Goal: Task Accomplishment & Management: Use online tool/utility

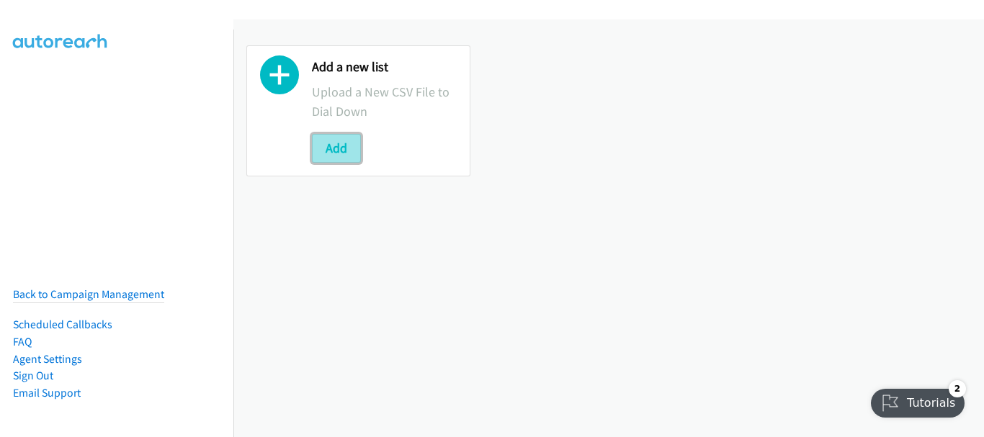
click at [323, 151] on button "Add" at bounding box center [336, 148] width 49 height 29
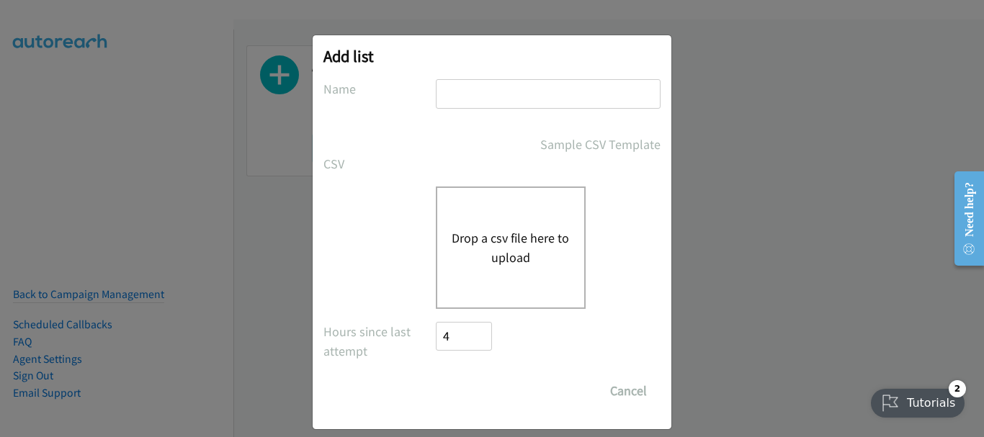
drag, startPoint x: 475, startPoint y: 90, endPoint x: 491, endPoint y: 115, distance: 28.8
click at [475, 90] on input "text" at bounding box center [548, 94] width 225 height 30
type input "PDK"
click at [481, 250] on button "Drop a csv file here to upload" at bounding box center [511, 247] width 118 height 39
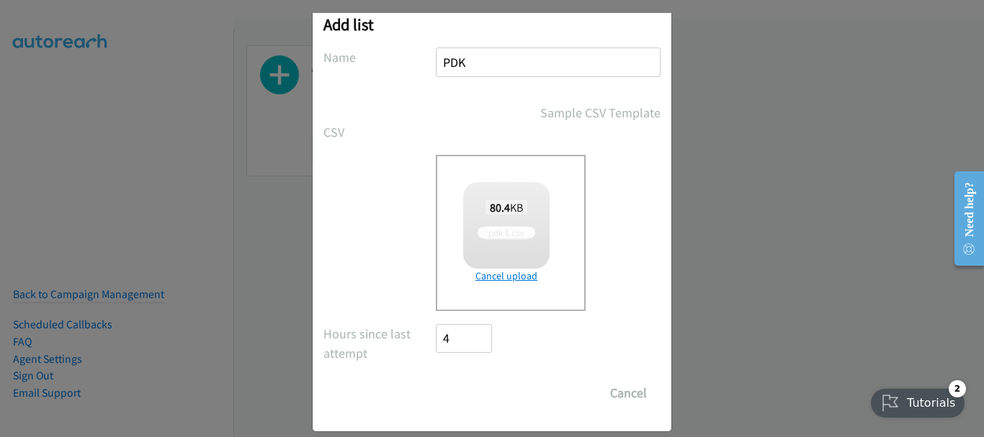
scroll to position [48, 0]
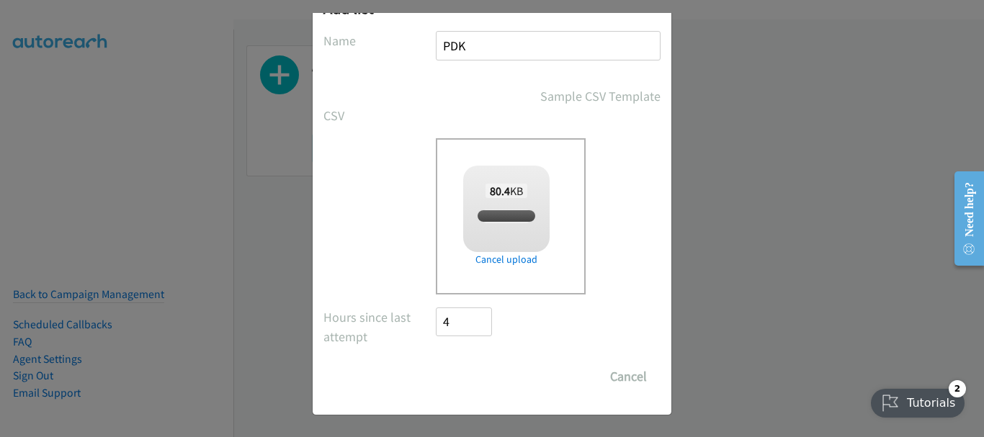
checkbox input "true"
click at [442, 371] on input "Save List" at bounding box center [474, 376] width 76 height 29
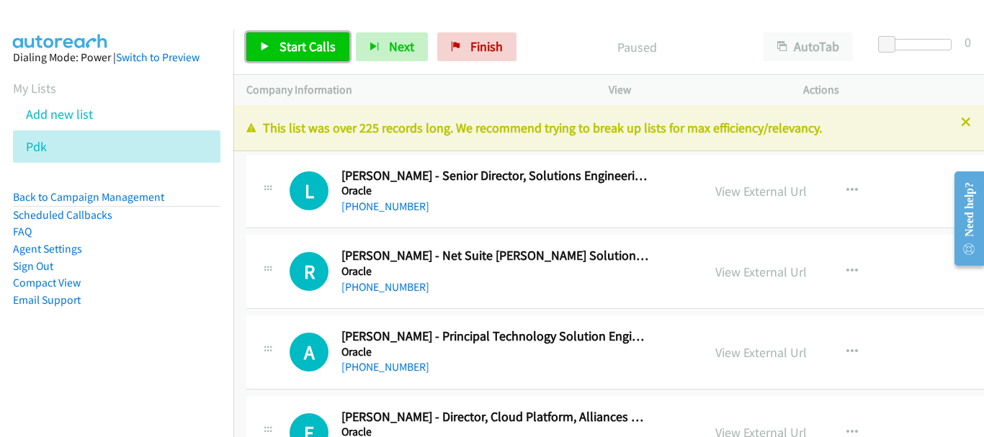
click at [295, 42] on span "Start Calls" at bounding box center [307, 46] width 56 height 17
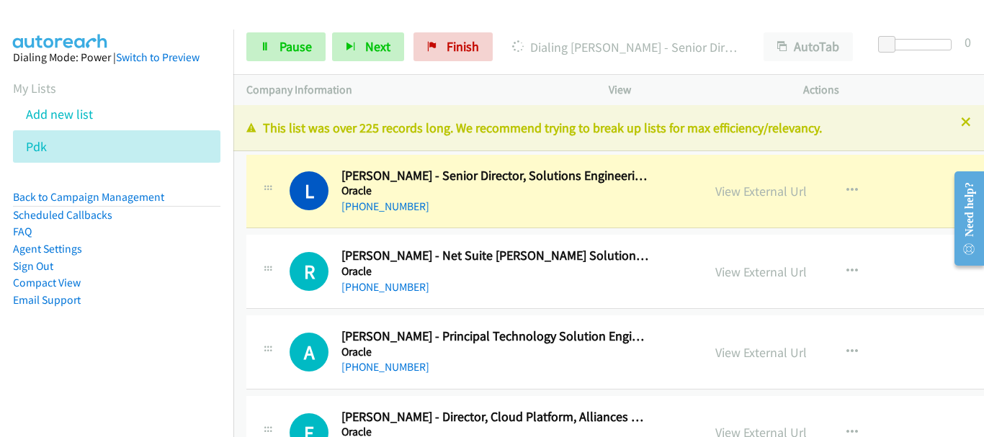
drag, startPoint x: 102, startPoint y: 15, endPoint x: 140, endPoint y: 32, distance: 42.3
click at [102, 15] on img at bounding box center [60, 25] width 108 height 50
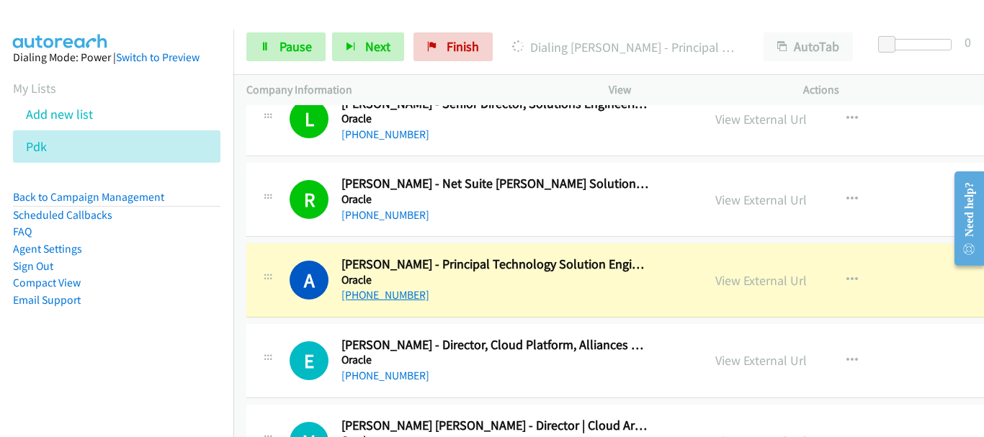
scroll to position [216, 0]
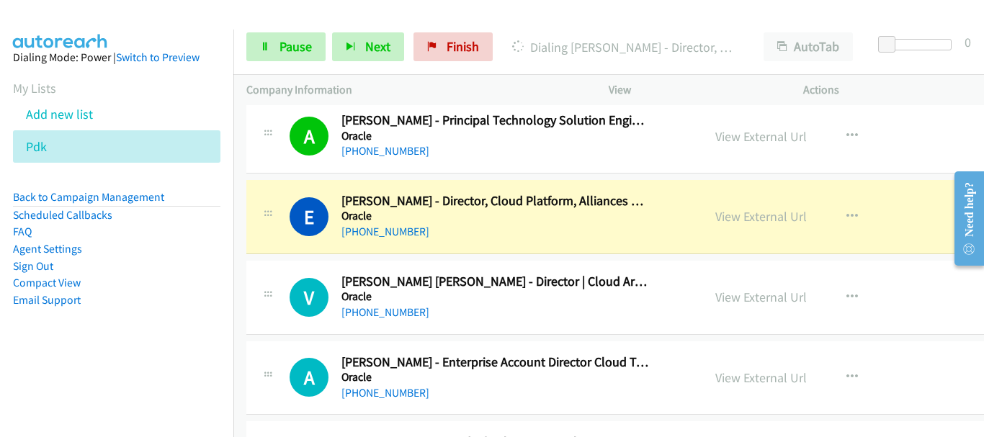
drag, startPoint x: 159, startPoint y: 19, endPoint x: 642, endPoint y: 246, distance: 533.6
click at [158, 19] on div at bounding box center [485, 27] width 971 height 55
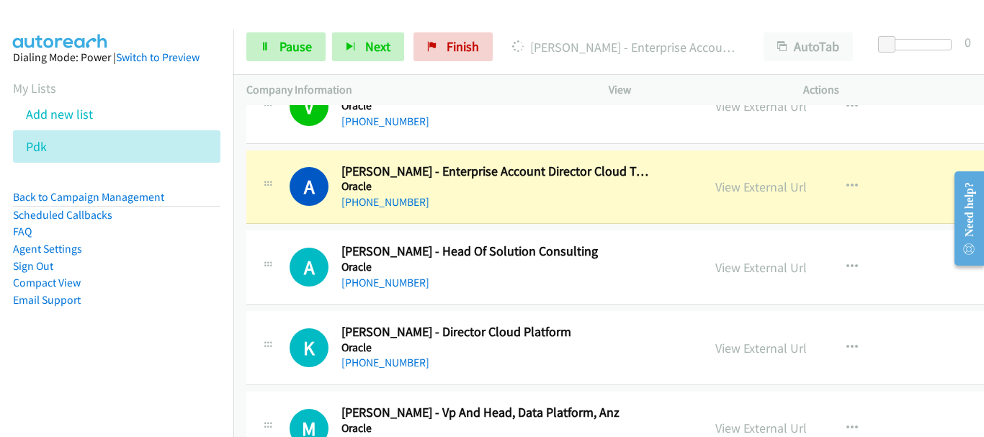
scroll to position [432, 0]
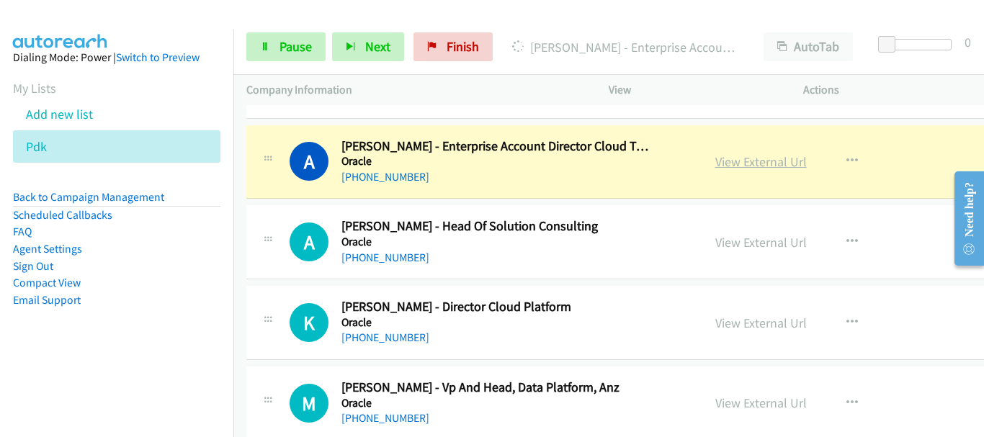
click at [761, 163] on link "View External Url" at bounding box center [760, 161] width 91 height 17
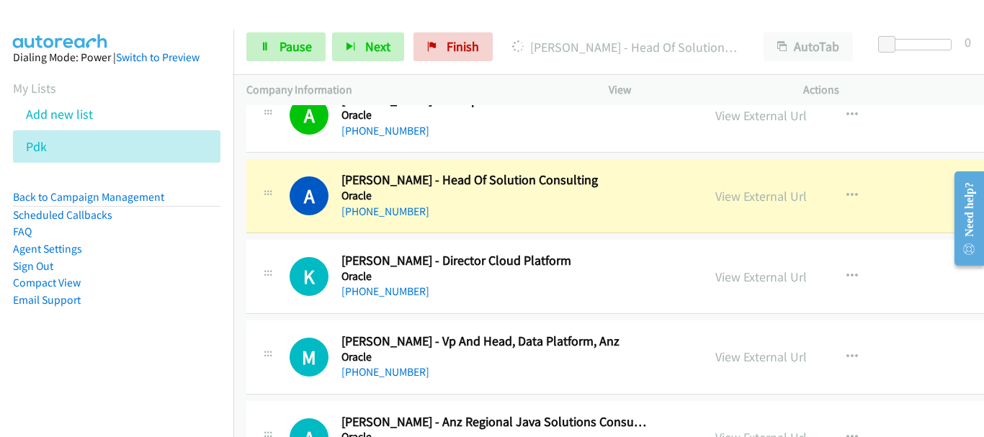
scroll to position [504, 0]
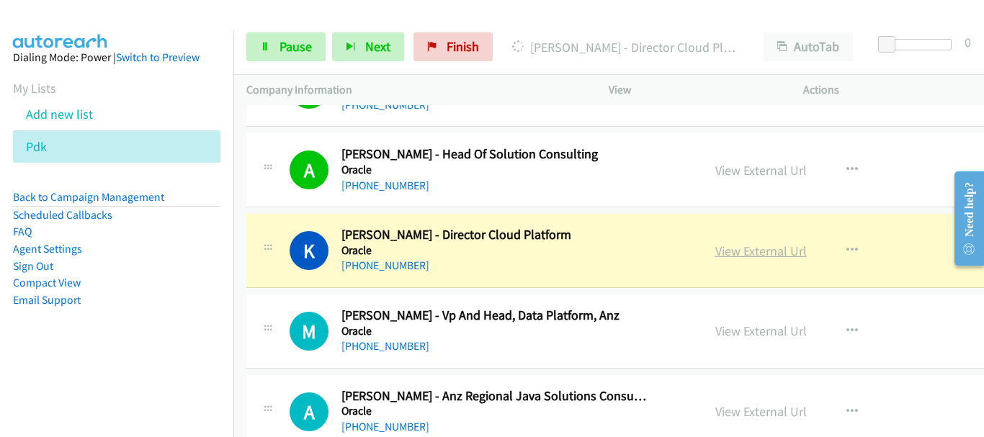
click at [771, 253] on link "View External Url" at bounding box center [760, 251] width 91 height 17
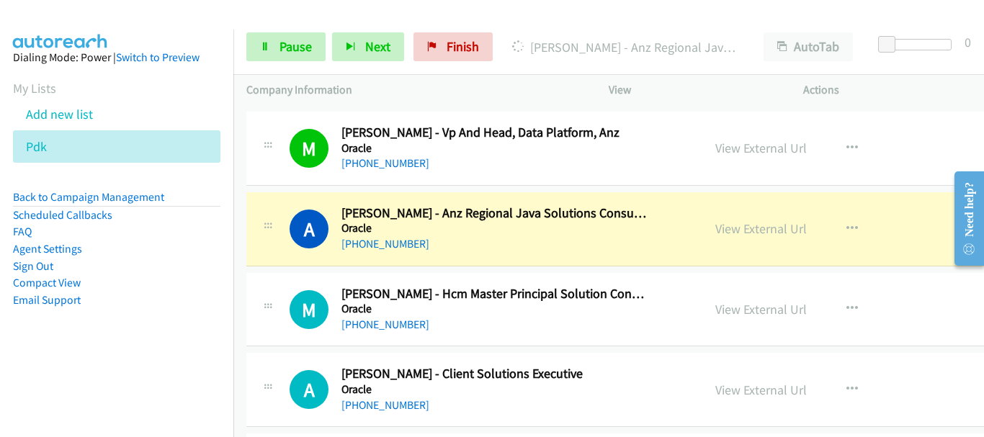
scroll to position [720, 0]
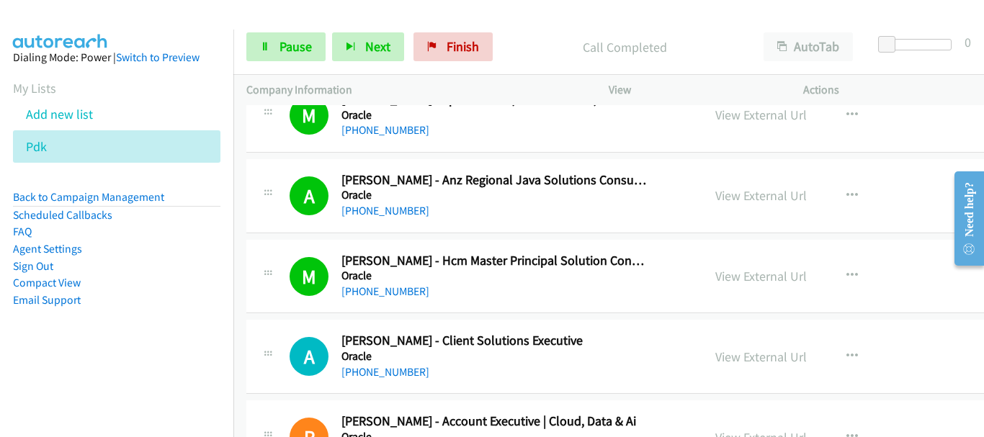
click at [110, 12] on img at bounding box center [60, 25] width 108 height 50
click at [272, 50] on link "Pause" at bounding box center [285, 46] width 79 height 29
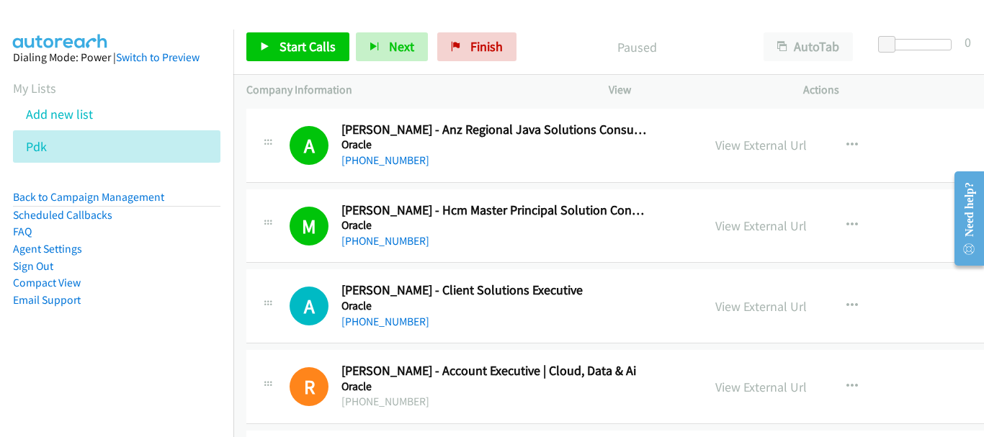
scroll to position [792, 0]
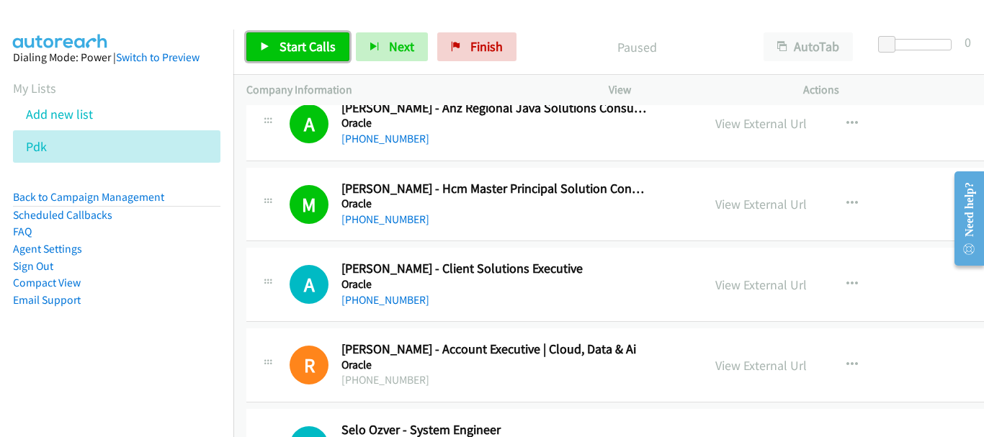
click at [310, 47] on span "Start Calls" at bounding box center [307, 46] width 56 height 17
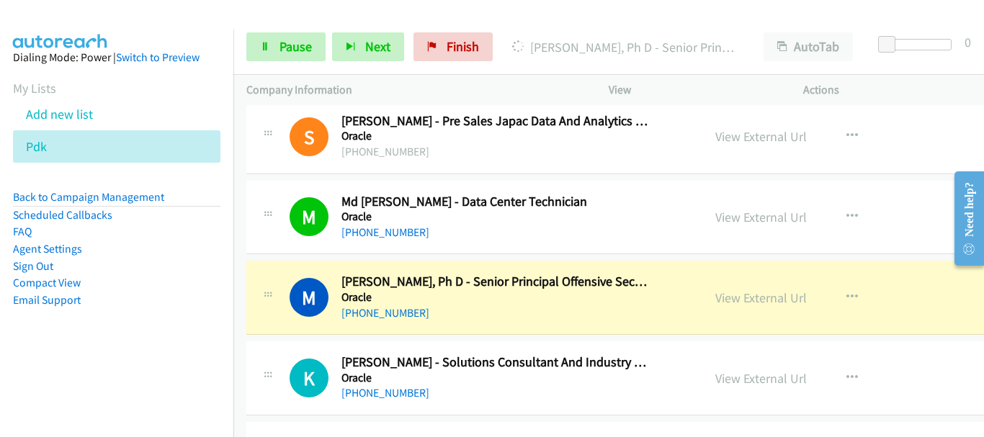
scroll to position [1441, 0]
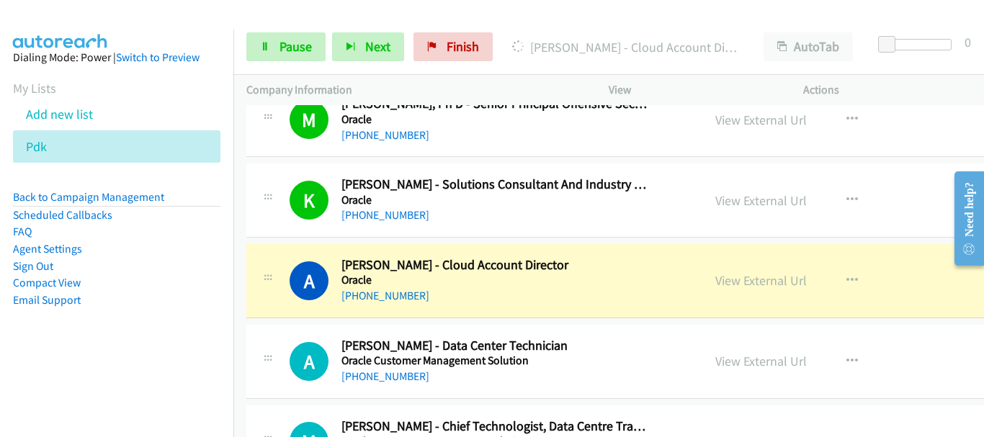
click at [69, 25] on img at bounding box center [60, 25] width 108 height 50
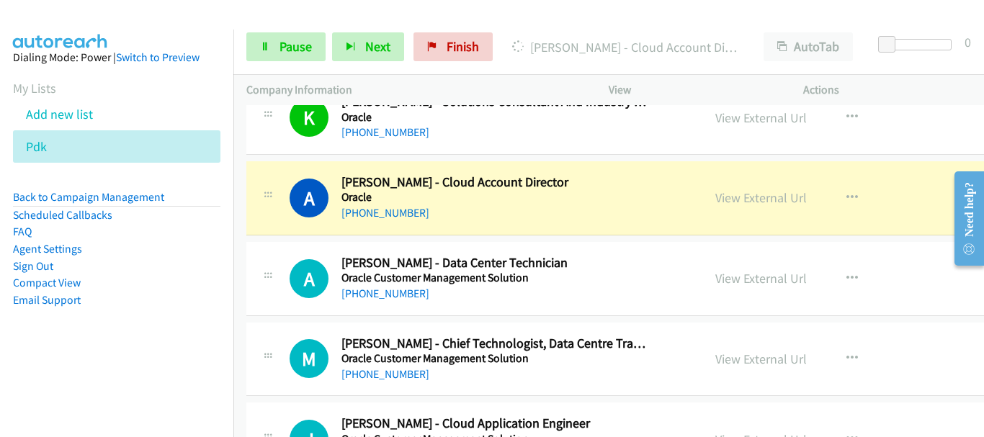
scroll to position [1585, 0]
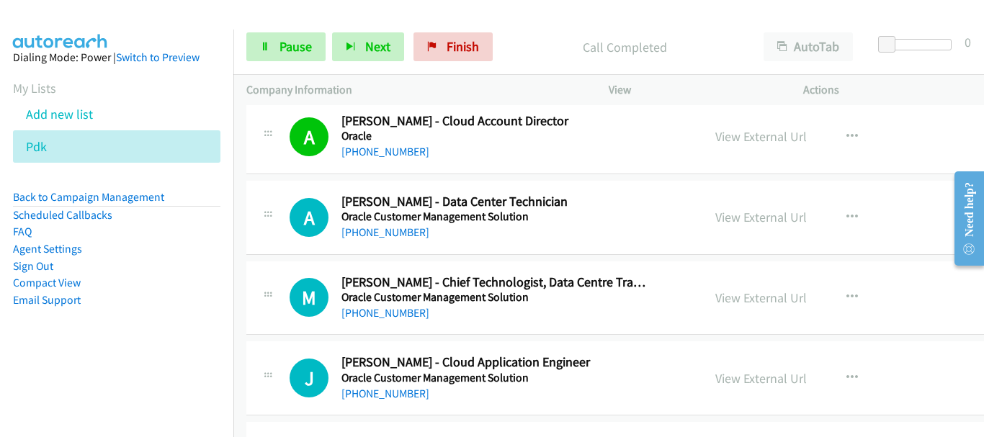
drag, startPoint x: 89, startPoint y: 14, endPoint x: 101, endPoint y: 19, distance: 13.2
click at [89, 14] on img at bounding box center [60, 25] width 108 height 50
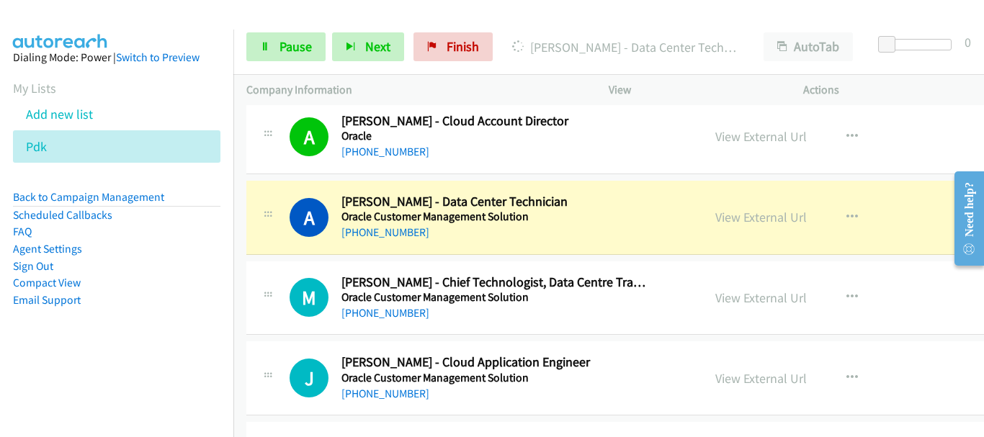
click at [93, 15] on img at bounding box center [60, 25] width 108 height 50
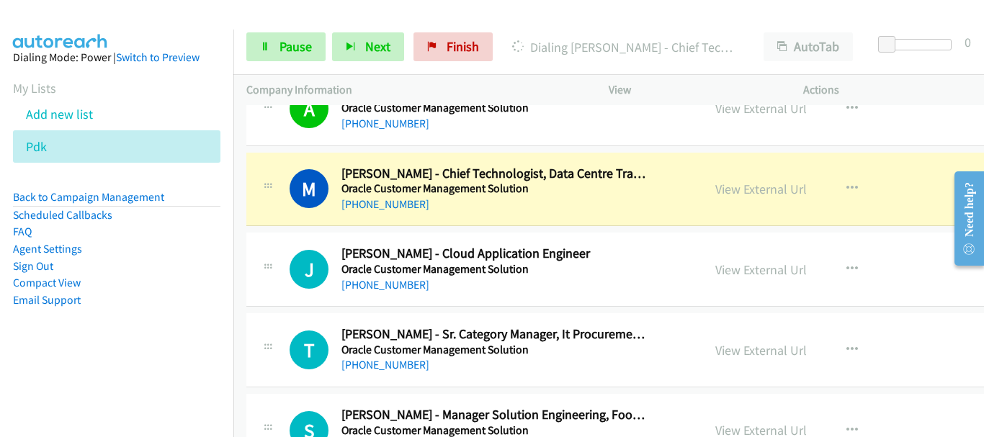
scroll to position [1729, 0]
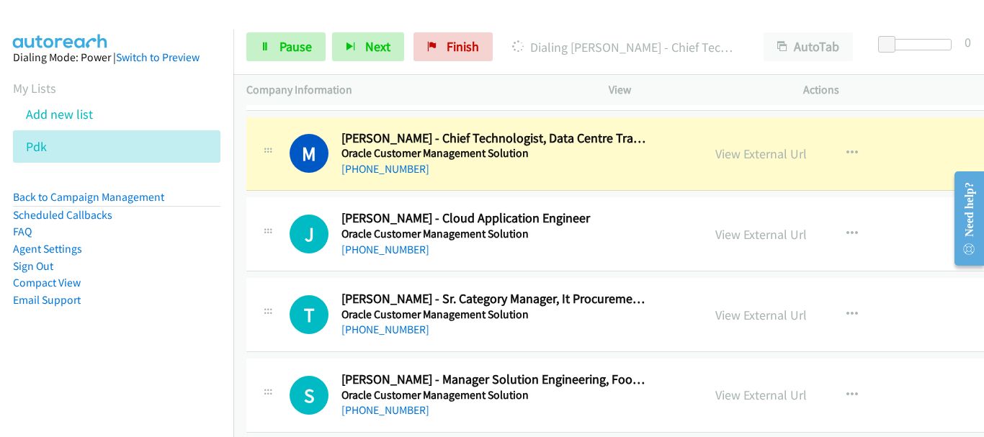
drag, startPoint x: 55, startPoint y: 17, endPoint x: 90, endPoint y: 4, distance: 36.7
click at [55, 17] on img at bounding box center [60, 25] width 108 height 50
click at [743, 156] on link "View External Url" at bounding box center [760, 154] width 91 height 17
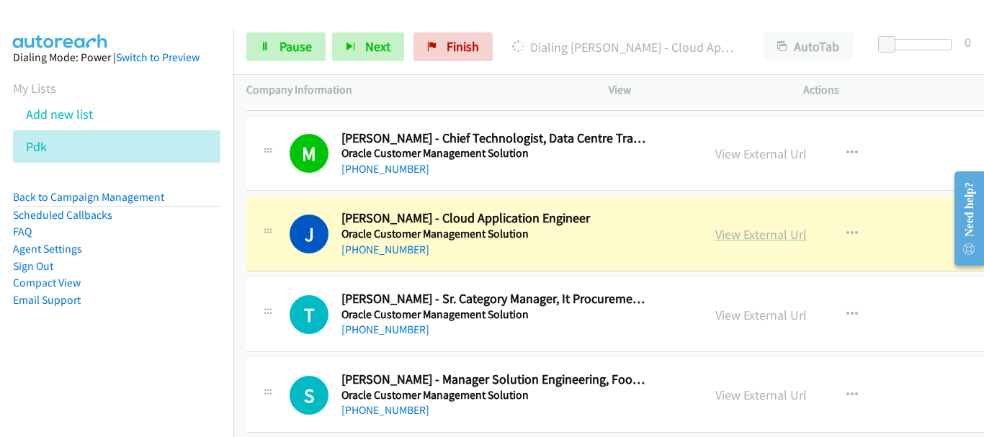
click at [743, 238] on link "View External Url" at bounding box center [760, 234] width 91 height 17
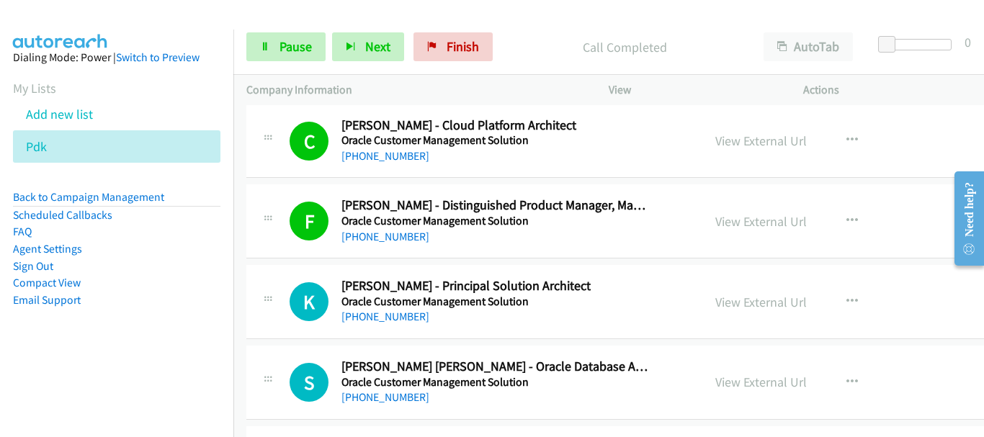
scroll to position [2161, 0]
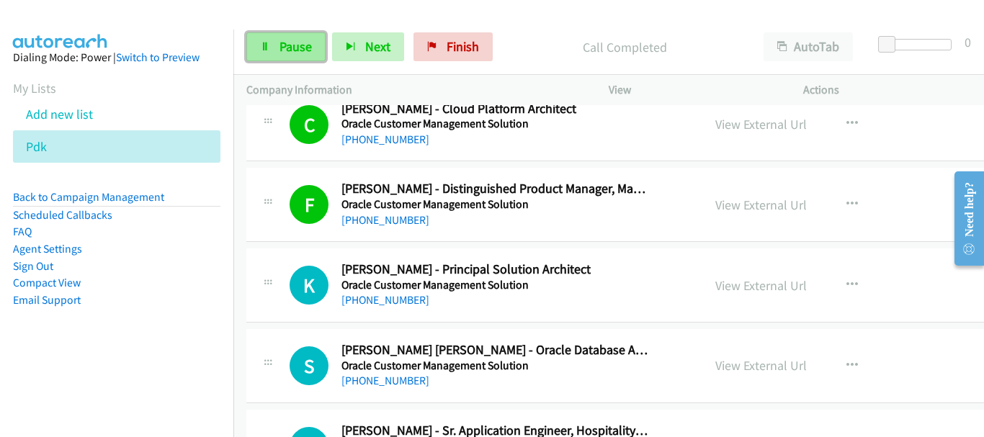
click at [304, 48] on span "Pause" at bounding box center [295, 46] width 32 height 17
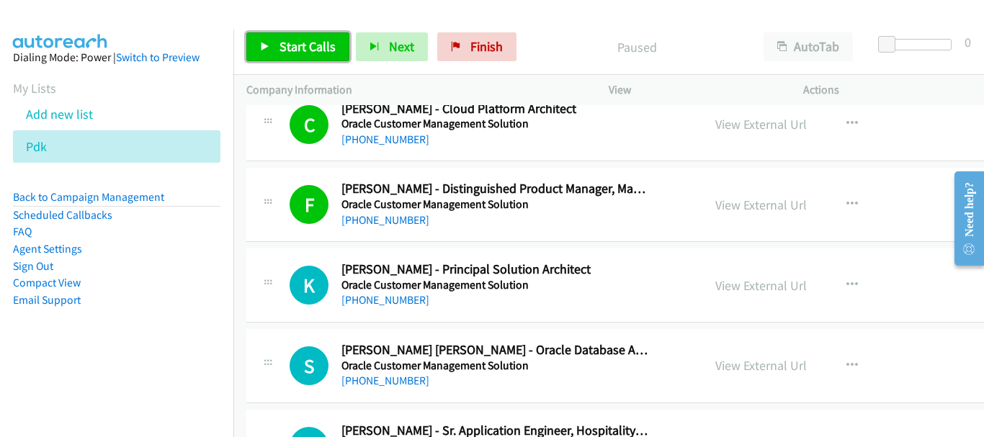
click at [280, 40] on span "Start Calls" at bounding box center [307, 46] width 56 height 17
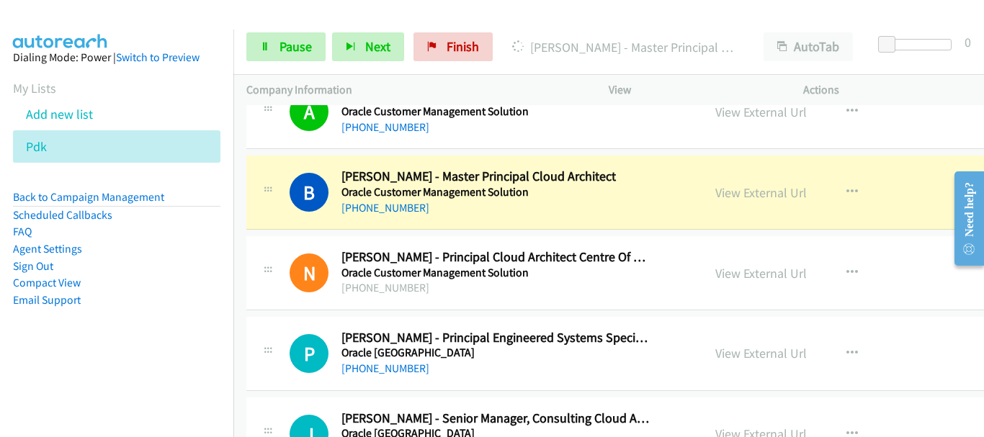
scroll to position [2665, 0]
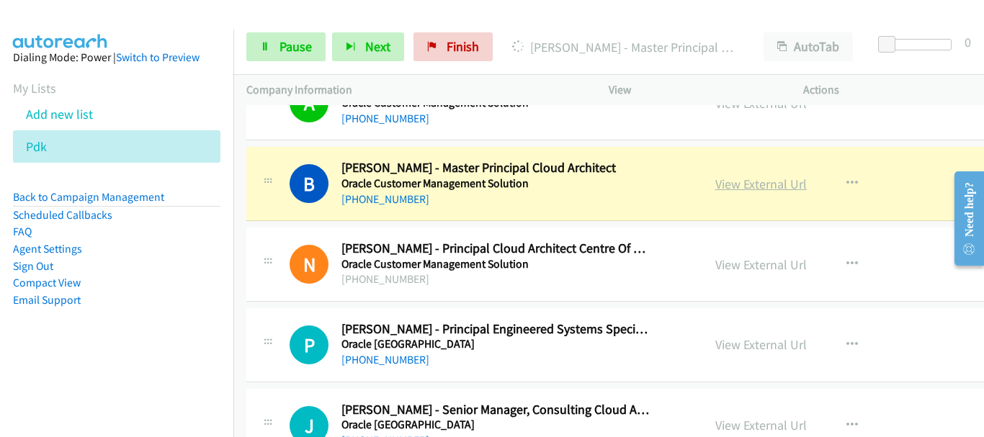
click at [725, 187] on link "View External Url" at bounding box center [760, 184] width 91 height 17
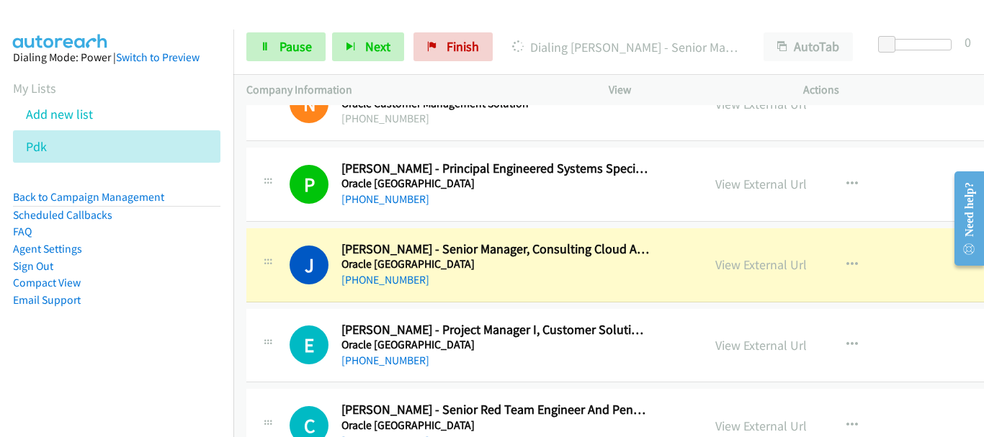
scroll to position [2881, 0]
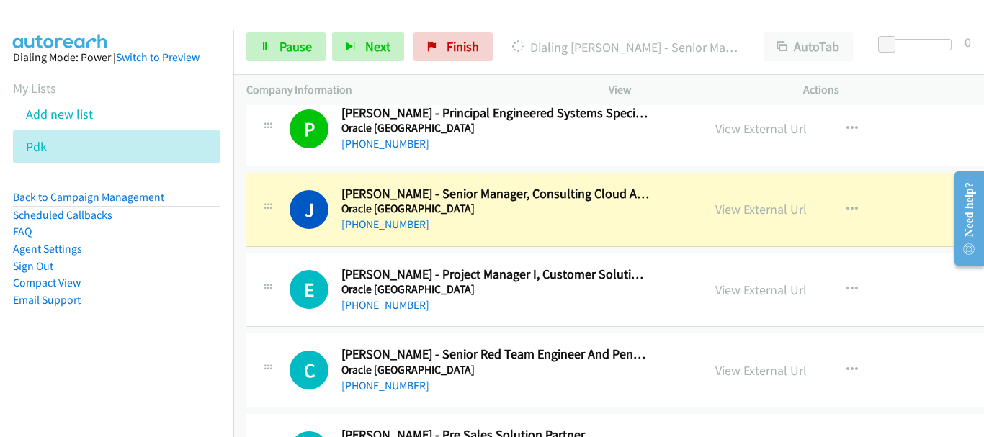
click at [737, 208] on link "View External Url" at bounding box center [760, 209] width 91 height 17
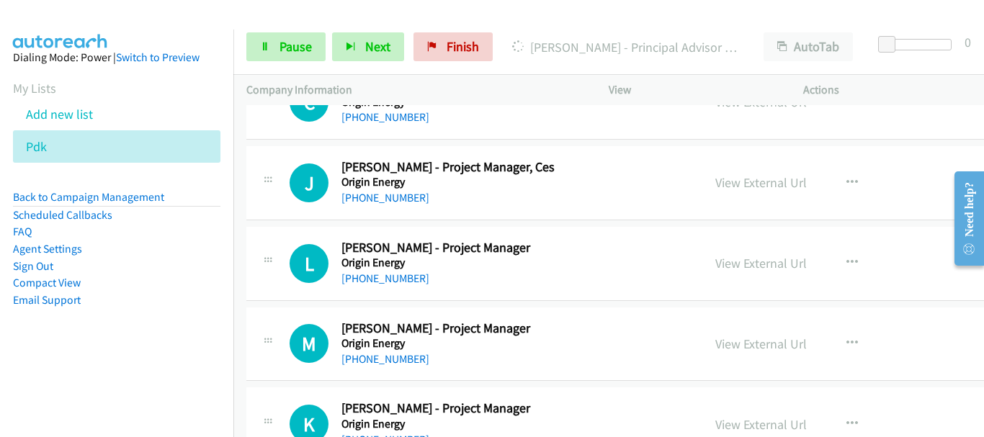
scroll to position [3530, 0]
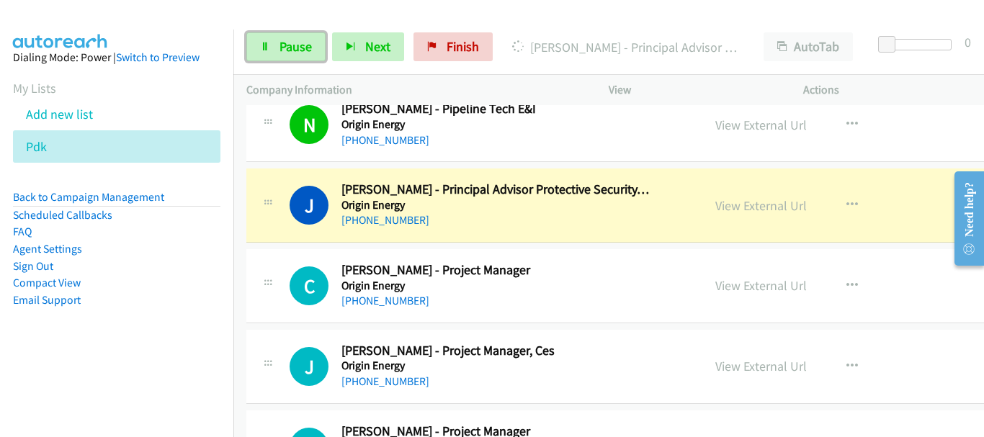
drag, startPoint x: 277, startPoint y: 37, endPoint x: 775, endPoint y: 111, distance: 504.0
click at [277, 37] on link "Pause" at bounding box center [285, 46] width 79 height 29
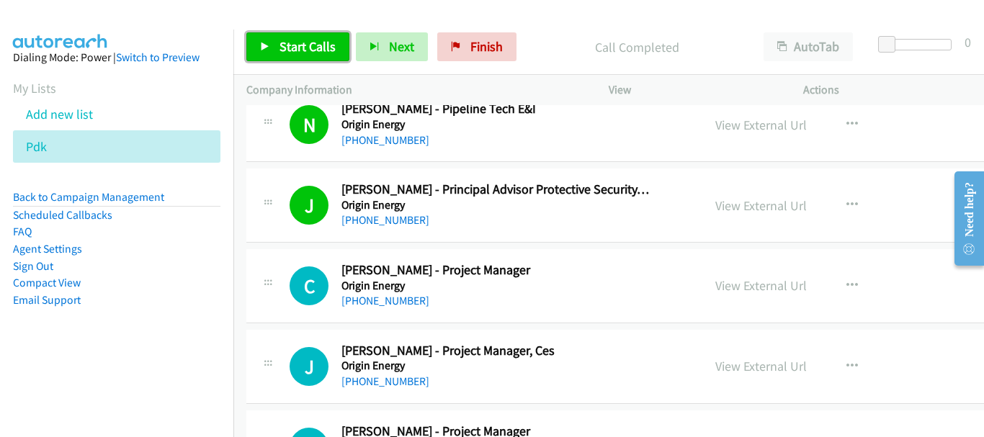
click at [316, 52] on span "Start Calls" at bounding box center [307, 46] width 56 height 17
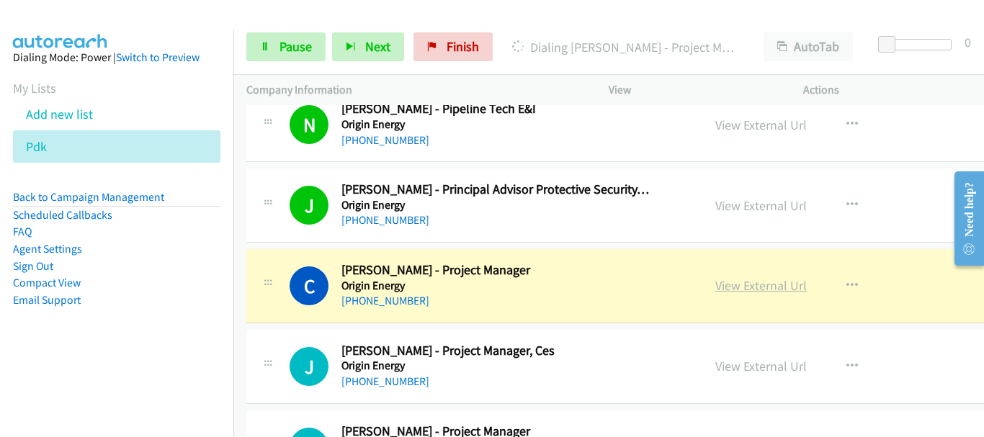
click at [738, 280] on link "View External Url" at bounding box center [760, 285] width 91 height 17
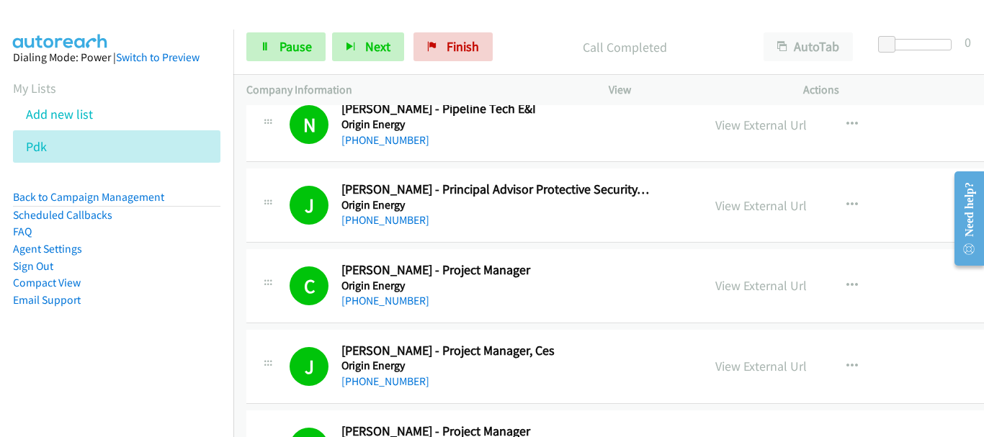
scroll to position [3746, 0]
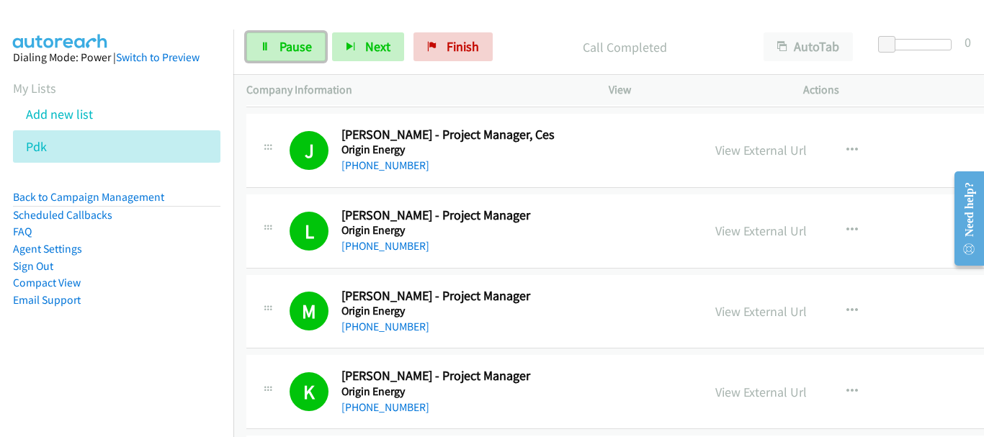
click at [298, 48] on span "Pause" at bounding box center [295, 46] width 32 height 17
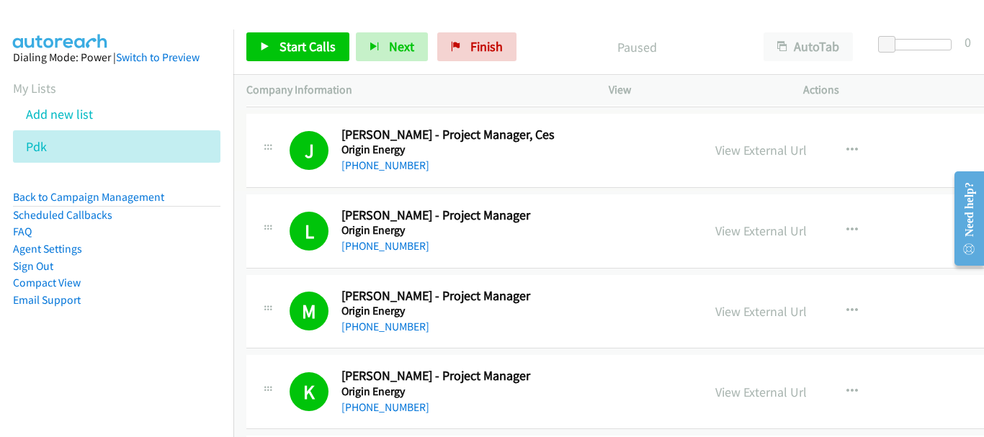
drag, startPoint x: 576, startPoint y: 70, endPoint x: 566, endPoint y: 50, distance: 21.6
click at [576, 58] on div "Start Calls Pause Next Finish Paused AutoTab AutoTab 0" at bounding box center [608, 46] width 751 height 55
drag, startPoint x: 565, startPoint y: 42, endPoint x: 983, endPoint y: 20, distance: 419.1
click at [586, 24] on div "Start Calls Pause Next Finish Paused AutoTab AutoTab 0" at bounding box center [608, 46] width 751 height 55
click at [868, 68] on main "Start Calls Pause Next Finish Paused AutoTab AutoTab 0 Company Information Info…" at bounding box center [492, 34] width 984 height 68
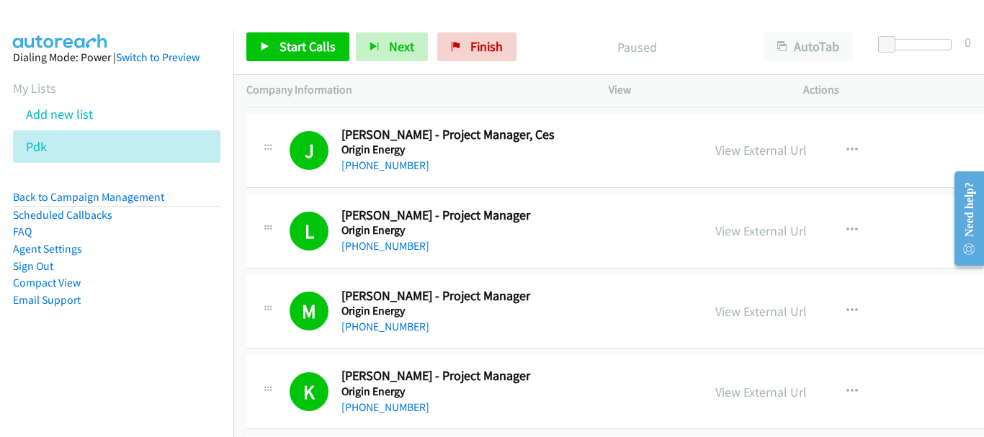
scroll to position [3749, 0]
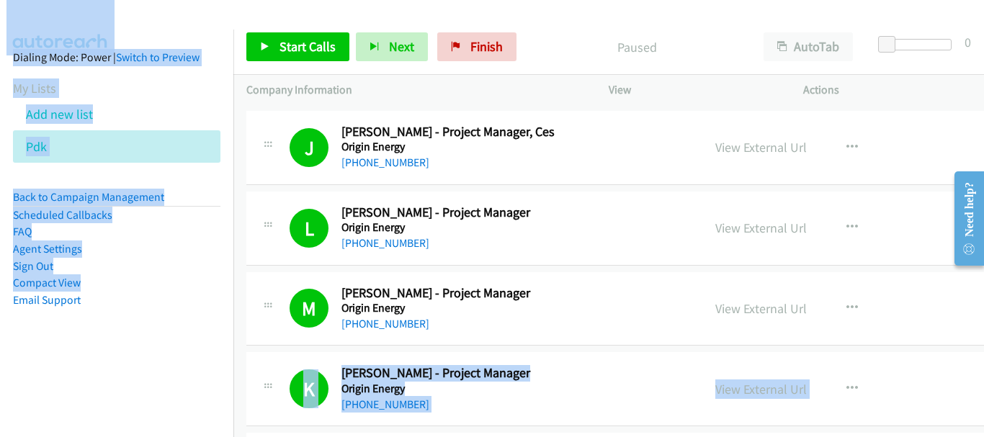
click at [580, 13] on div at bounding box center [485, 27] width 971 height 55
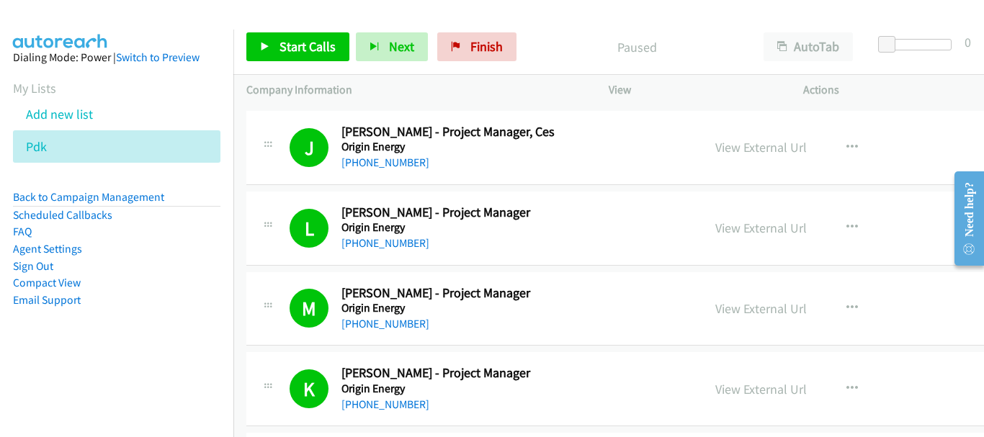
drag, startPoint x: 580, startPoint y: 13, endPoint x: 579, endPoint y: 187, distance: 173.6
click at [579, 68] on main "Start Calls Pause Next Finish Paused AutoTab AutoTab 0 Company Information Info…" at bounding box center [492, 34] width 984 height 68
click at [540, 27] on div "Start Calls Pause Next Finish Paused AutoTab AutoTab 0" at bounding box center [608, 46] width 751 height 55
drag, startPoint x: 8, startPoint y: 31, endPoint x: 18, endPoint y: 20, distance: 14.8
click at [10, 32] on aside "Dialing Mode: Power | Switch to Preview My Lists Add new list Pdk Back to Campa…" at bounding box center [116, 202] width 233 height 344
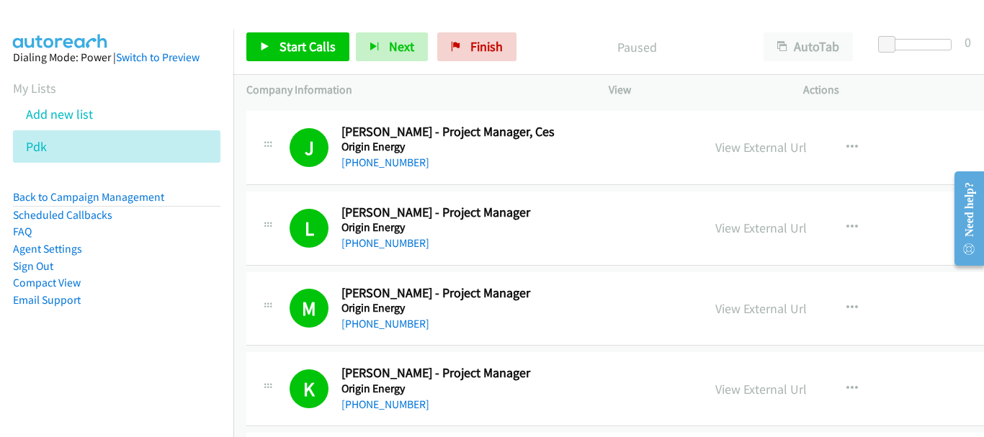
click at [30, 21] on img at bounding box center [60, 25] width 108 height 50
click at [892, 142] on div "View External Url View External Url Schedule/Manage Callback Start Calls Here R…" at bounding box center [822, 148] width 241 height 48
click at [6, 24] on div at bounding box center [485, 27] width 971 height 55
click at [311, 48] on span "Start Calls" at bounding box center [307, 46] width 56 height 17
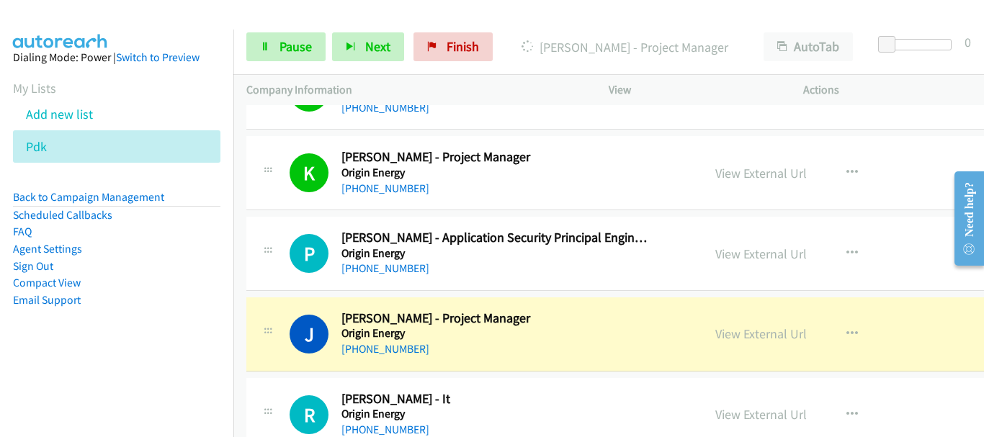
scroll to position [4109, 0]
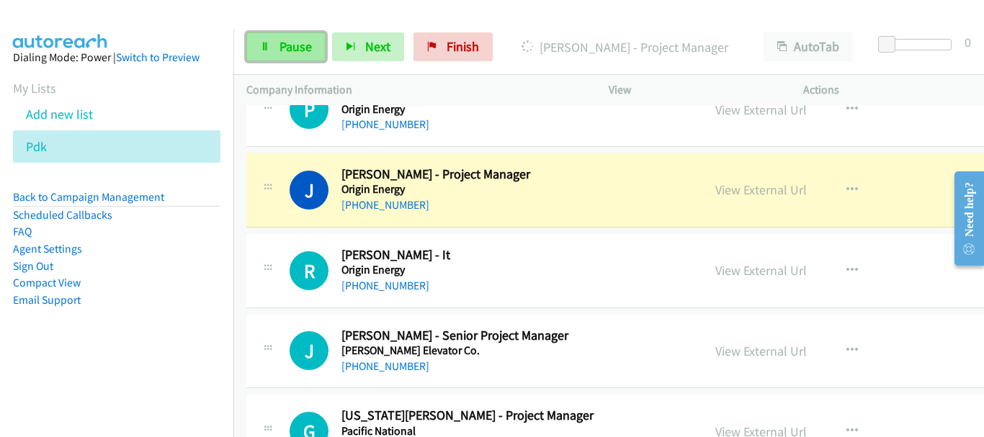
click at [286, 46] on span "Pause" at bounding box center [295, 46] width 32 height 17
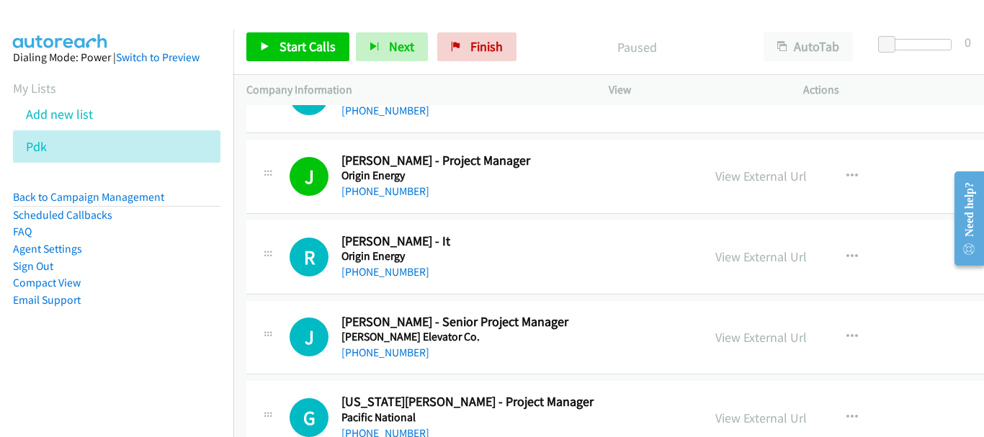
scroll to position [4097, 0]
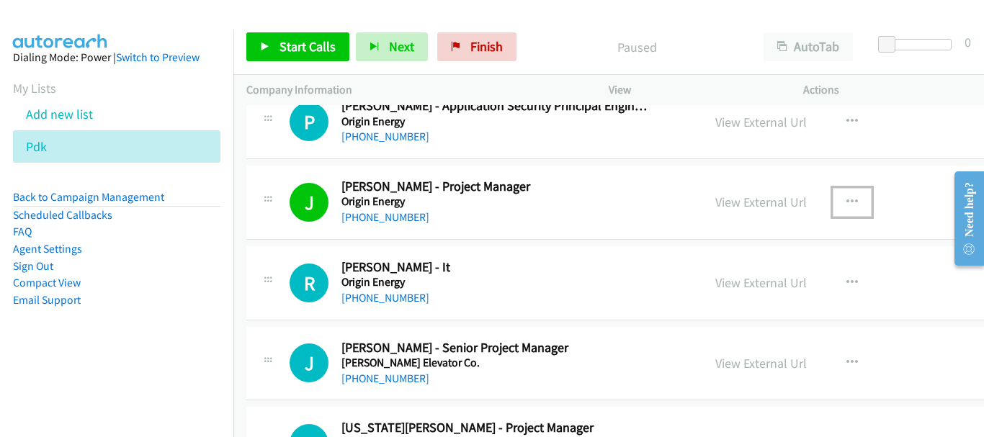
click at [846, 200] on icon "button" at bounding box center [852, 203] width 12 height 12
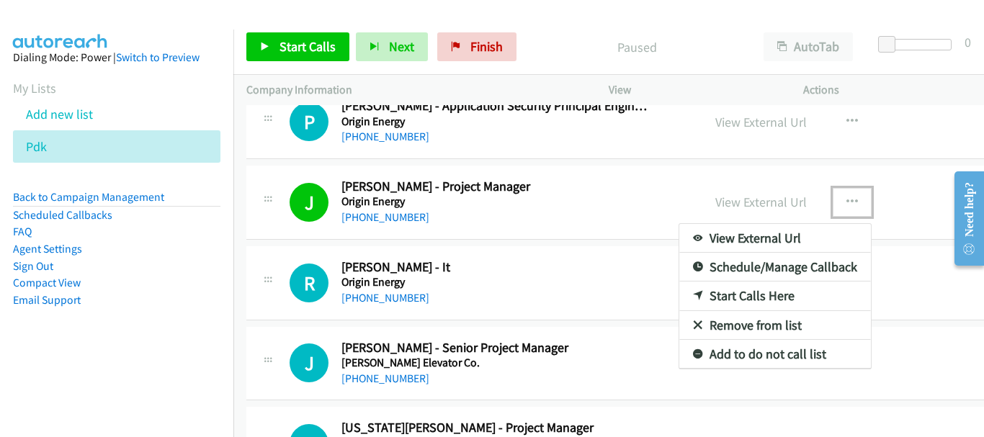
click at [719, 303] on link "Start Calls Here" at bounding box center [775, 296] width 192 height 29
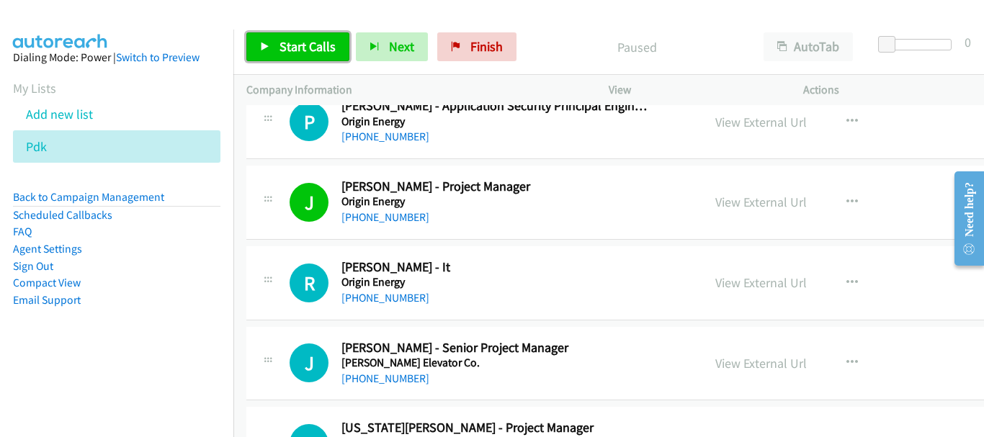
click at [296, 48] on span "Start Calls" at bounding box center [307, 46] width 56 height 17
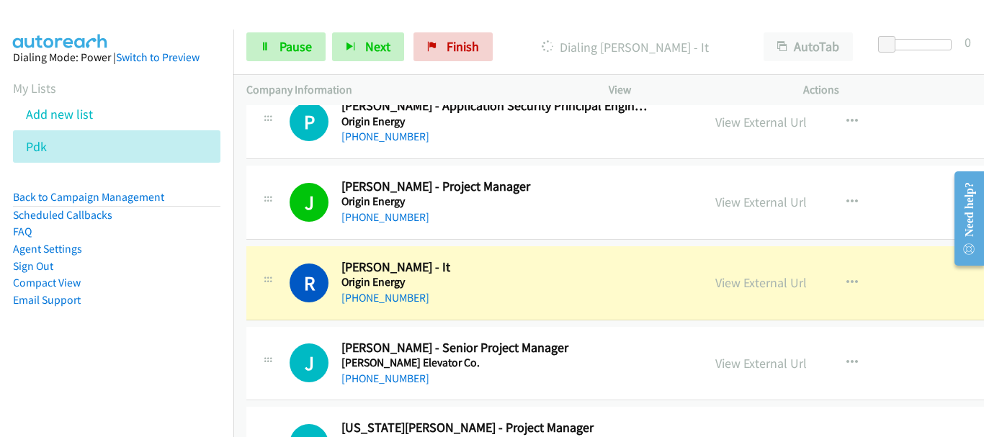
drag, startPoint x: 877, startPoint y: 159, endPoint x: 684, endPoint y: 272, distance: 223.4
click at [877, 159] on td "P Callback Scheduled Peter Johnson - Application Security Principal Engineer Or…" at bounding box center [675, 122] width 885 height 81
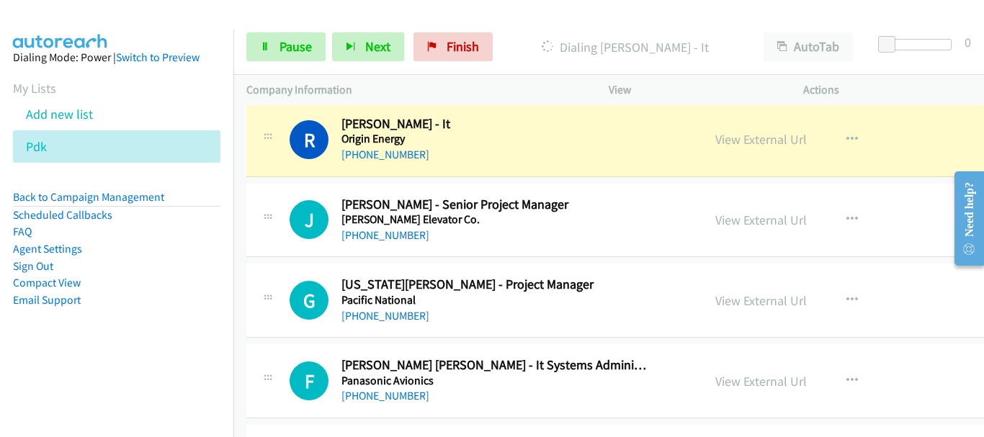
scroll to position [4241, 0]
drag, startPoint x: 895, startPoint y: 197, endPoint x: 886, endPoint y: 201, distance: 10.0
click at [895, 197] on div "View External Url View External Url Schedule/Manage Callback Start Calls Here R…" at bounding box center [822, 220] width 241 height 48
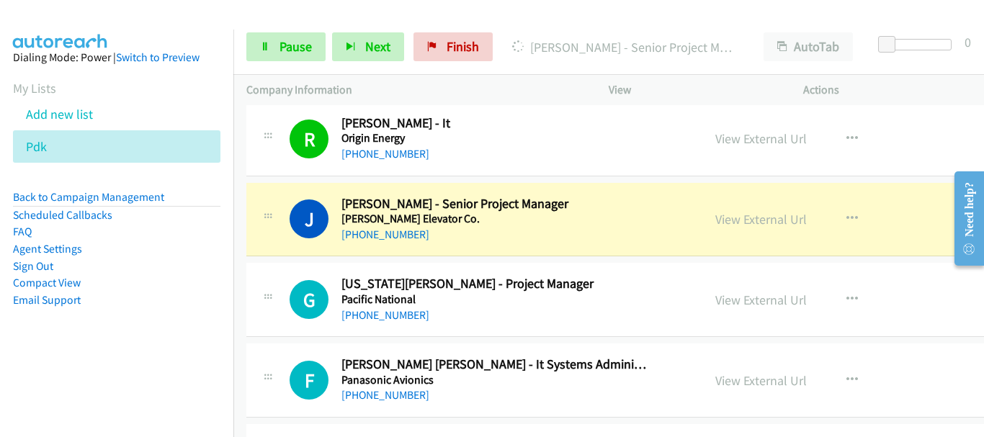
click at [889, 205] on div "View External Url View External Url Schedule/Manage Callback Start Calls Here R…" at bounding box center [822, 220] width 241 height 48
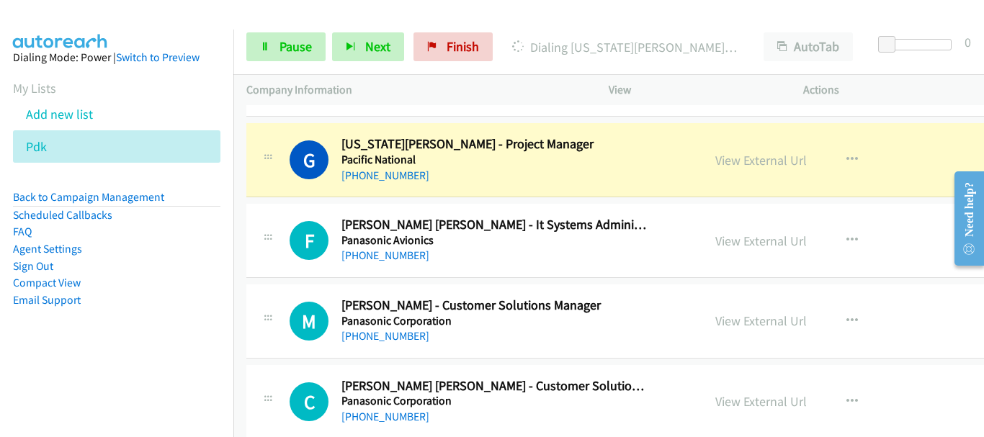
scroll to position [4385, 0]
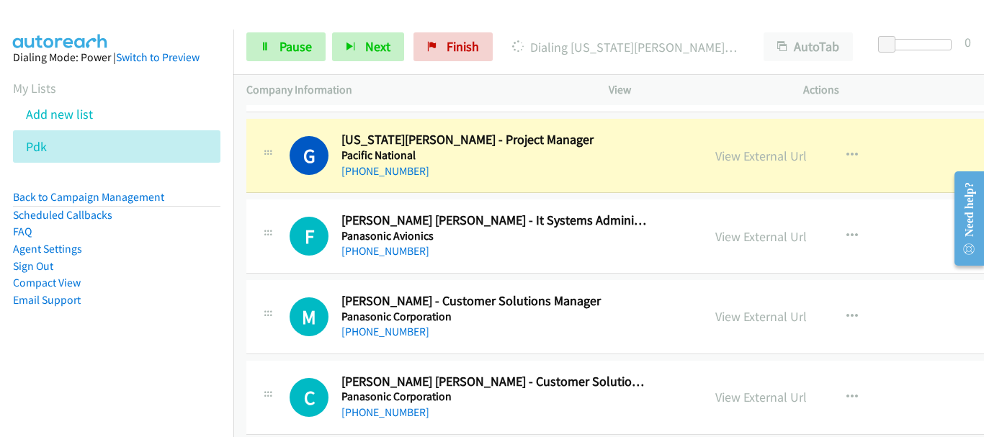
click at [505, 12] on div at bounding box center [485, 27] width 971 height 55
click at [126, 12] on div at bounding box center [485, 27] width 971 height 55
click at [746, 159] on link "View External Url" at bounding box center [760, 156] width 91 height 17
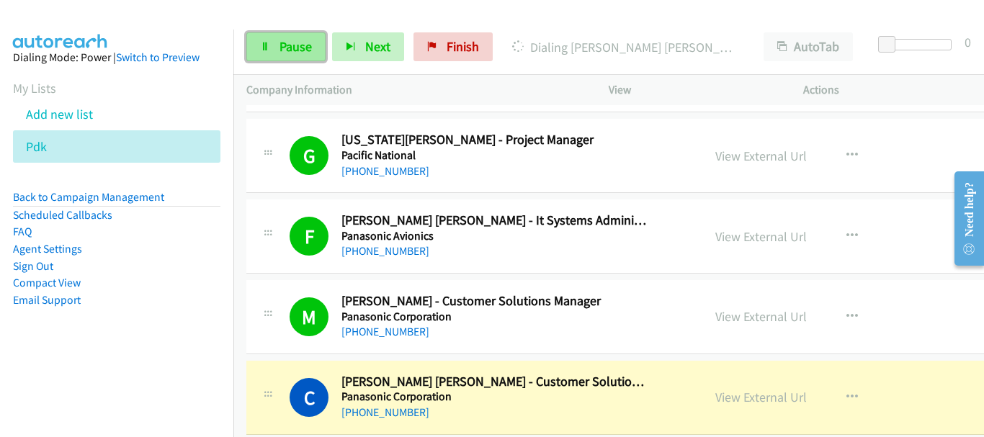
click at [280, 48] on span "Pause" at bounding box center [295, 46] width 32 height 17
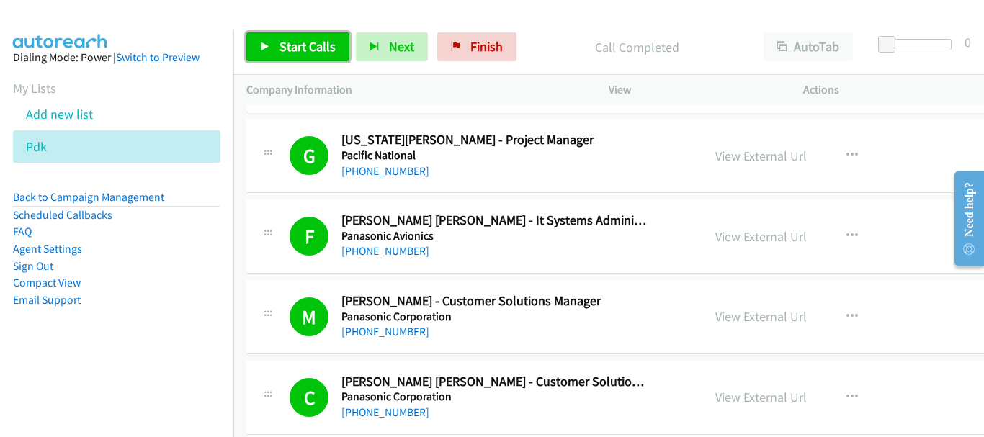
click at [320, 43] on span "Start Calls" at bounding box center [307, 46] width 56 height 17
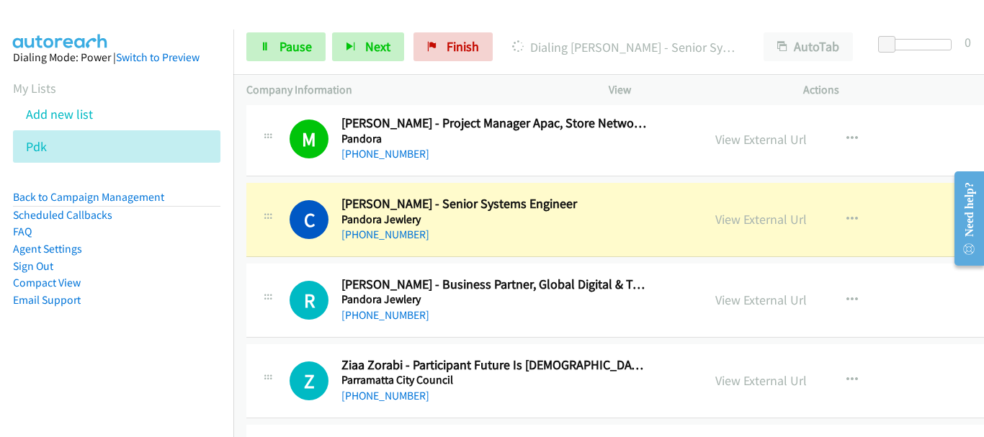
scroll to position [4889, 0]
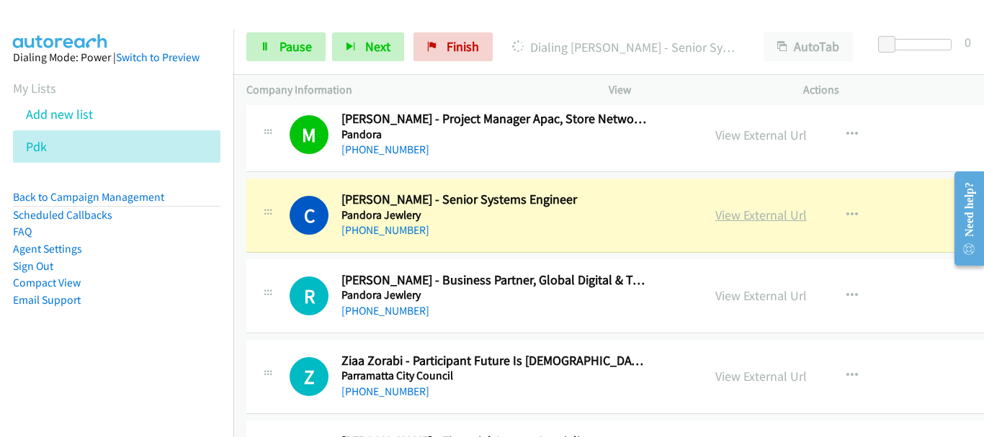
click at [751, 215] on link "View External Url" at bounding box center [760, 215] width 91 height 17
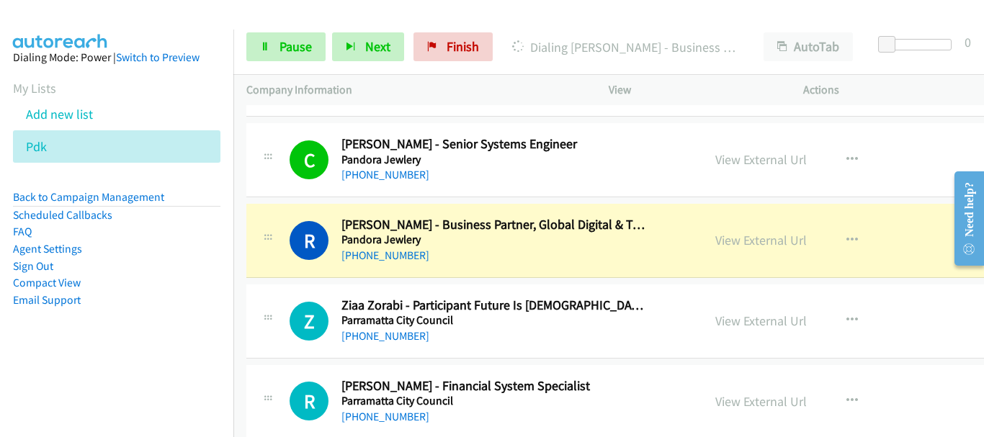
scroll to position [4961, 0]
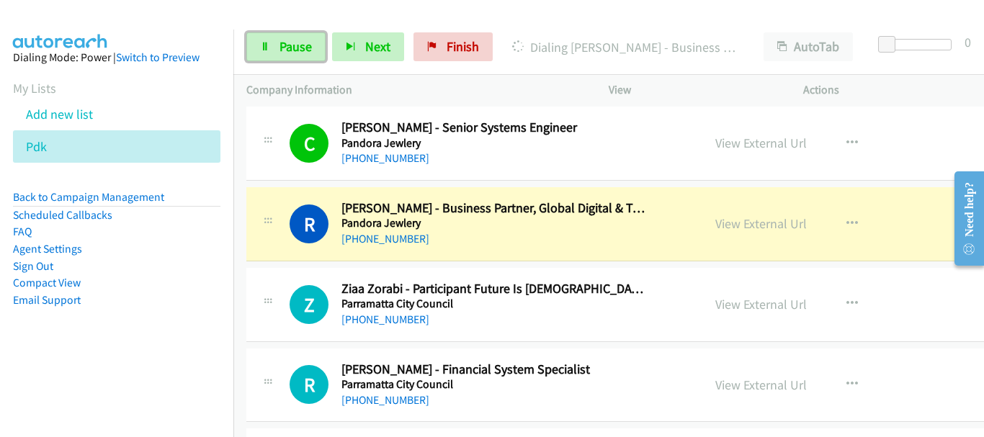
click at [298, 39] on span "Pause" at bounding box center [295, 46] width 32 height 17
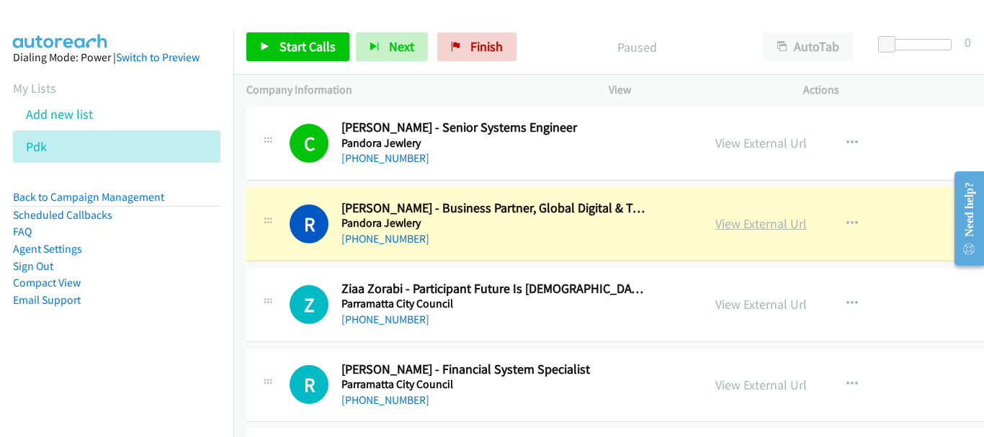
click at [718, 225] on link "View External Url" at bounding box center [760, 223] width 91 height 17
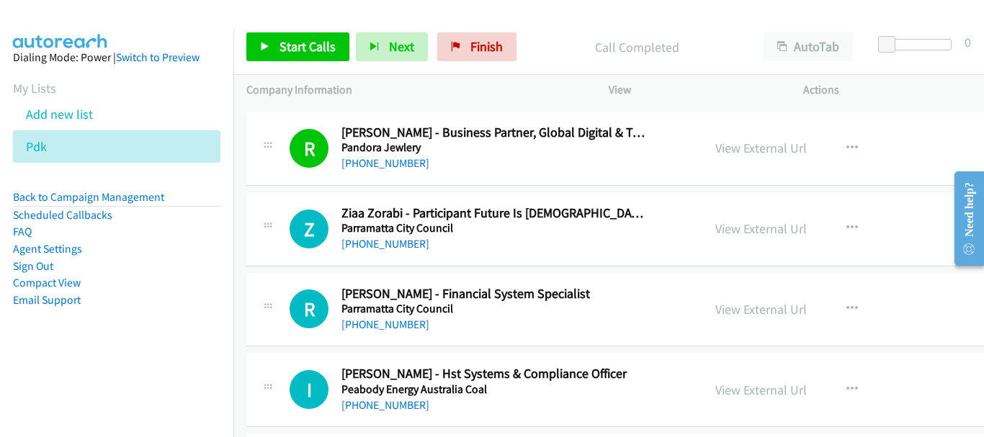
scroll to position [5033, 0]
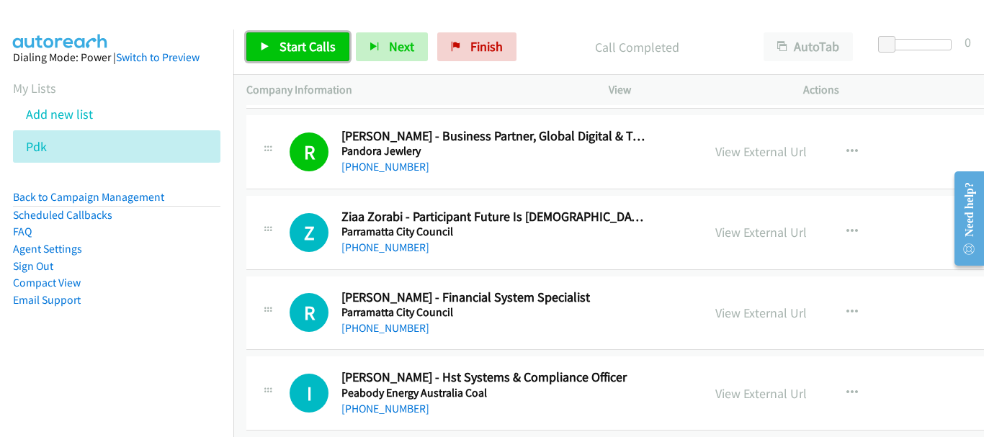
click at [290, 47] on span "Start Calls" at bounding box center [307, 46] width 56 height 17
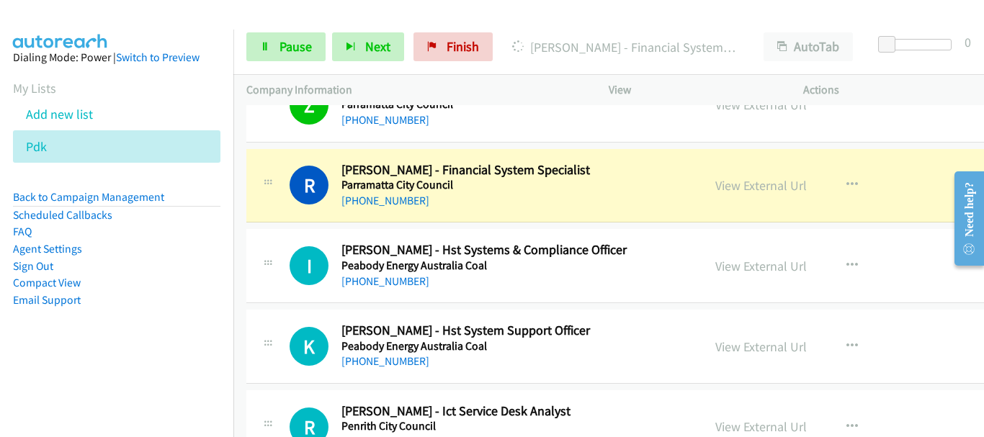
scroll to position [5177, 0]
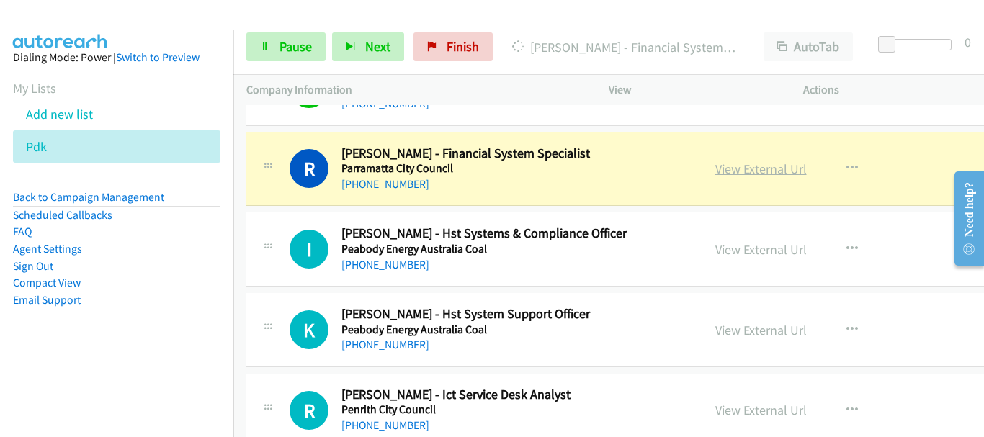
click at [744, 167] on link "View External Url" at bounding box center [760, 169] width 91 height 17
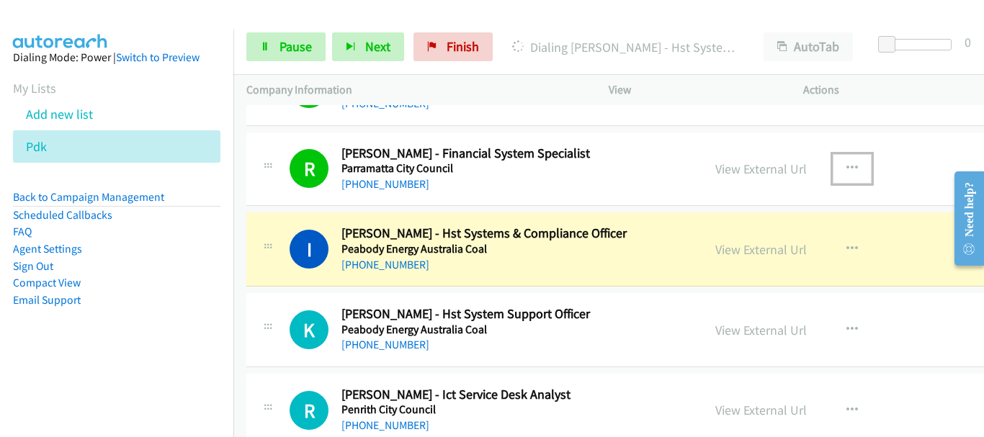
click at [841, 166] on button "button" at bounding box center [852, 168] width 39 height 29
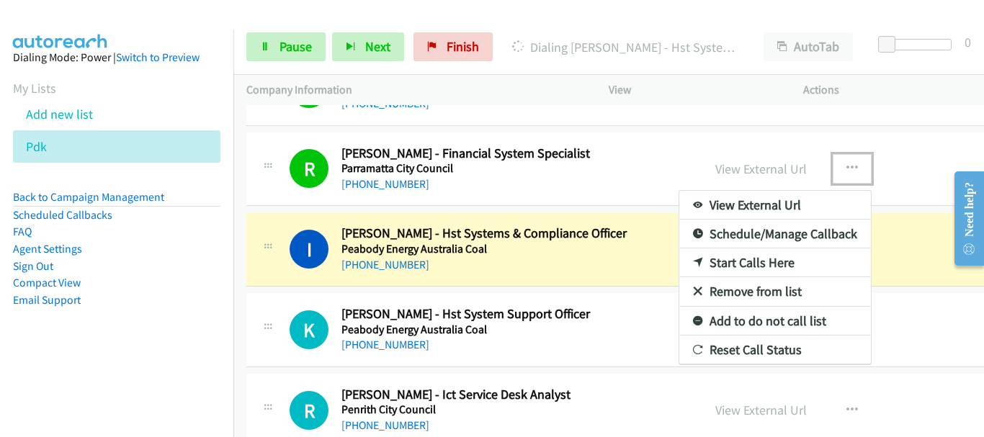
click at [728, 292] on link "Remove from list" at bounding box center [775, 291] width 192 height 29
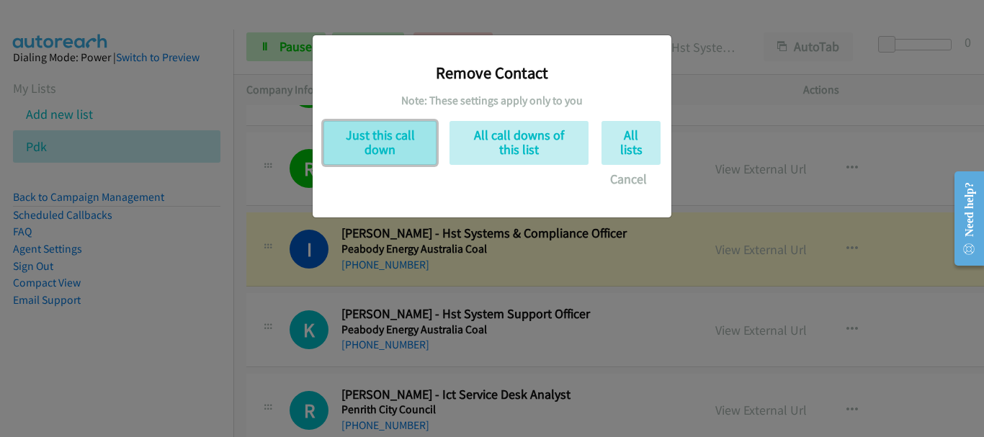
click at [383, 143] on button "Just this call down" at bounding box center [379, 143] width 113 height 44
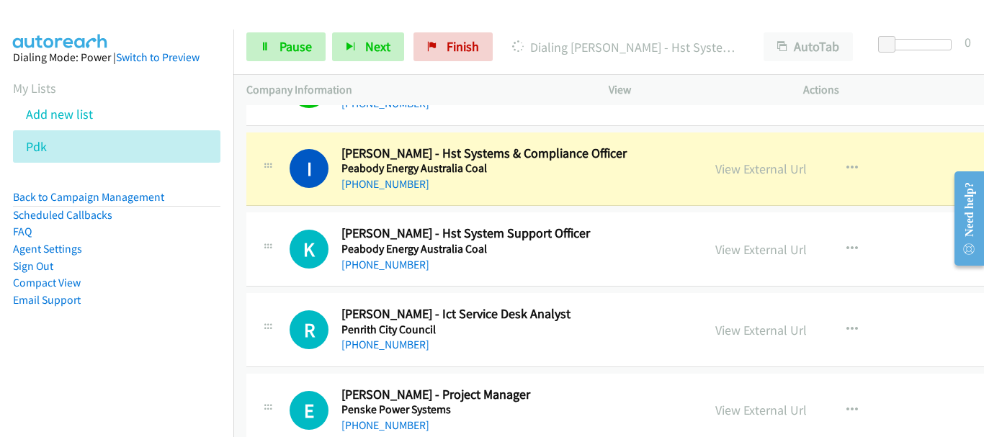
click at [908, 173] on div "View External Url View External Url Schedule/Manage Callback Start Calls Here R…" at bounding box center [822, 170] width 241 height 48
click at [779, 166] on link "View External Url" at bounding box center [760, 169] width 91 height 17
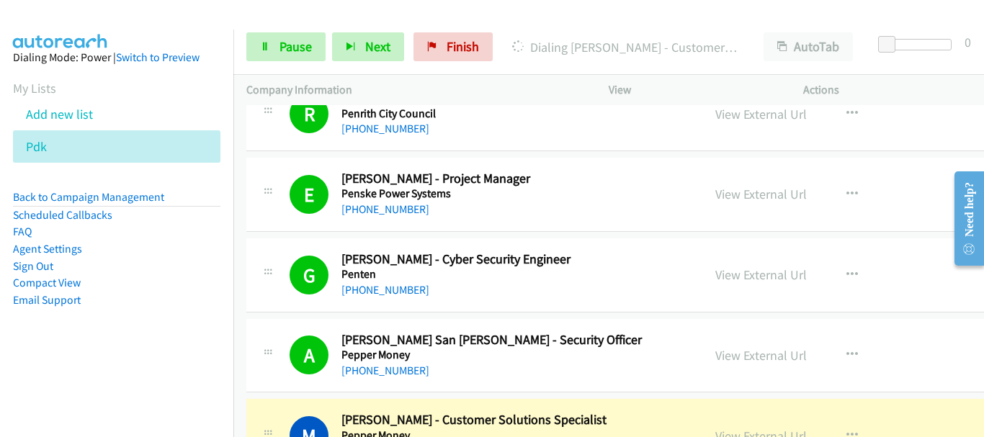
scroll to position [5681, 0]
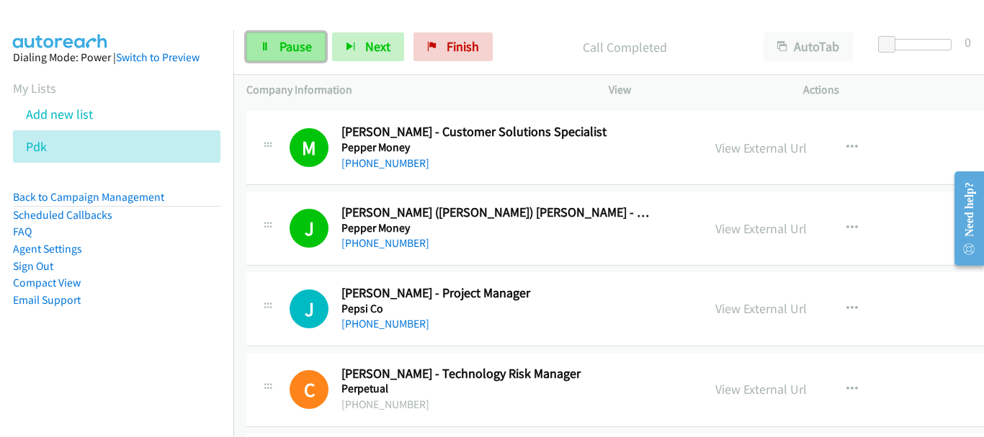
click at [301, 42] on span "Pause" at bounding box center [295, 46] width 32 height 17
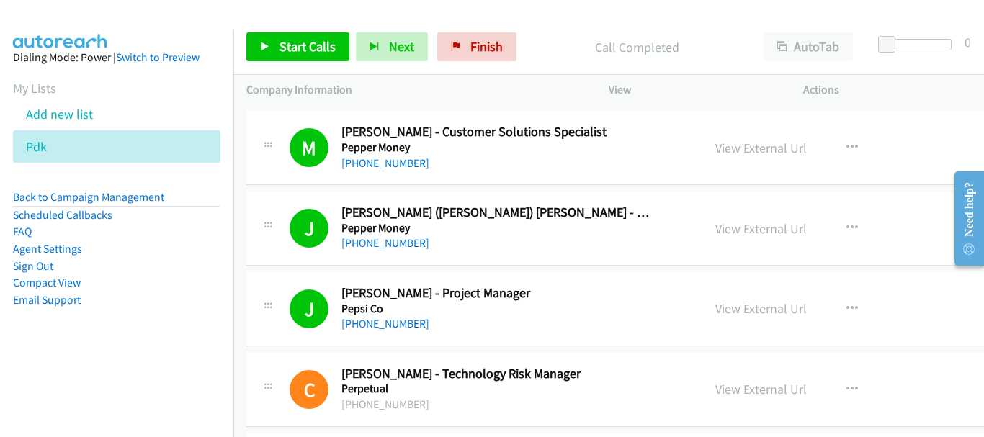
click at [108, 20] on img at bounding box center [60, 25] width 108 height 50
click at [303, 41] on span "Start Calls" at bounding box center [307, 46] width 56 height 17
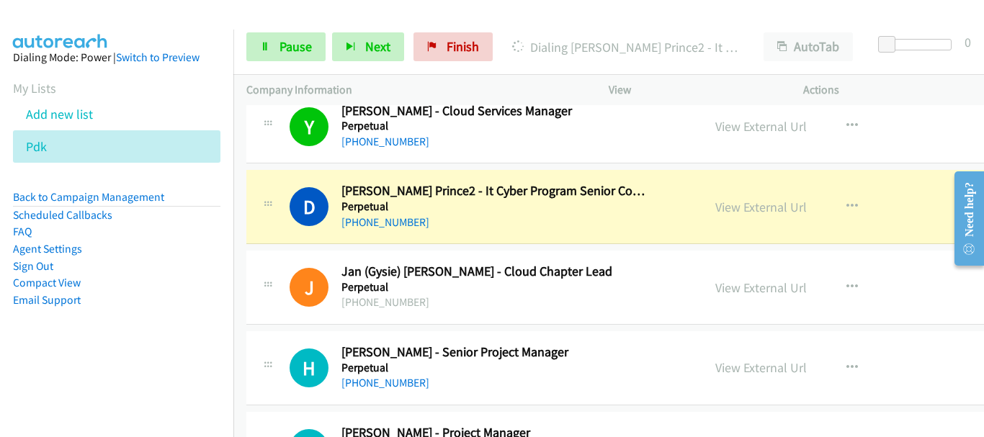
scroll to position [6042, 0]
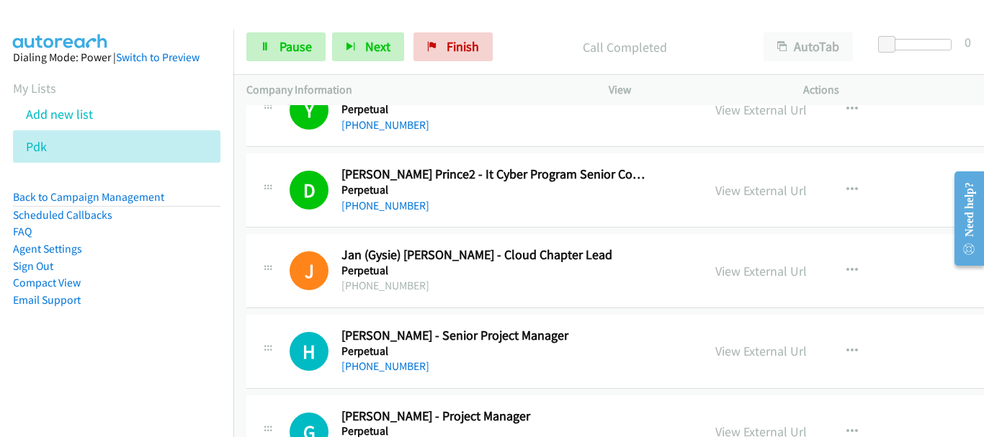
click at [148, 35] on aside "Dialing Mode: Power | Switch to Preview My Lists Add new list Pdk Back to Campa…" at bounding box center [116, 202] width 233 height 344
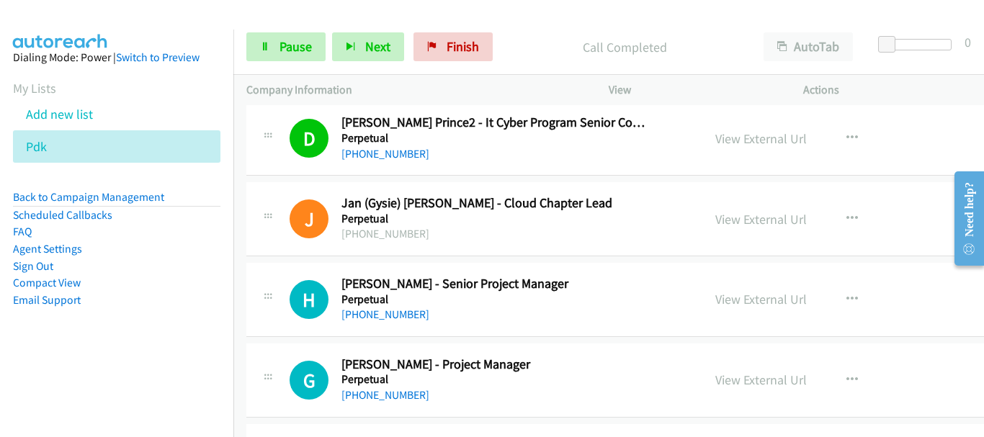
scroll to position [6186, 0]
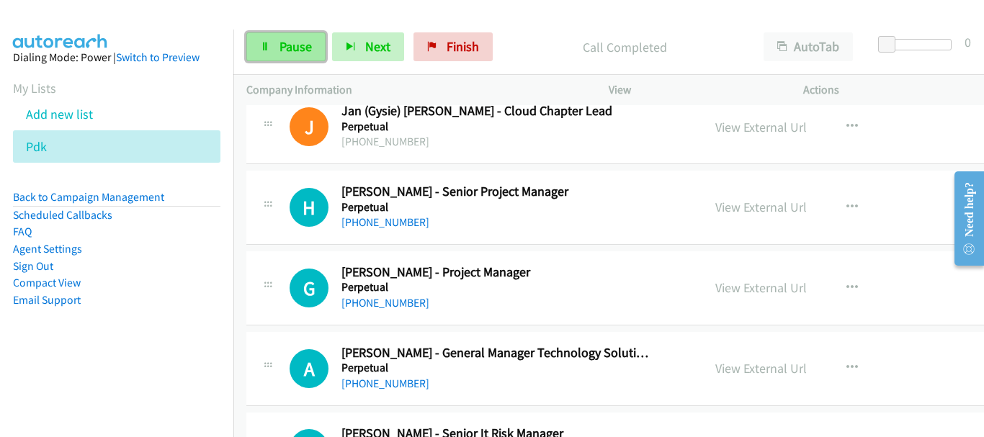
click at [285, 57] on link "Pause" at bounding box center [285, 46] width 79 height 29
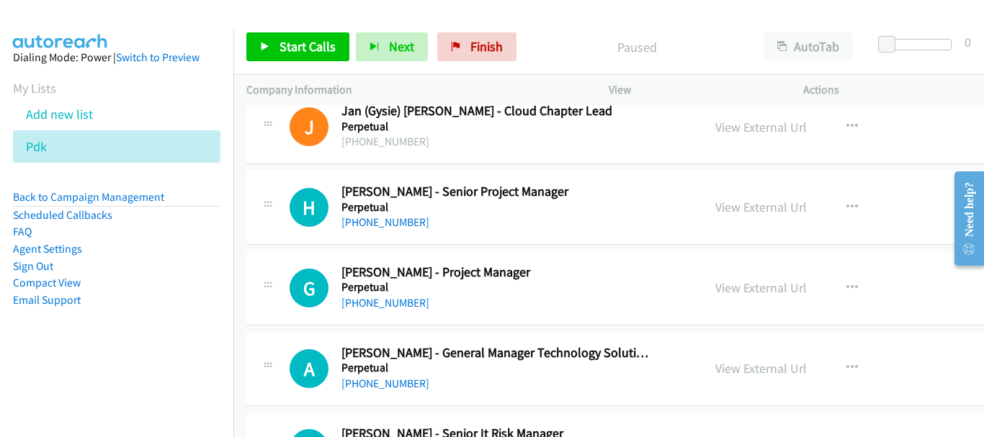
drag, startPoint x: 914, startPoint y: 164, endPoint x: 384, endPoint y: 325, distance: 554.0
click at [297, 43] on span "Start Calls" at bounding box center [307, 46] width 56 height 17
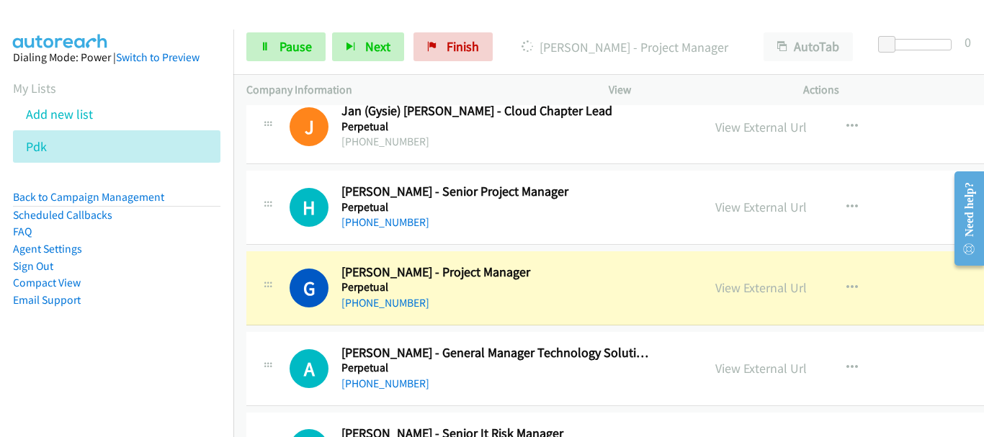
click at [72, 17] on img at bounding box center [60, 25] width 108 height 50
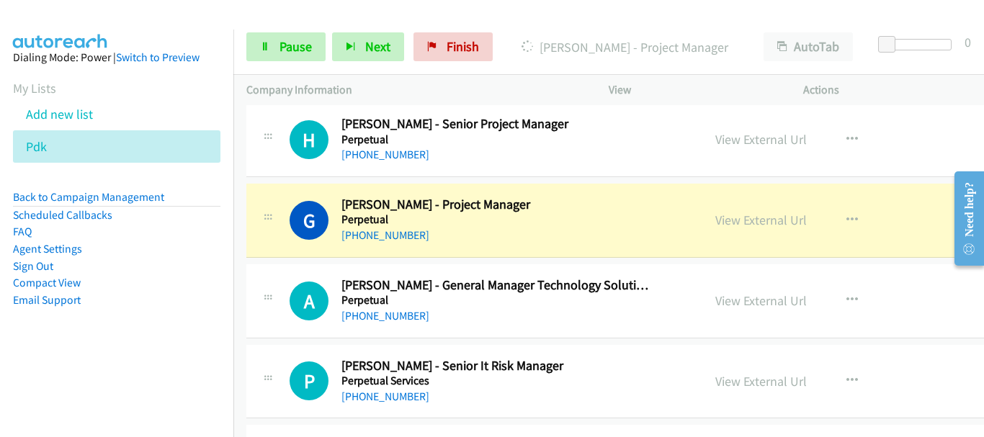
scroll to position [6258, 0]
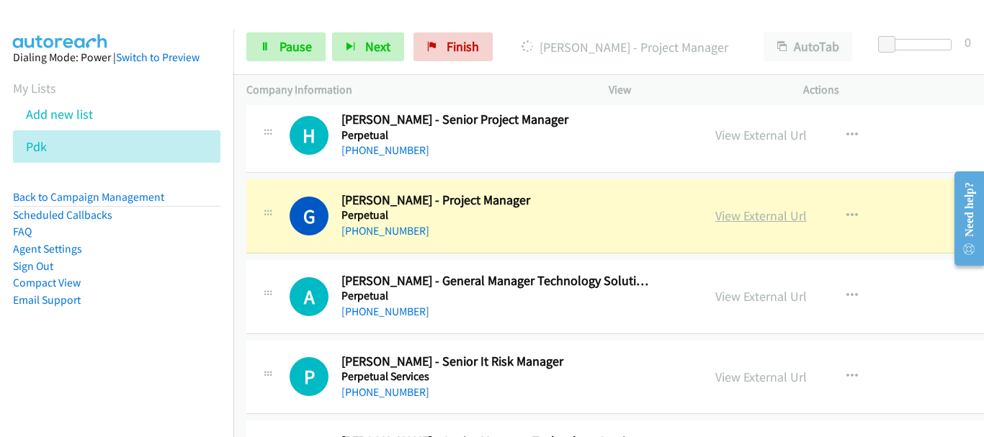
click at [764, 224] on link "View External Url" at bounding box center [760, 215] width 91 height 17
click at [305, 50] on span "Pause" at bounding box center [295, 46] width 32 height 17
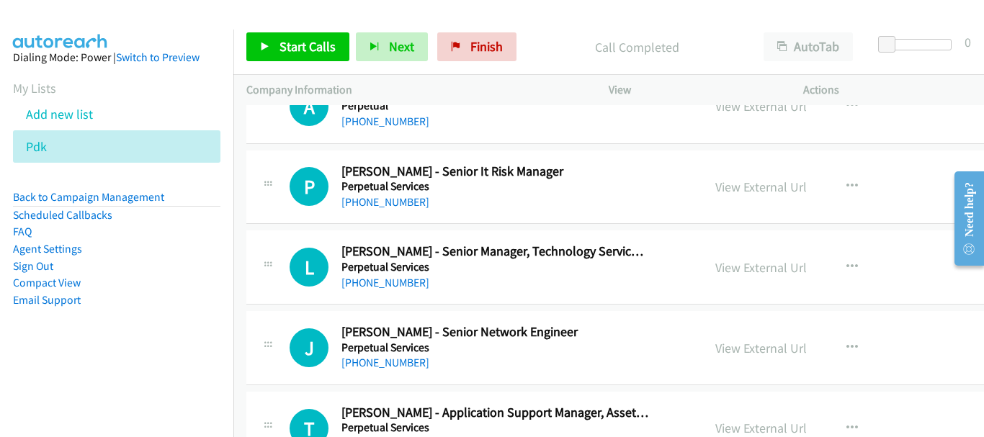
scroll to position [6402, 0]
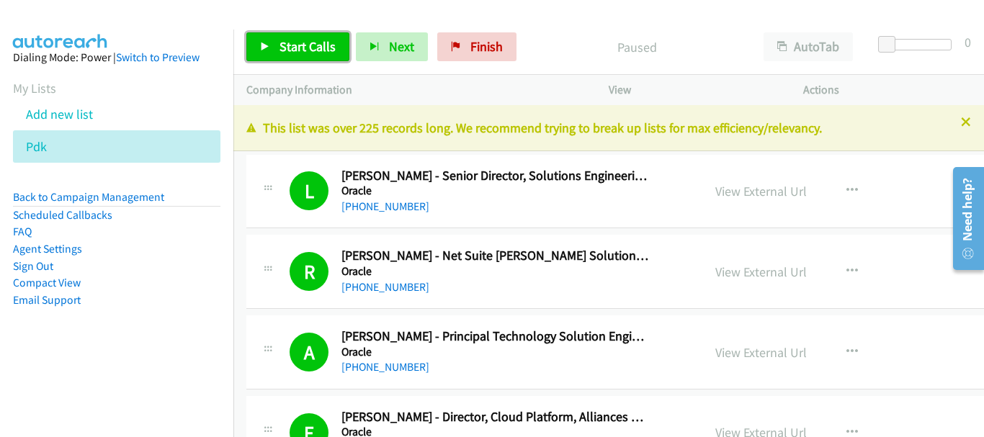
click at [288, 35] on link "Start Calls" at bounding box center [297, 46] width 103 height 29
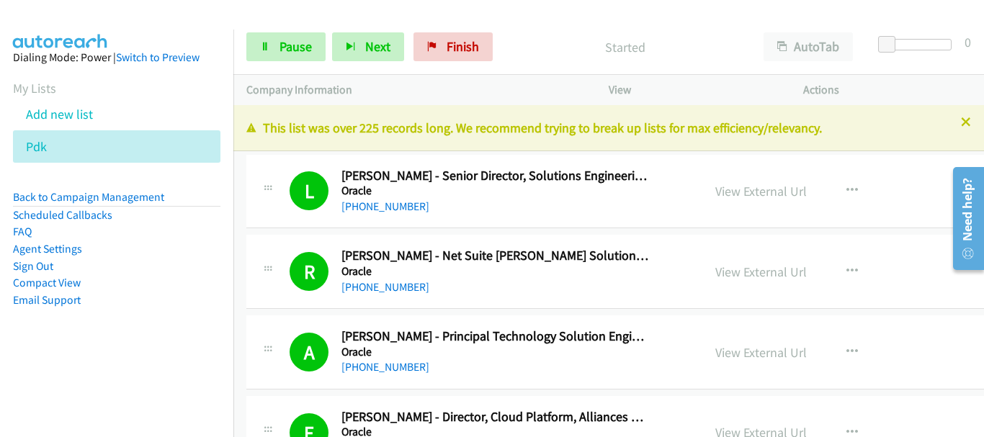
scroll to position [72, 0]
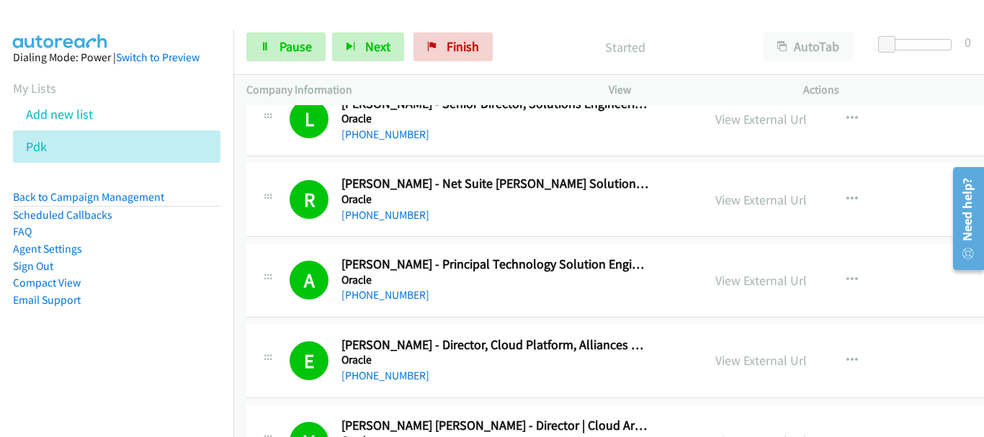
click at [28, 24] on img at bounding box center [60, 25] width 108 height 50
click at [305, 41] on span "Pause" at bounding box center [295, 46] width 32 height 17
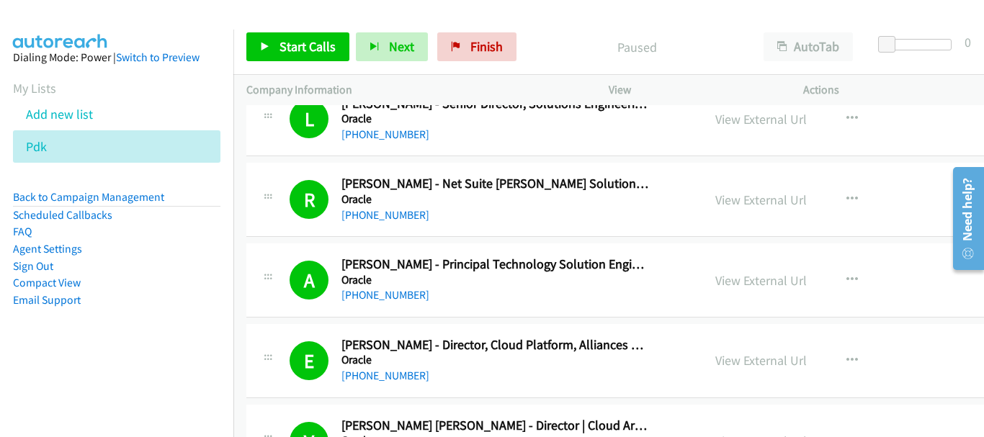
click at [84, 24] on img at bounding box center [60, 25] width 108 height 50
click at [58, 11] on img at bounding box center [60, 25] width 108 height 50
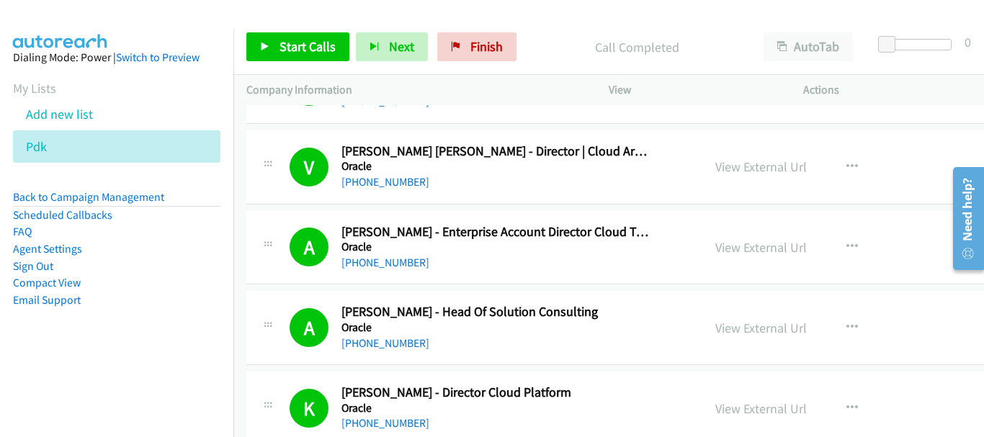
scroll to position [360, 0]
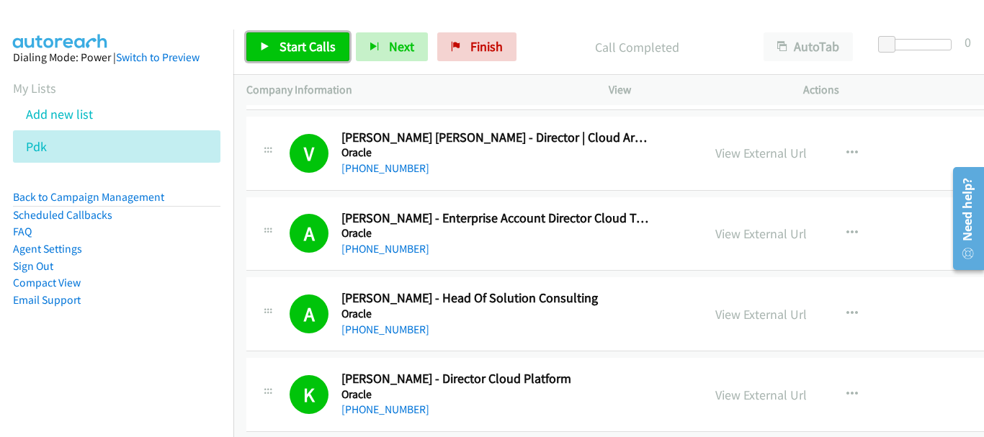
click at [308, 40] on span "Start Calls" at bounding box center [307, 46] width 56 height 17
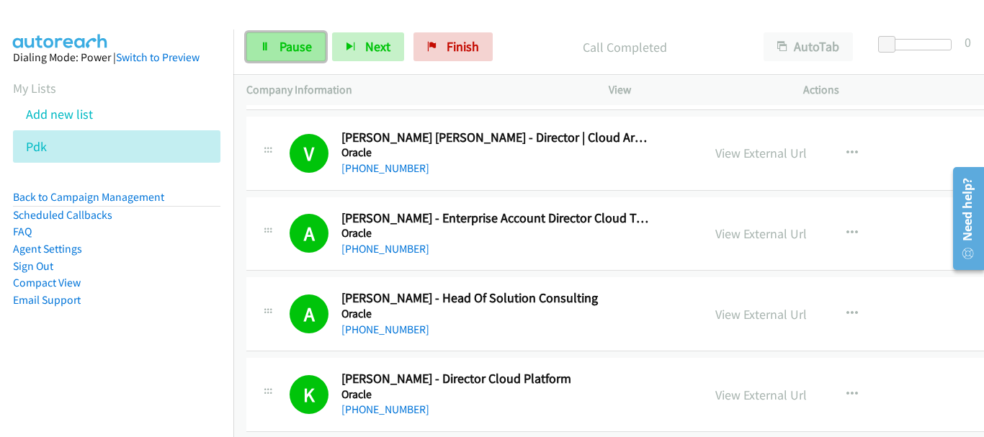
click at [278, 50] on link "Pause" at bounding box center [285, 46] width 79 height 29
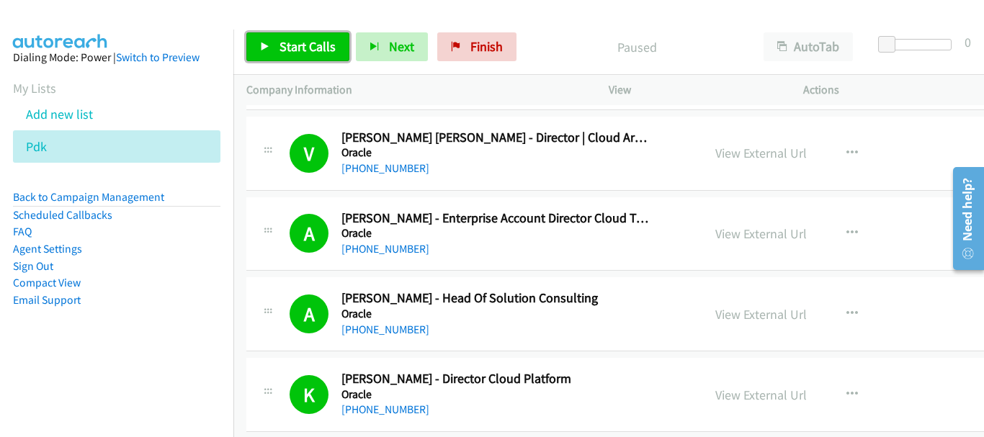
click at [297, 41] on span "Start Calls" at bounding box center [307, 46] width 56 height 17
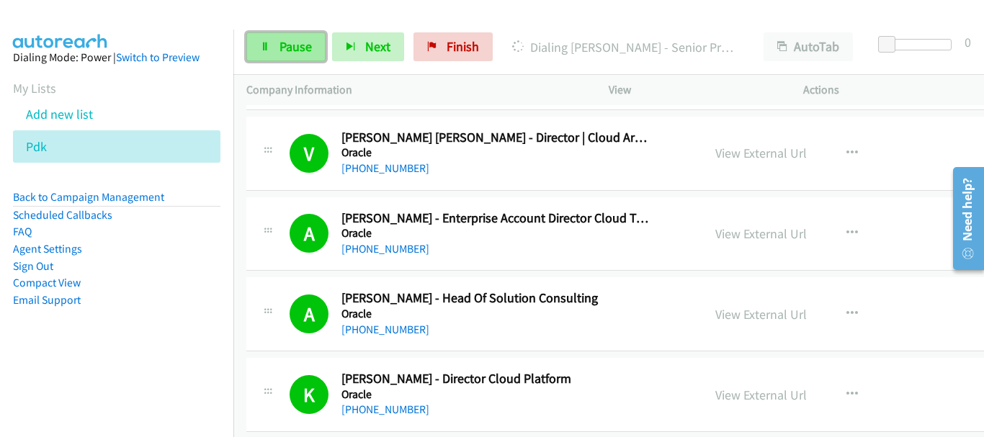
click at [267, 60] on link "Pause" at bounding box center [285, 46] width 79 height 29
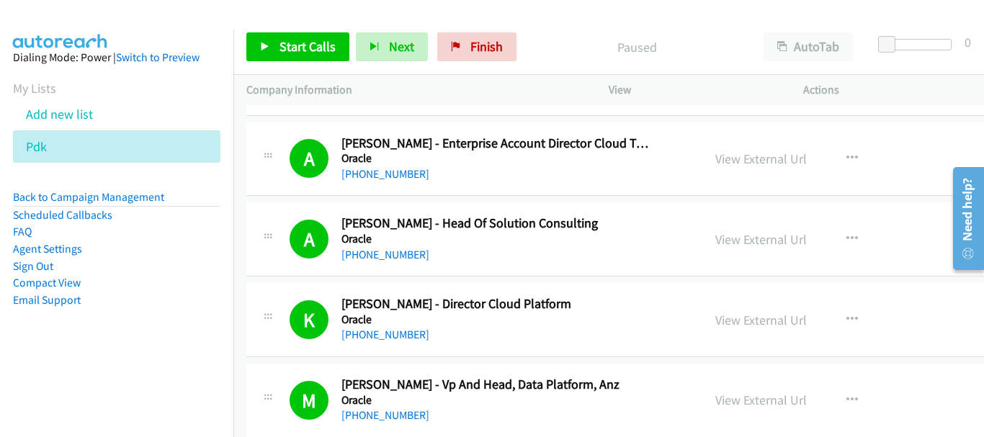
scroll to position [432, 0]
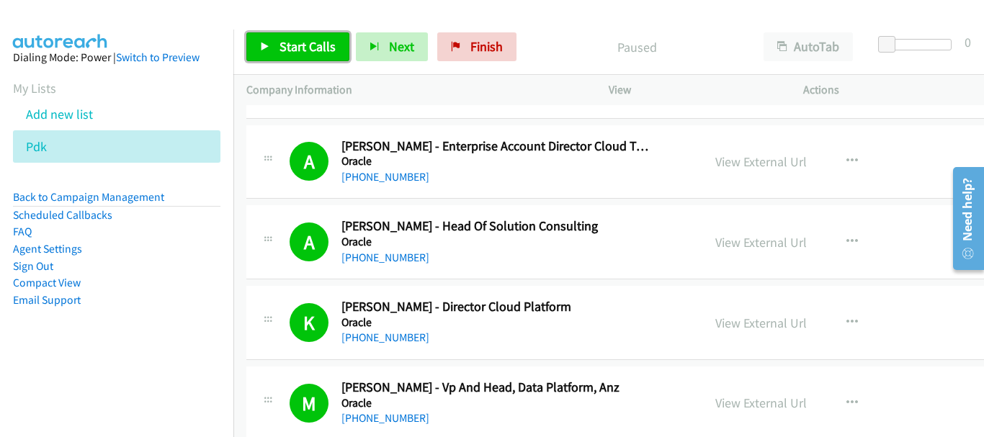
click at [282, 55] on link "Start Calls" at bounding box center [297, 46] width 103 height 29
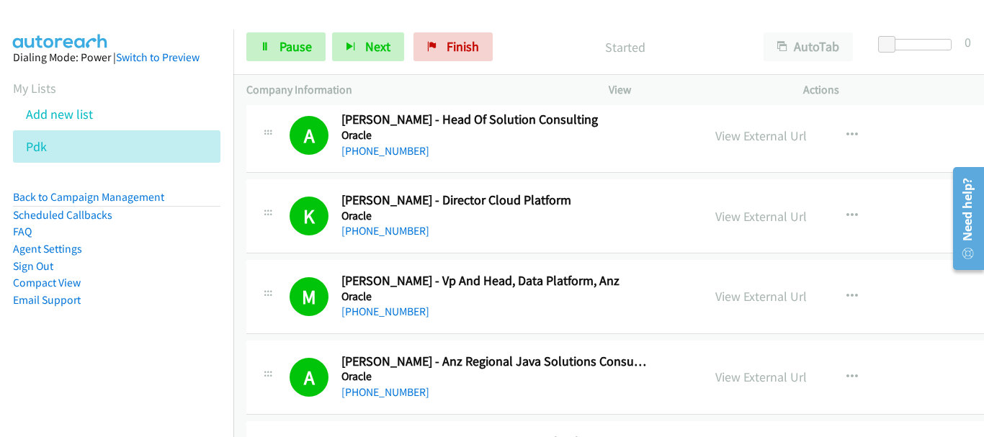
scroll to position [648, 0]
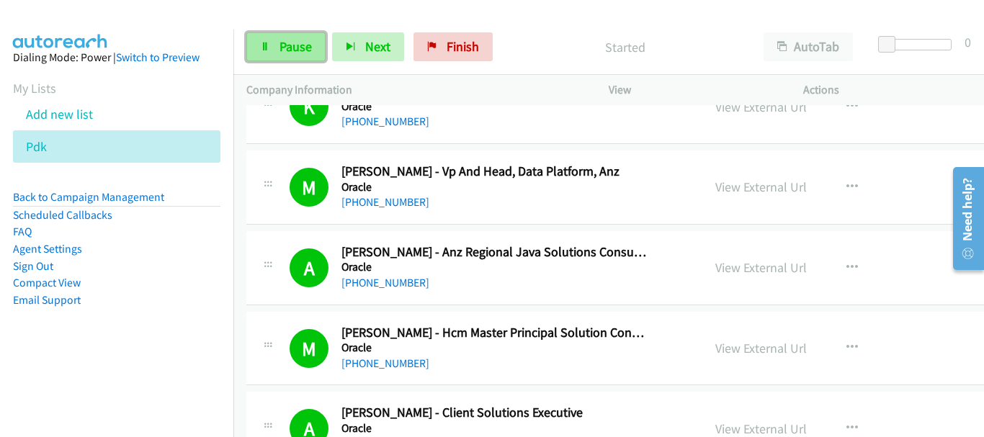
click at [283, 53] on span "Pause" at bounding box center [295, 46] width 32 height 17
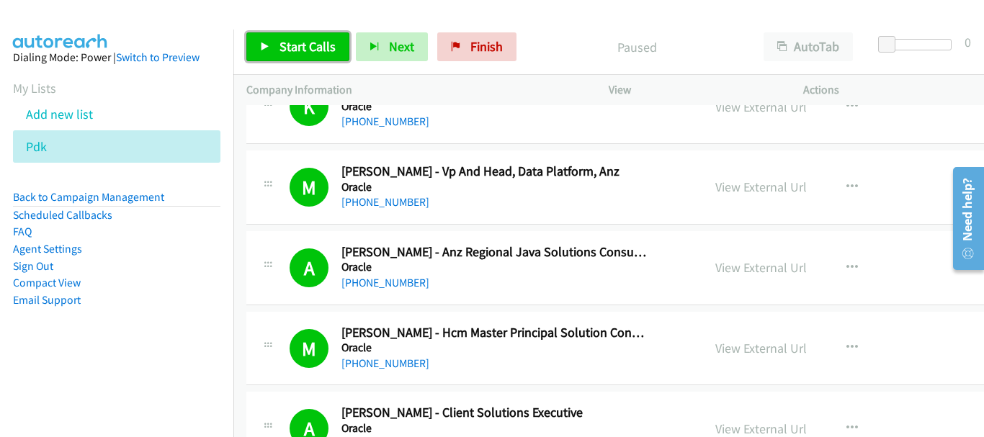
click at [281, 54] on span "Start Calls" at bounding box center [307, 46] width 56 height 17
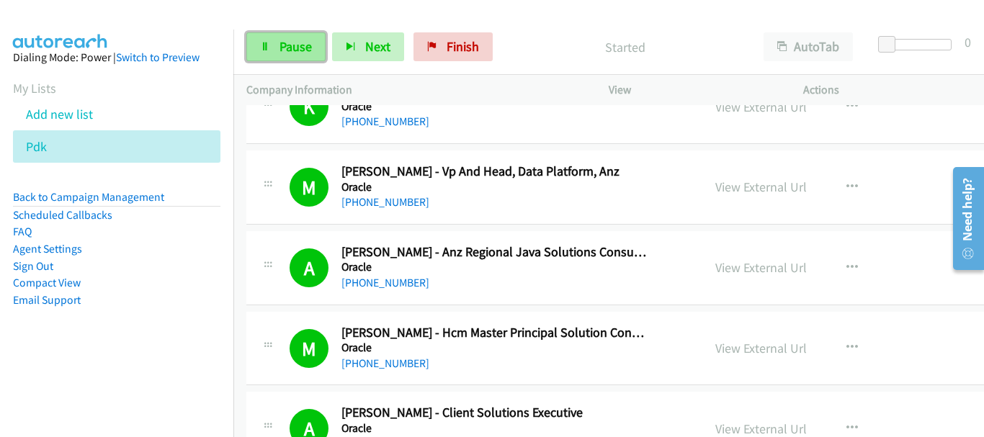
click at [291, 48] on span "Pause" at bounding box center [295, 46] width 32 height 17
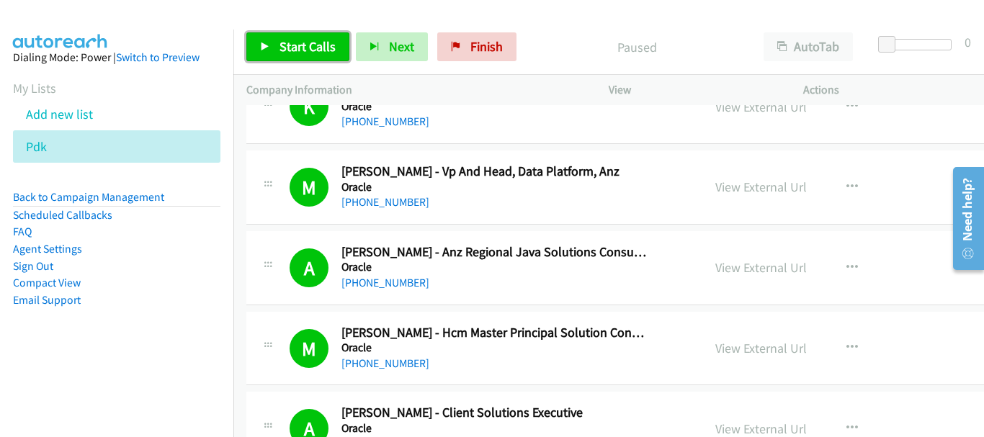
click at [313, 38] on span "Start Calls" at bounding box center [307, 46] width 56 height 17
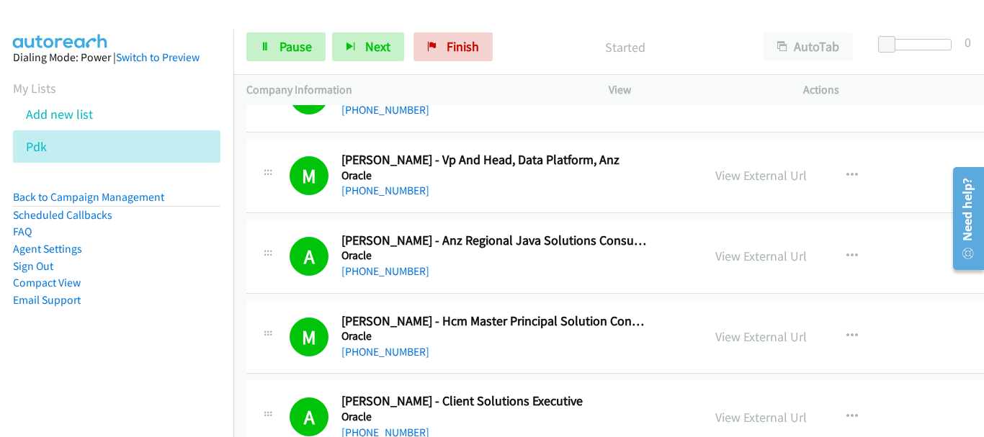
scroll to position [576, 0]
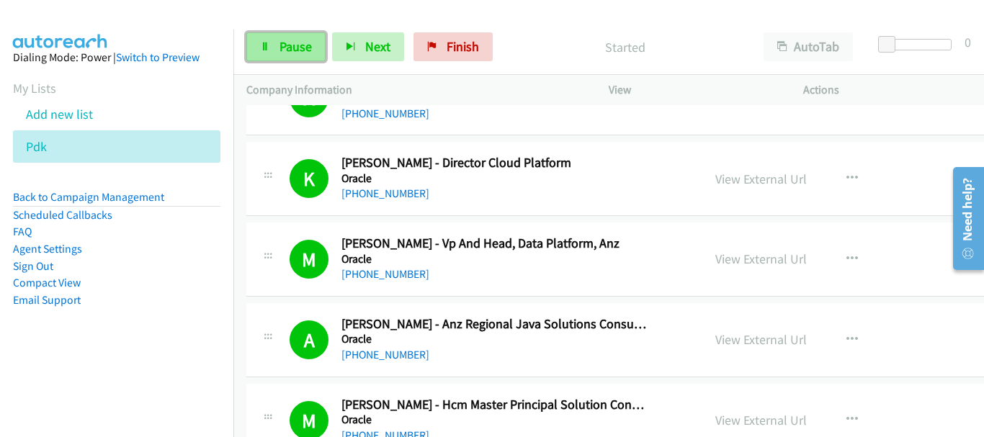
click at [303, 41] on span "Pause" at bounding box center [295, 46] width 32 height 17
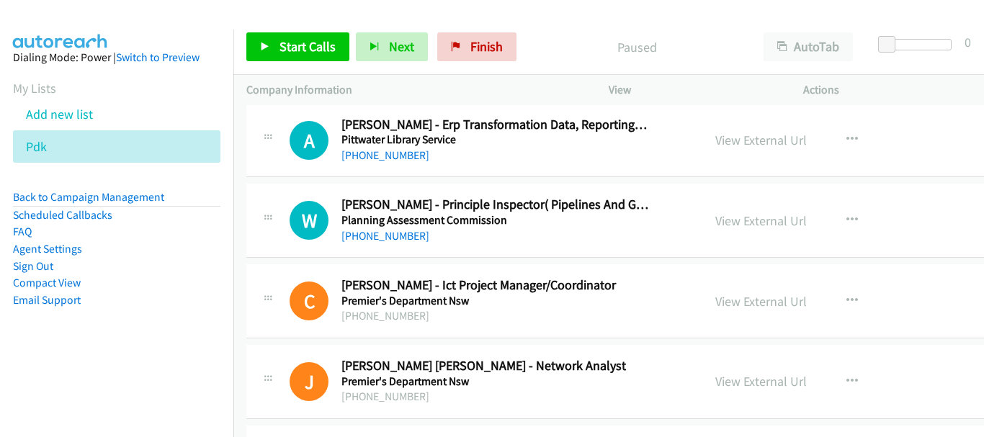
drag, startPoint x: 975, startPoint y: 288, endPoint x: 0, endPoint y: 29, distance: 1009.2
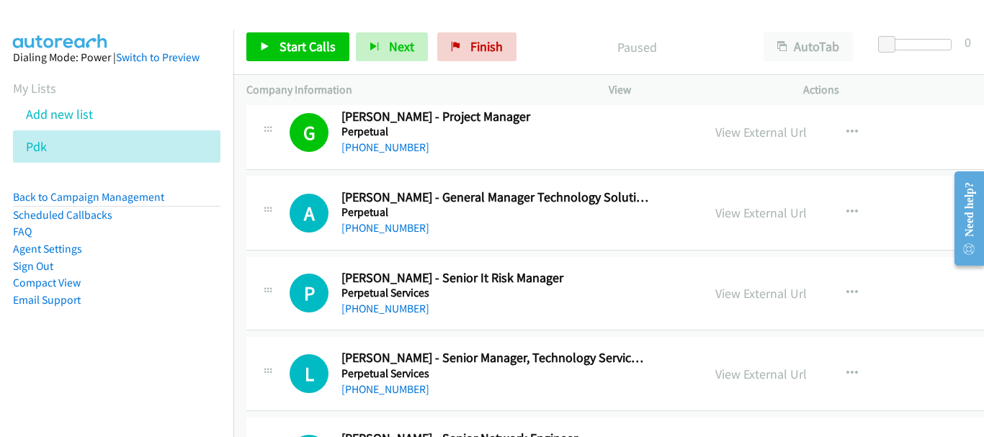
scroll to position [6291, 0]
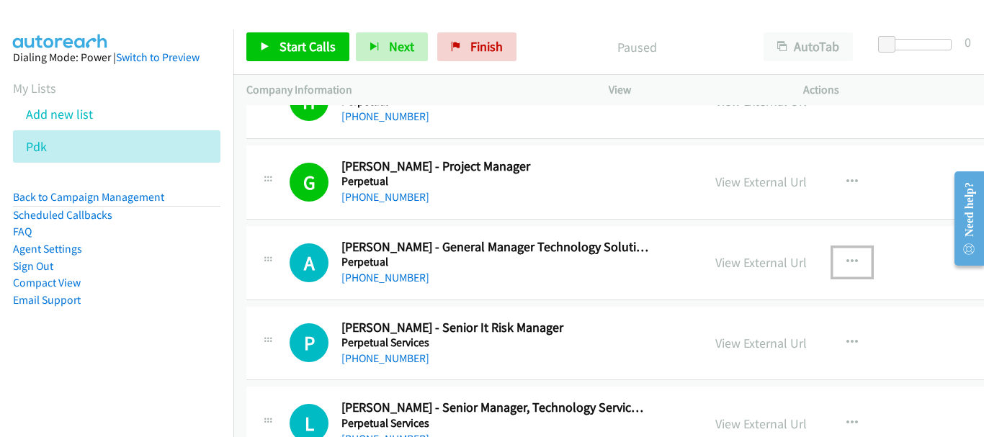
click at [846, 260] on icon "button" at bounding box center [852, 262] width 12 height 12
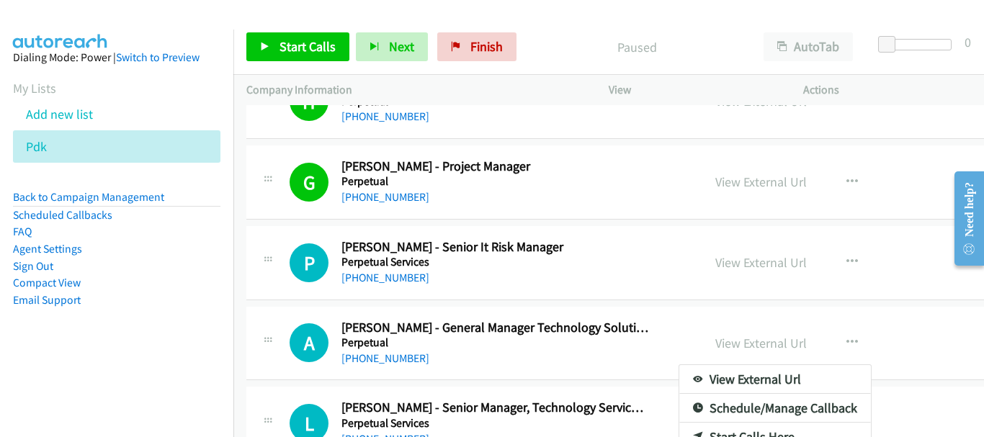
click at [307, 48] on div at bounding box center [492, 218] width 984 height 437
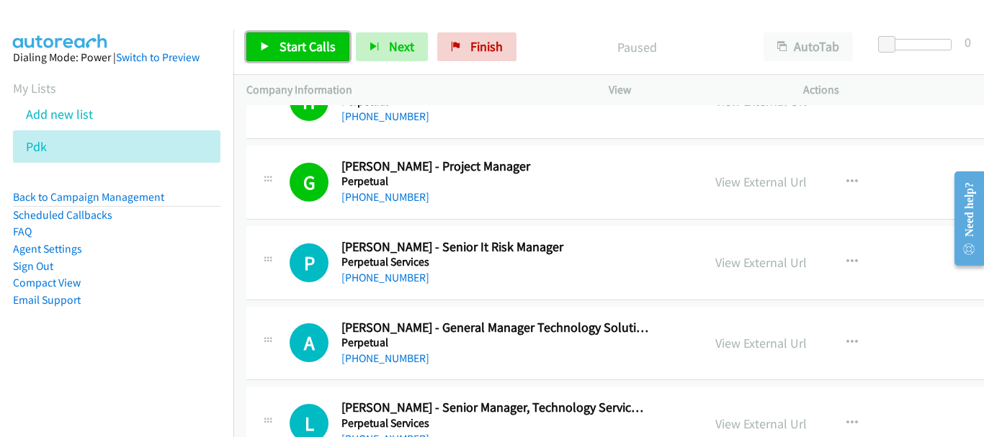
click at [274, 55] on link "Start Calls" at bounding box center [297, 46] width 103 height 29
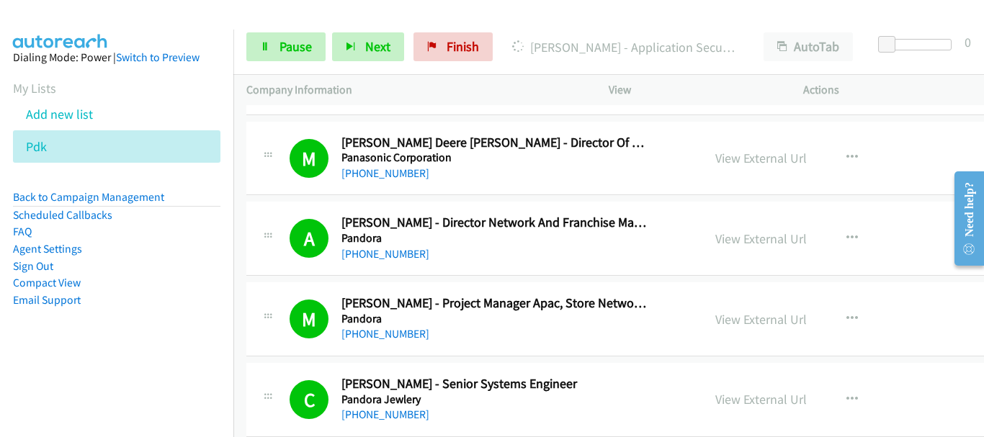
scroll to position [4419, 0]
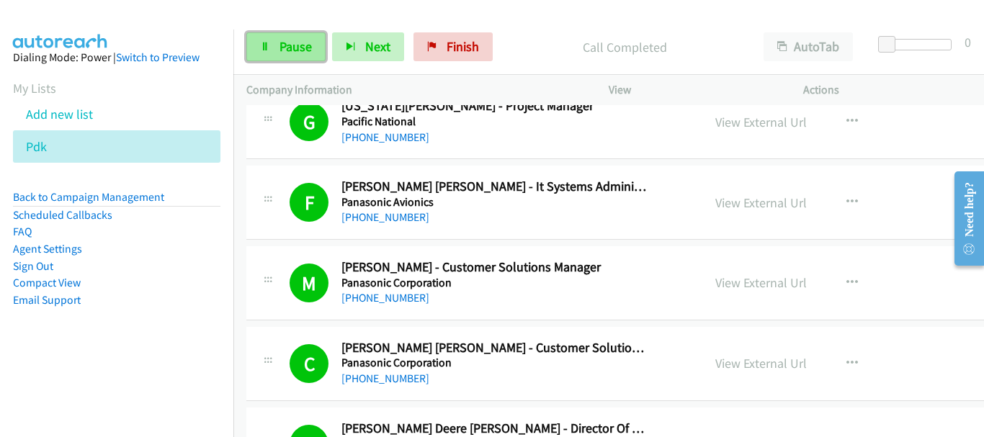
click at [290, 48] on span "Pause" at bounding box center [295, 46] width 32 height 17
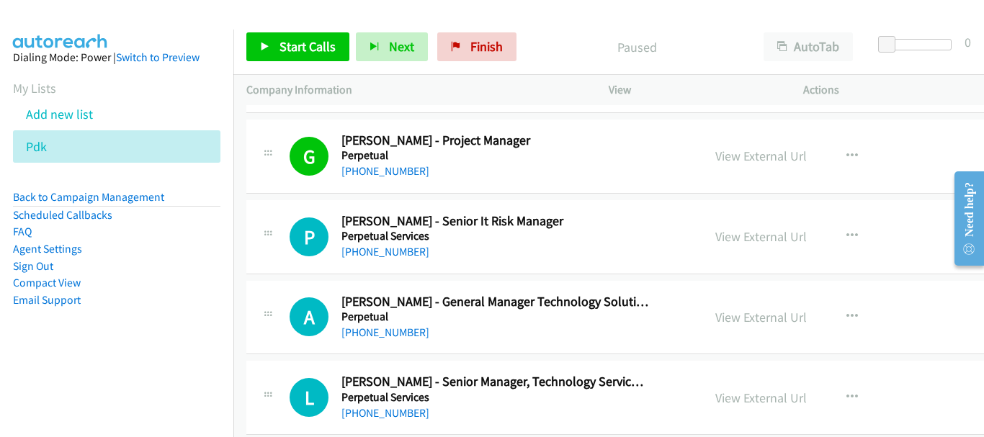
scroll to position [6291, 0]
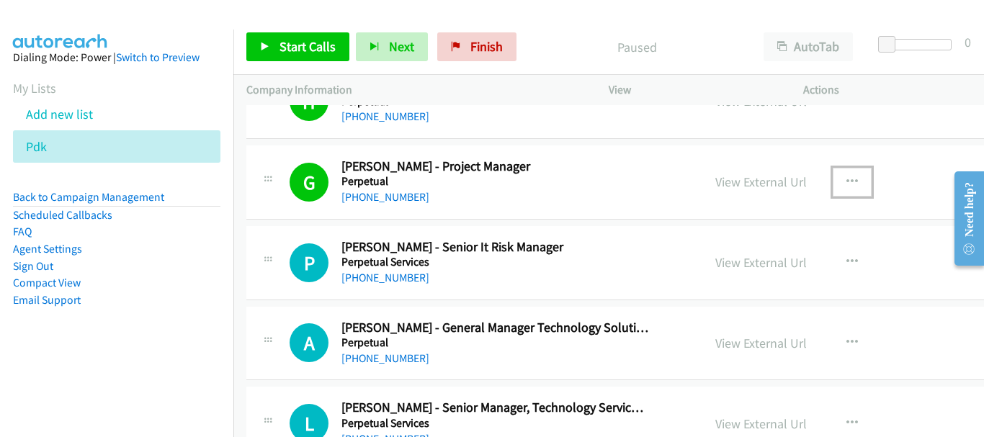
click at [833, 183] on button "button" at bounding box center [852, 182] width 39 height 29
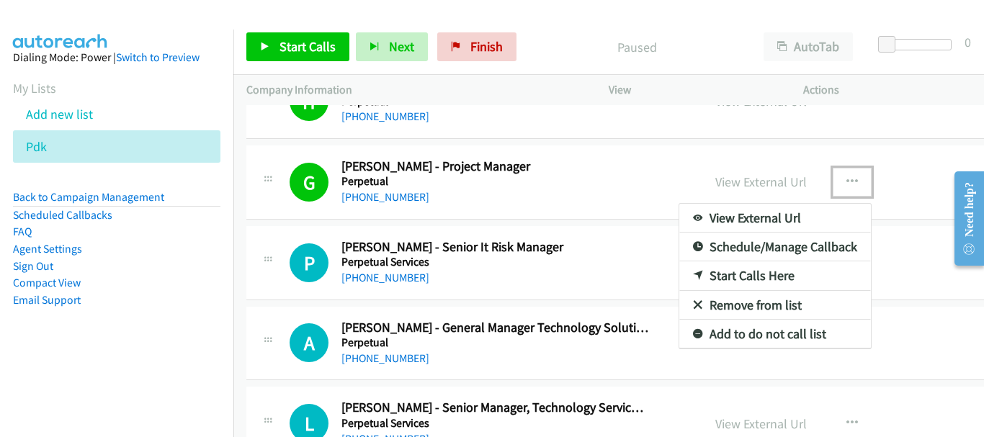
click at [720, 276] on link "Start Calls Here" at bounding box center [775, 275] width 192 height 29
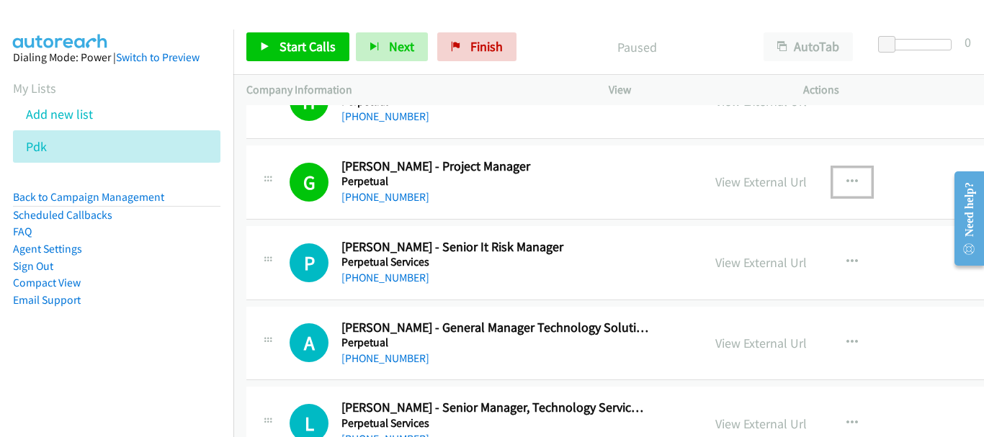
click at [846, 180] on icon "button" at bounding box center [852, 182] width 12 height 12
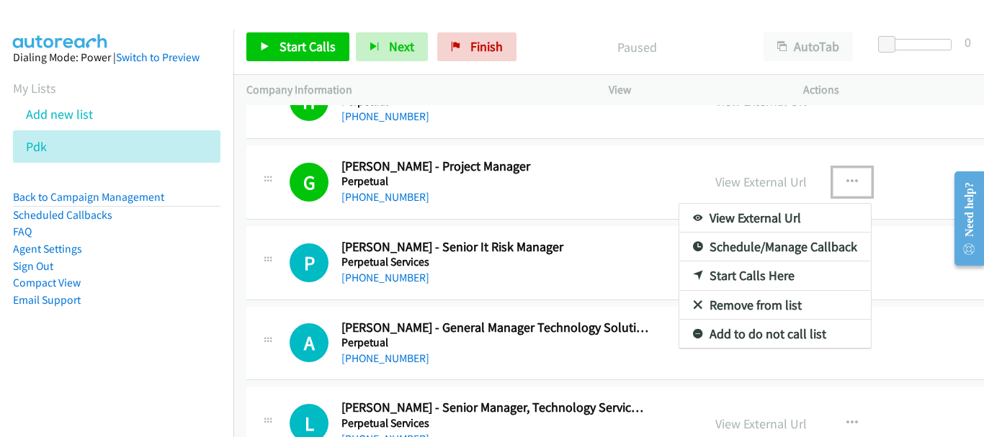
click at [738, 271] on link "Start Calls Here" at bounding box center [775, 275] width 192 height 29
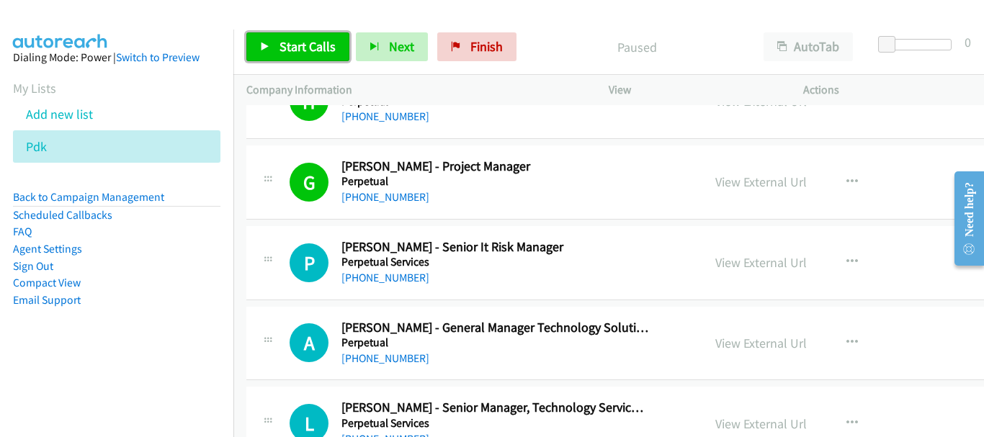
click at [293, 49] on span "Start Calls" at bounding box center [307, 46] width 56 height 17
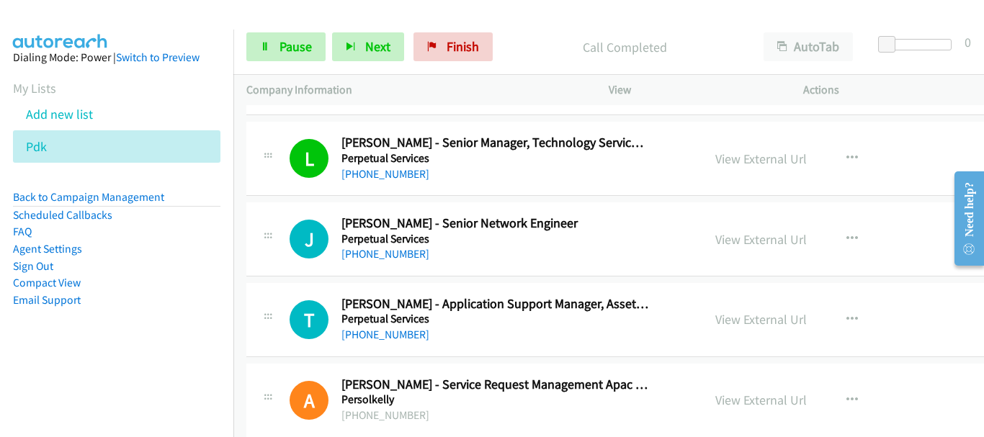
scroll to position [6580, 0]
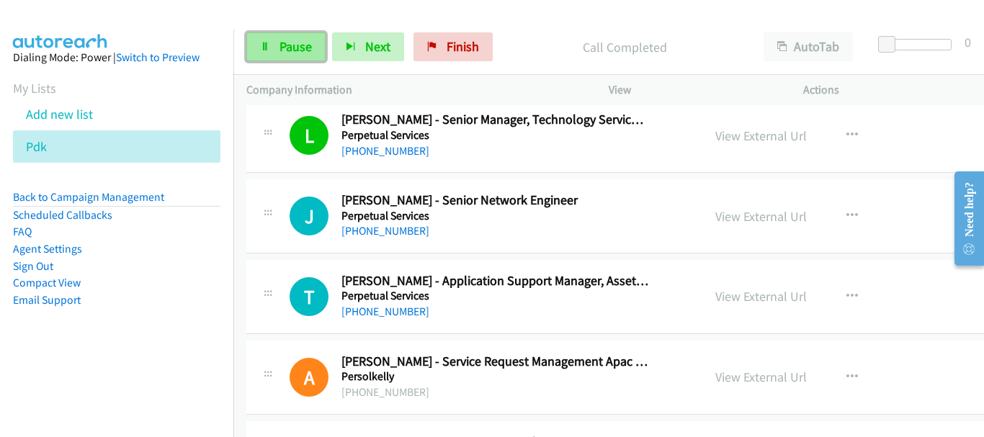
click at [278, 57] on link "Pause" at bounding box center [285, 46] width 79 height 29
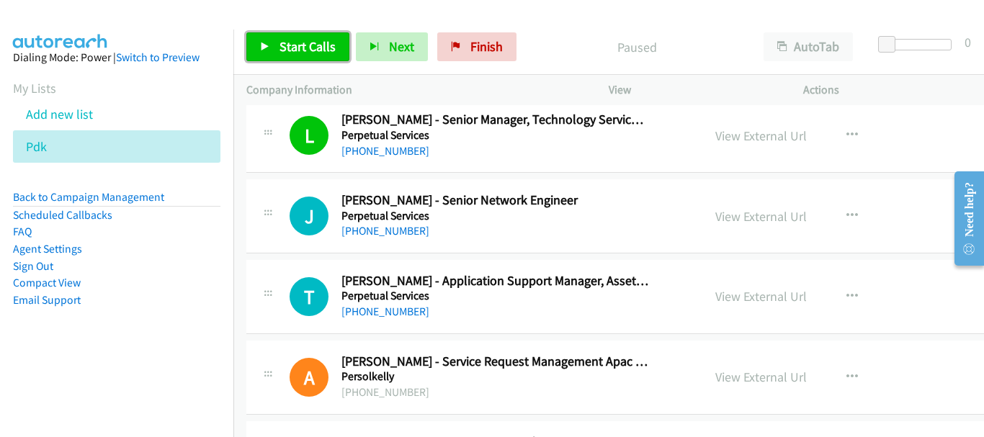
click at [271, 53] on link "Start Calls" at bounding box center [297, 46] width 103 height 29
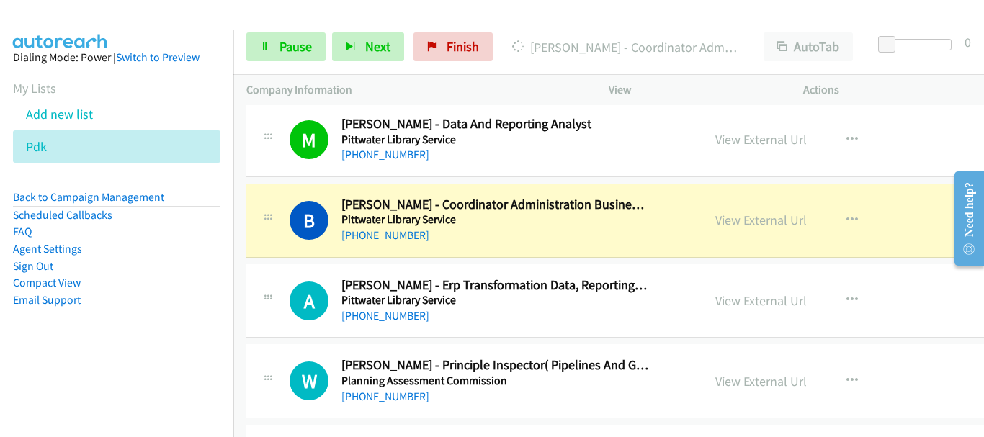
scroll to position [7156, 0]
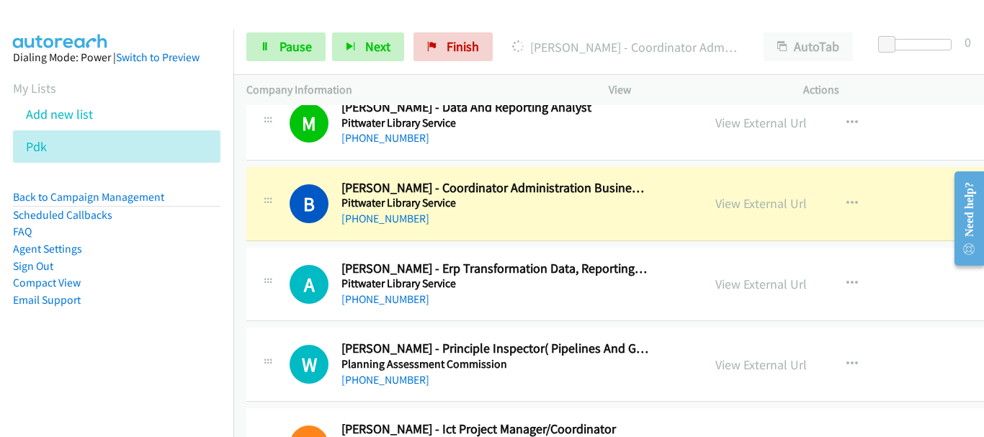
click at [888, 125] on div "View External Url View External Url Schedule/Manage Callback Start Calls Here R…" at bounding box center [822, 123] width 241 height 48
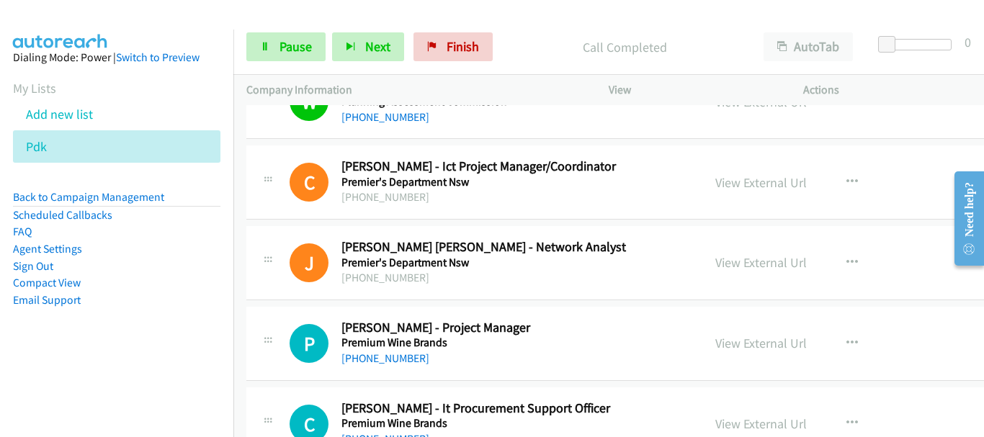
scroll to position [7444, 0]
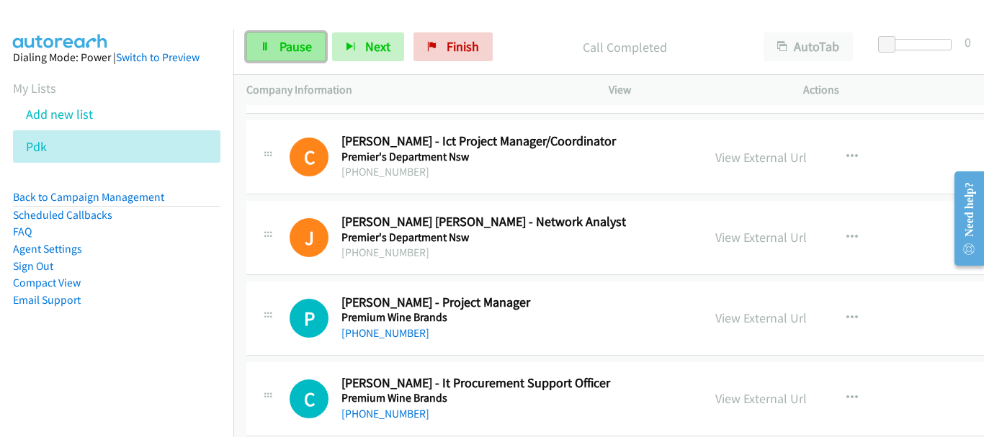
click at [295, 42] on span "Pause" at bounding box center [295, 46] width 32 height 17
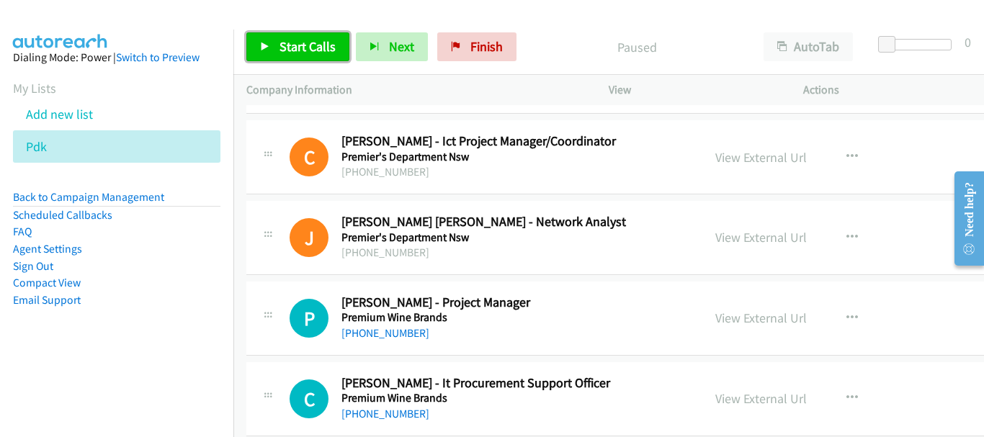
click at [305, 37] on link "Start Calls" at bounding box center [297, 46] width 103 height 29
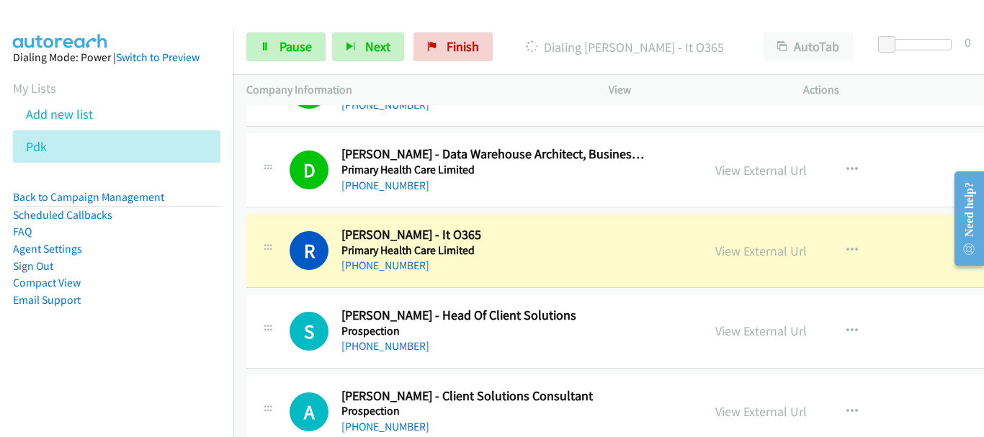
scroll to position [8308, 0]
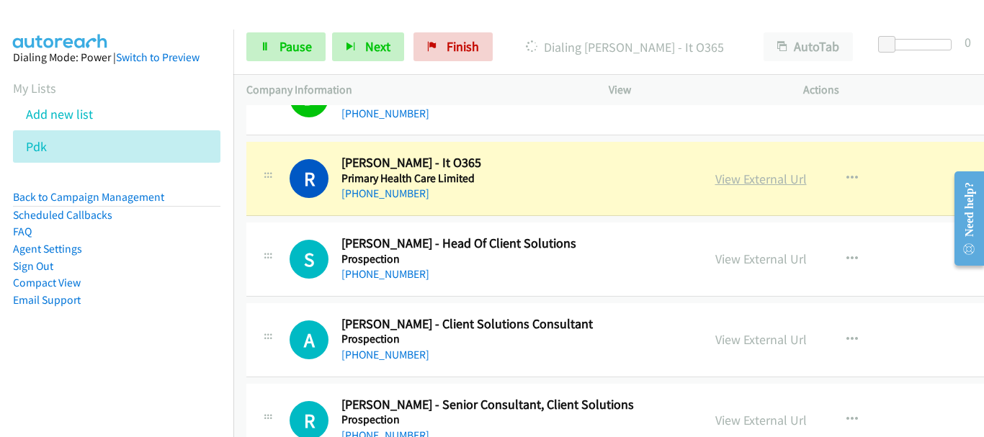
click at [746, 187] on link "View External Url" at bounding box center [760, 179] width 91 height 17
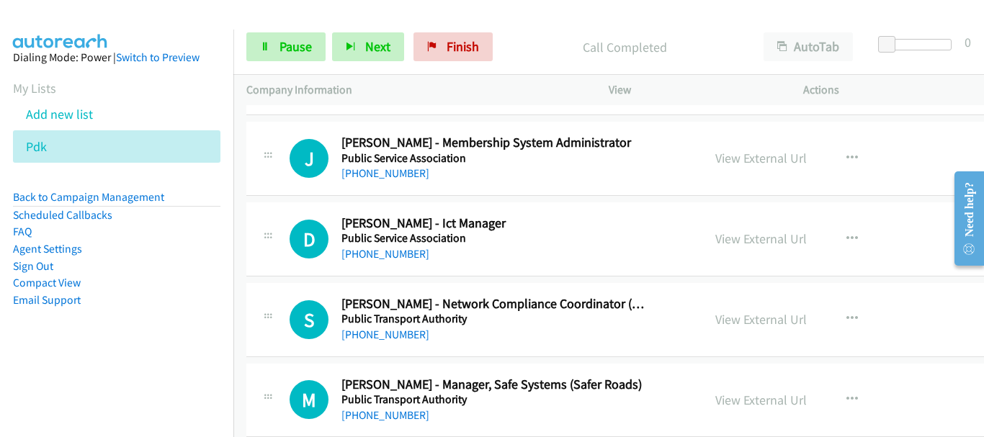
scroll to position [8813, 0]
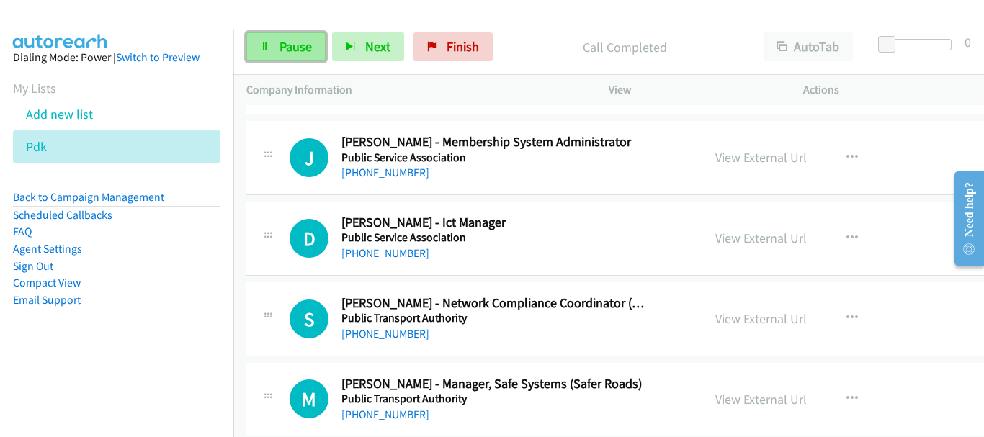
click at [299, 46] on span "Pause" at bounding box center [295, 46] width 32 height 17
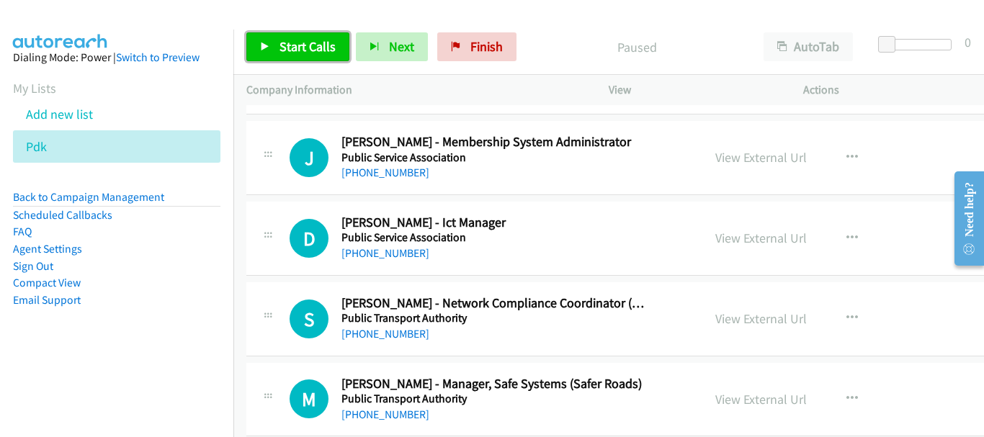
click at [303, 42] on span "Start Calls" at bounding box center [307, 46] width 56 height 17
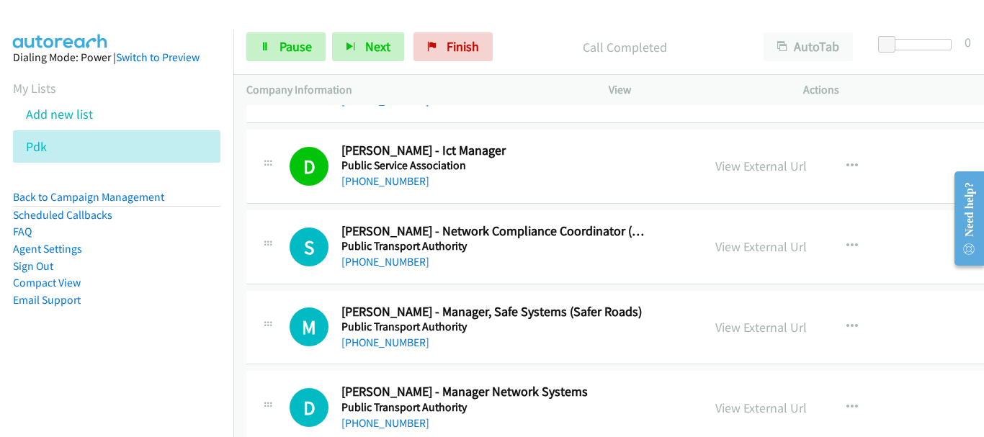
scroll to position [8957, 0]
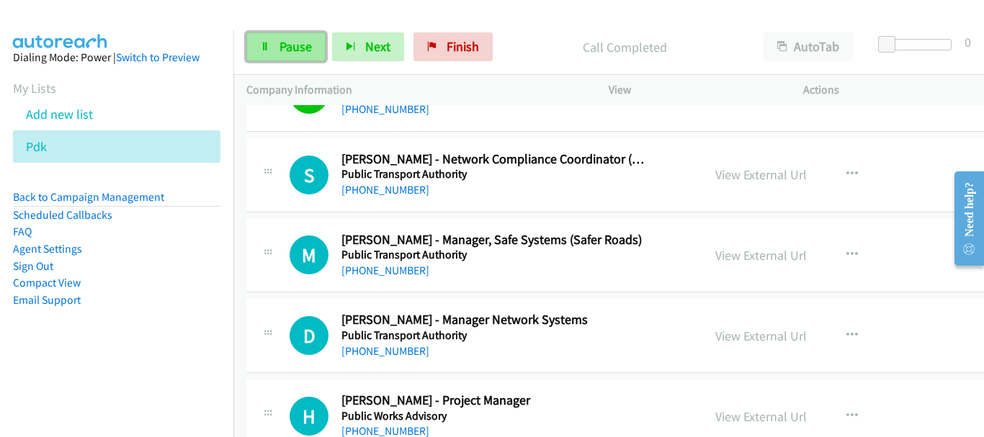
click at [292, 43] on span "Pause" at bounding box center [295, 46] width 32 height 17
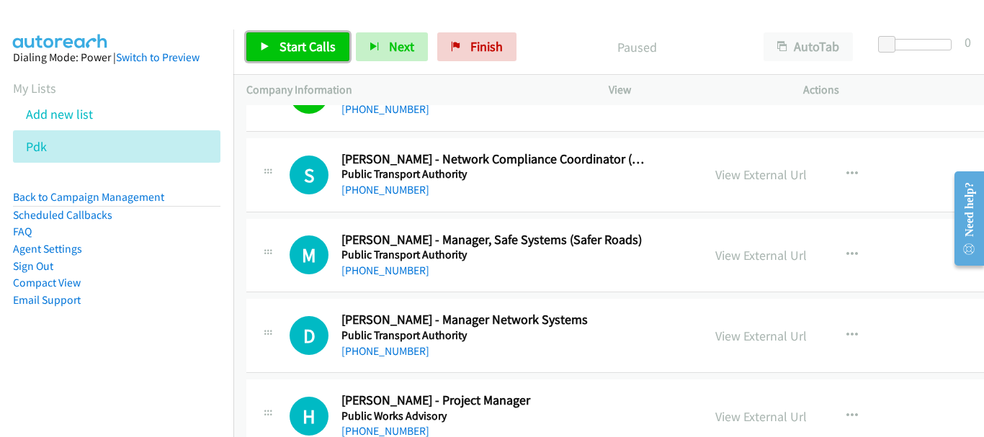
click at [292, 43] on span "Start Calls" at bounding box center [307, 46] width 56 height 17
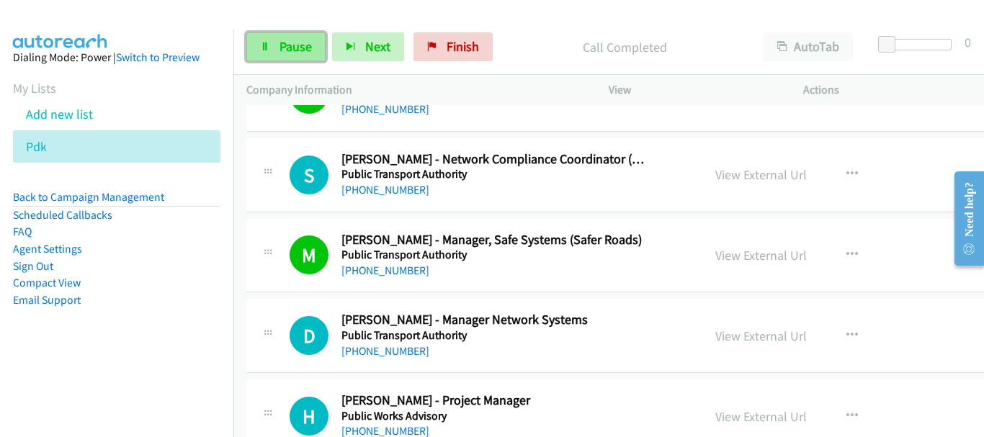
click at [290, 50] on span "Pause" at bounding box center [295, 46] width 32 height 17
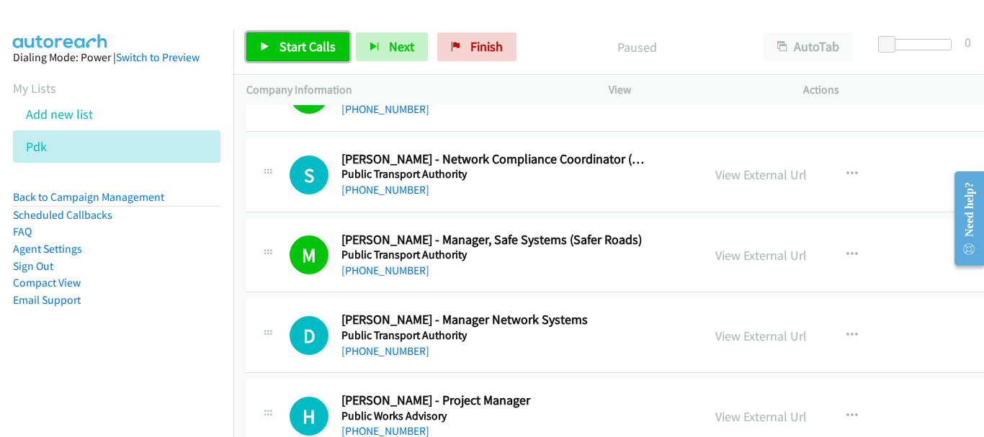
click at [328, 58] on link "Start Calls" at bounding box center [297, 46] width 103 height 29
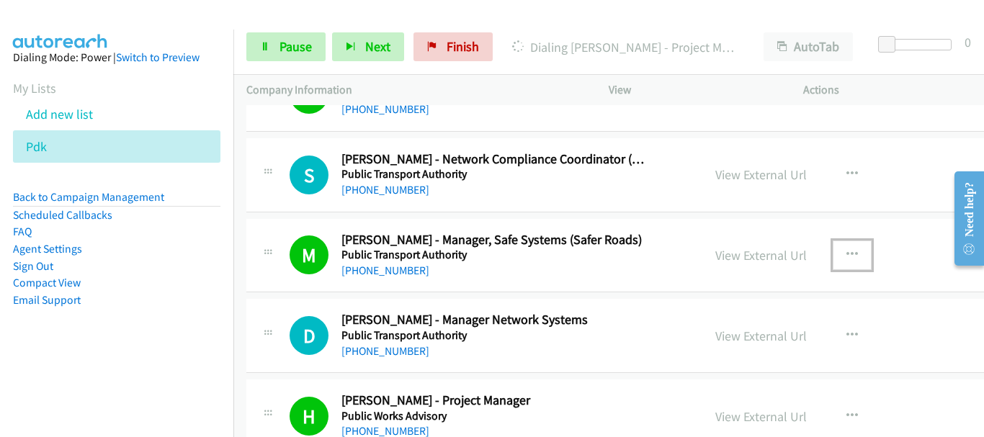
drag, startPoint x: 833, startPoint y: 242, endPoint x: 793, endPoint y: 263, distance: 45.4
click at [833, 242] on button "button" at bounding box center [852, 255] width 39 height 29
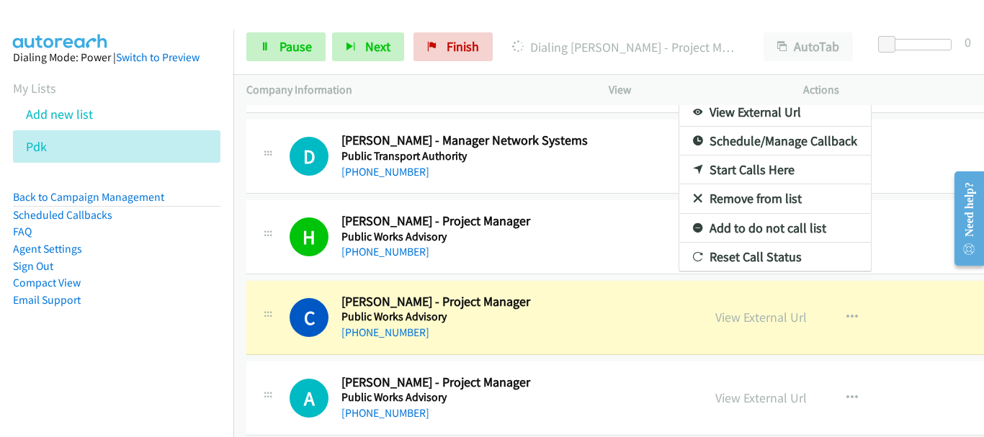
scroll to position [9317, 0]
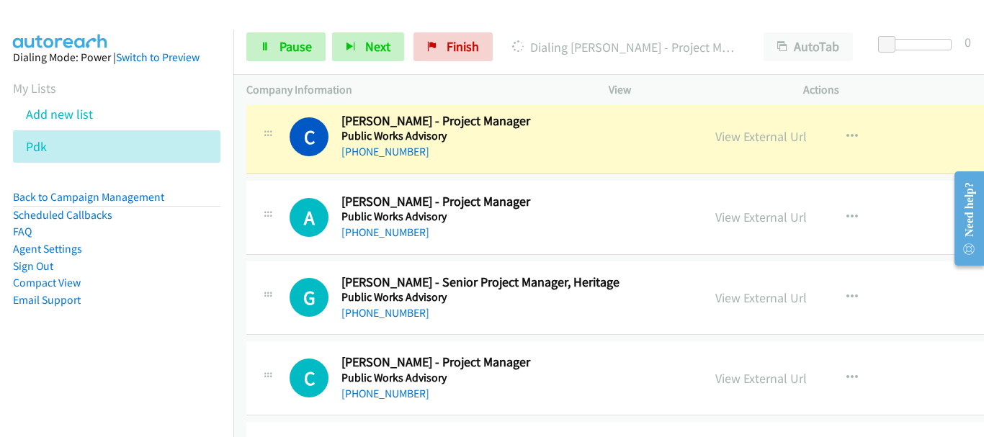
click at [733, 138] on div at bounding box center [492, 218] width 984 height 437
click at [728, 142] on link "View External Url" at bounding box center [760, 136] width 91 height 17
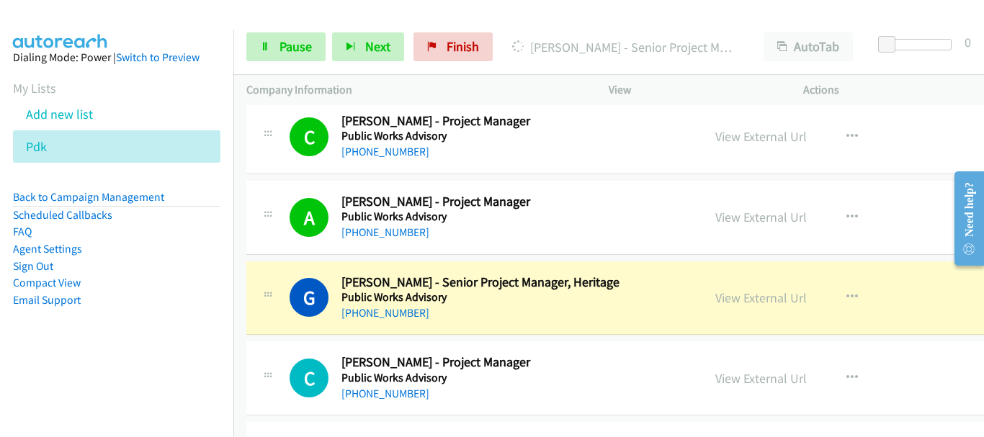
scroll to position [9389, 0]
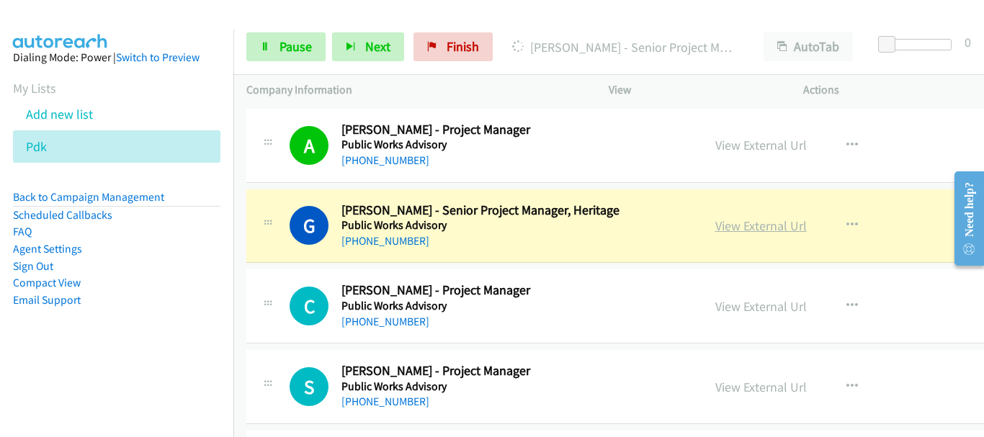
click at [728, 230] on link "View External Url" at bounding box center [760, 226] width 91 height 17
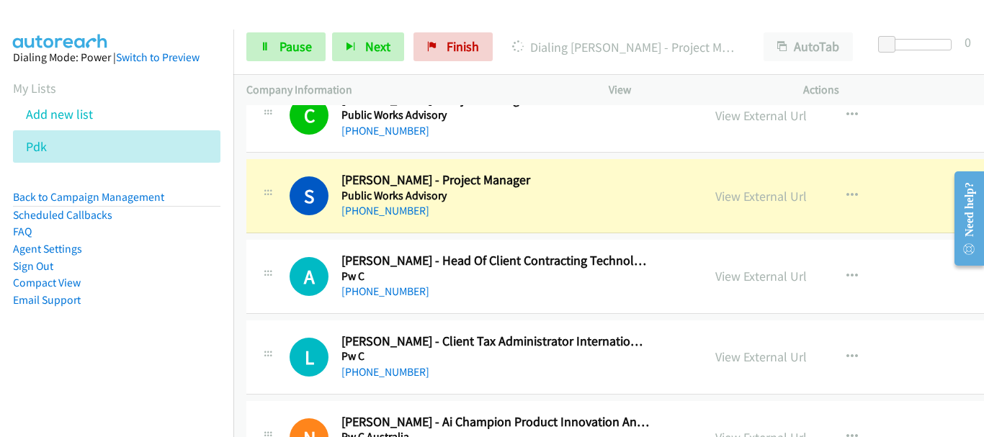
scroll to position [9605, 0]
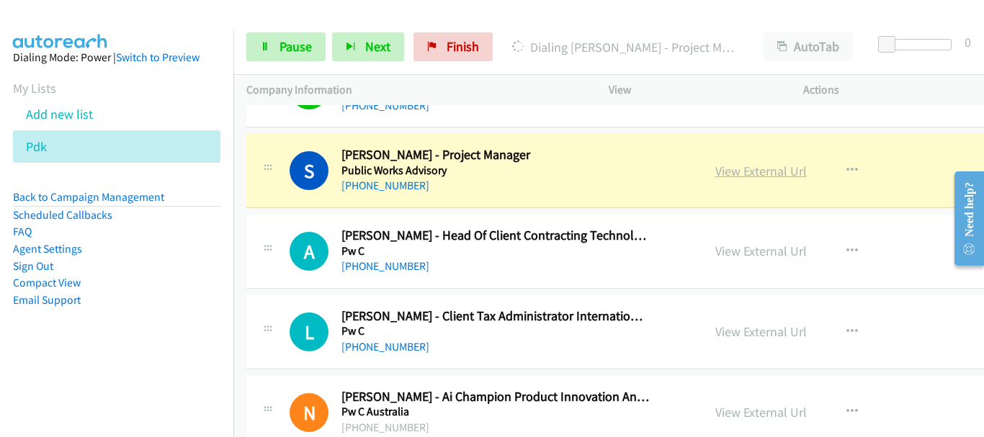
click at [716, 174] on link "View External Url" at bounding box center [760, 171] width 91 height 17
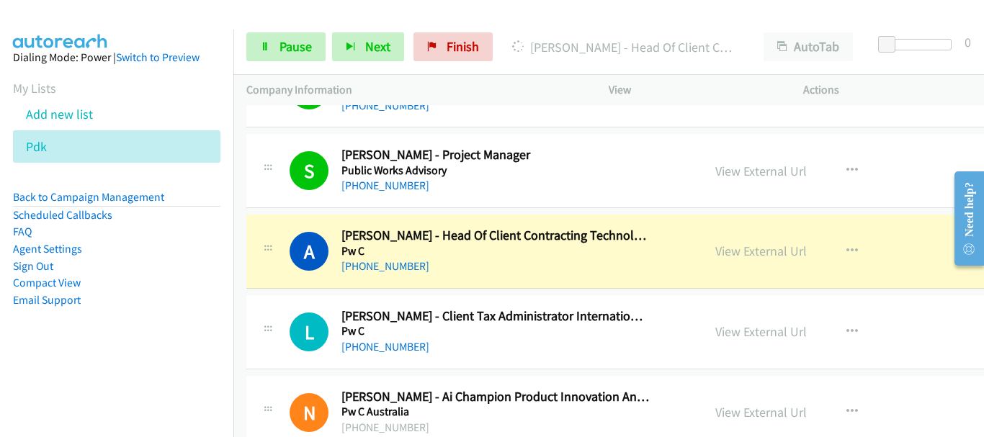
click at [886, 96] on p "Actions" at bounding box center [887, 89] width 169 height 17
click at [249, 44] on link "Pause" at bounding box center [285, 46] width 79 height 29
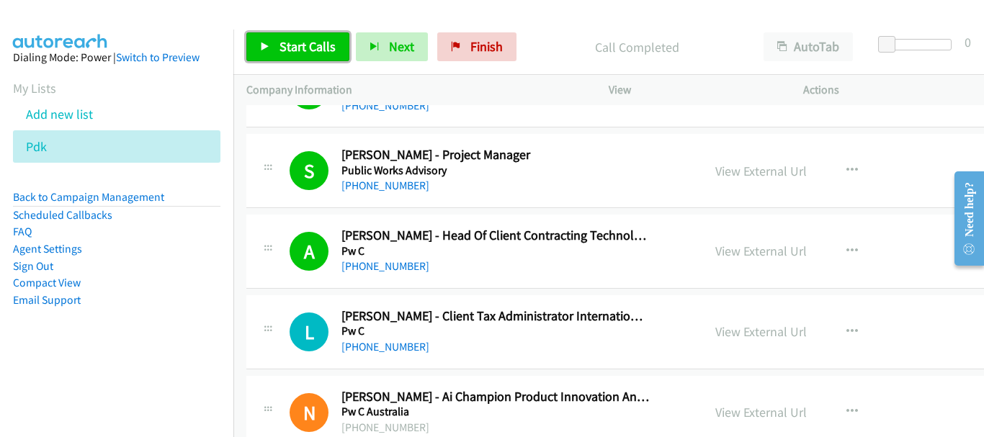
click at [310, 53] on span "Start Calls" at bounding box center [307, 46] width 56 height 17
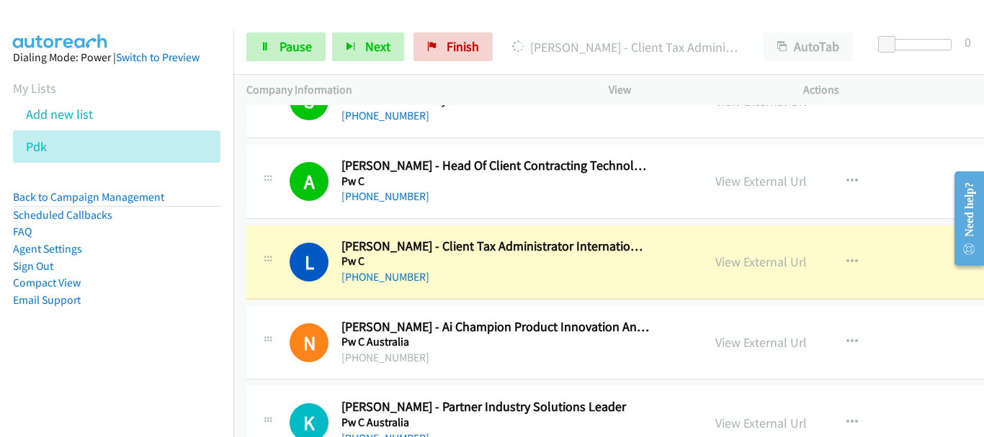
scroll to position [9749, 0]
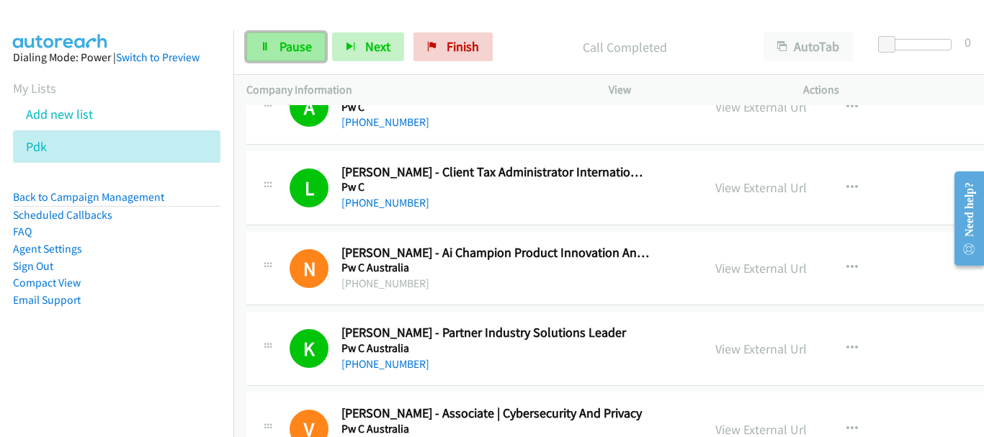
click at [282, 51] on span "Pause" at bounding box center [295, 46] width 32 height 17
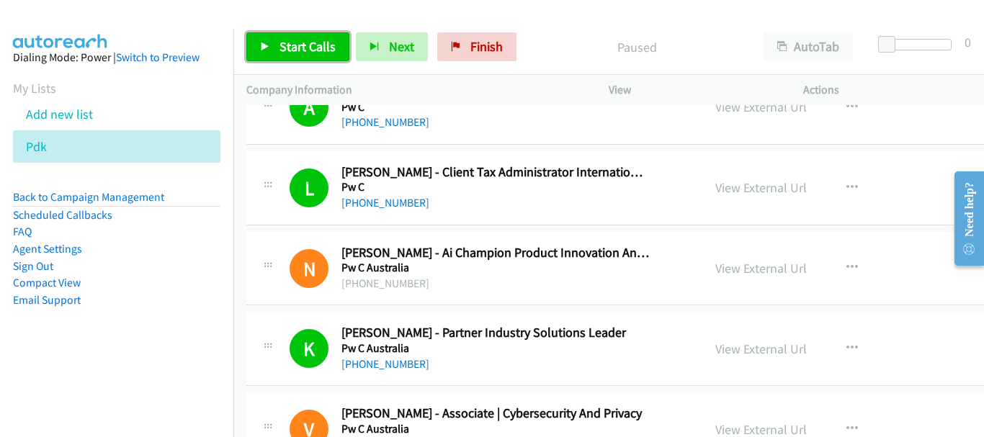
drag, startPoint x: 292, startPoint y: 38, endPoint x: 315, endPoint y: 112, distance: 77.7
click at [292, 38] on span "Start Calls" at bounding box center [307, 46] width 56 height 17
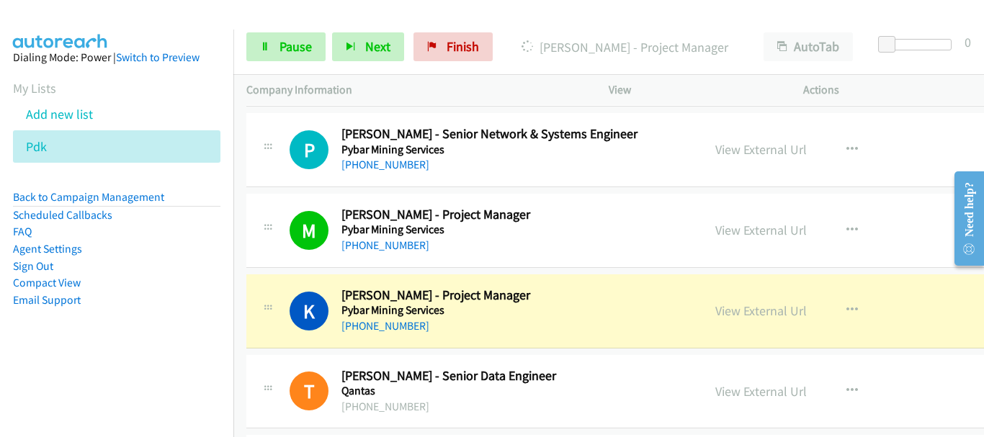
scroll to position [10253, 0]
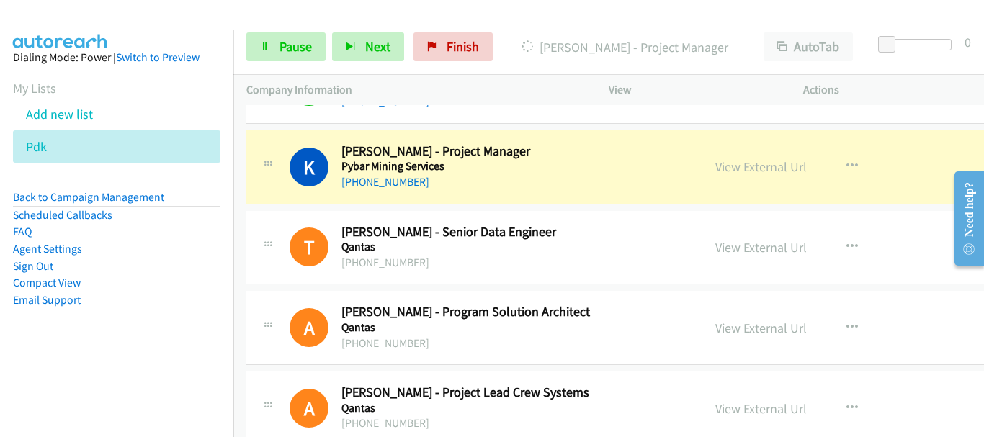
click at [0, 22] on div at bounding box center [485, 27] width 971 height 55
click at [138, 13] on div at bounding box center [485, 27] width 971 height 55
click at [300, 50] on span "Pause" at bounding box center [295, 46] width 32 height 17
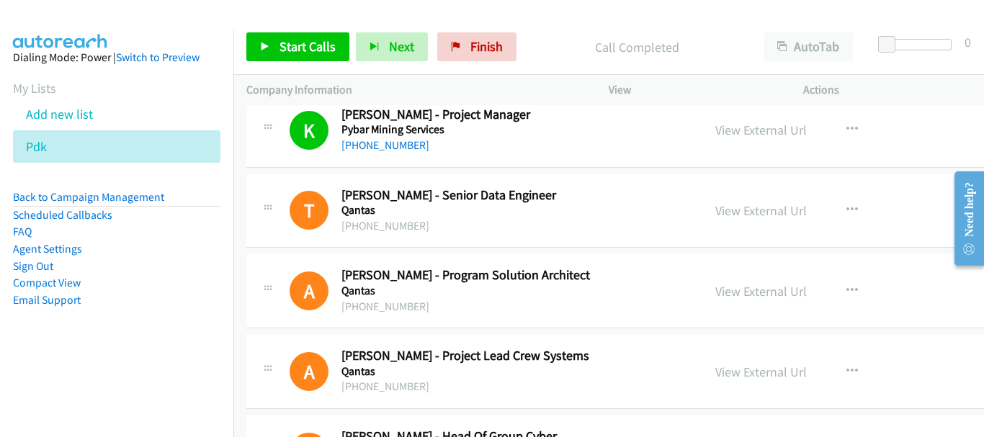
scroll to position [10325, 0]
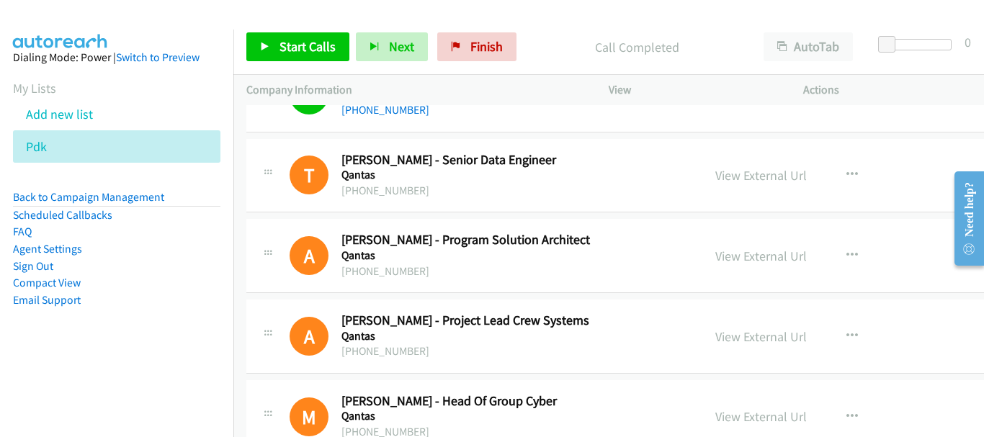
click at [405, 12] on div at bounding box center [485, 27] width 971 height 55
click at [289, 69] on div "Start Calls Pause Next Finish Call Completed AutoTab AutoTab 0" at bounding box center [608, 46] width 751 height 55
click at [295, 48] on span "Start Calls" at bounding box center [307, 46] width 56 height 17
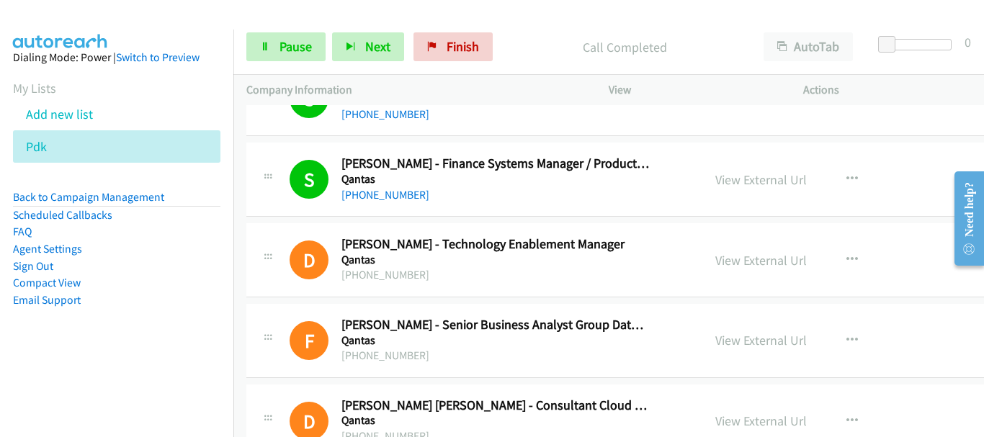
scroll to position [10830, 0]
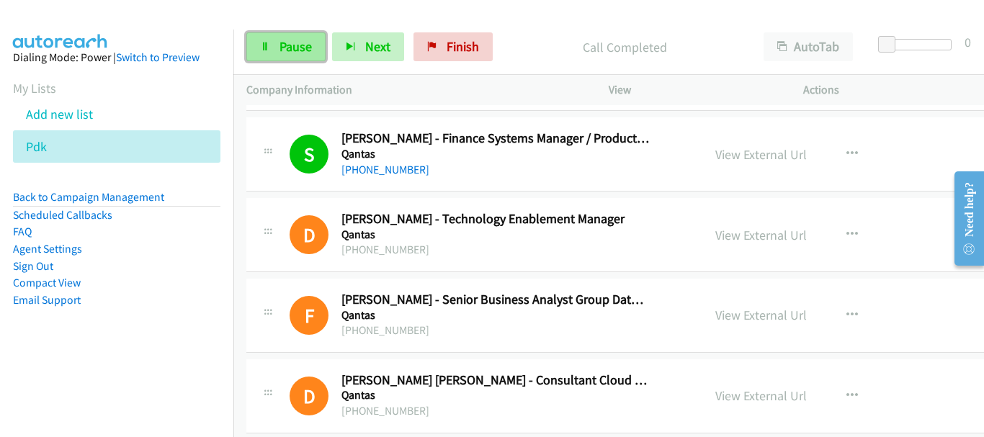
click at [295, 43] on span "Pause" at bounding box center [295, 46] width 32 height 17
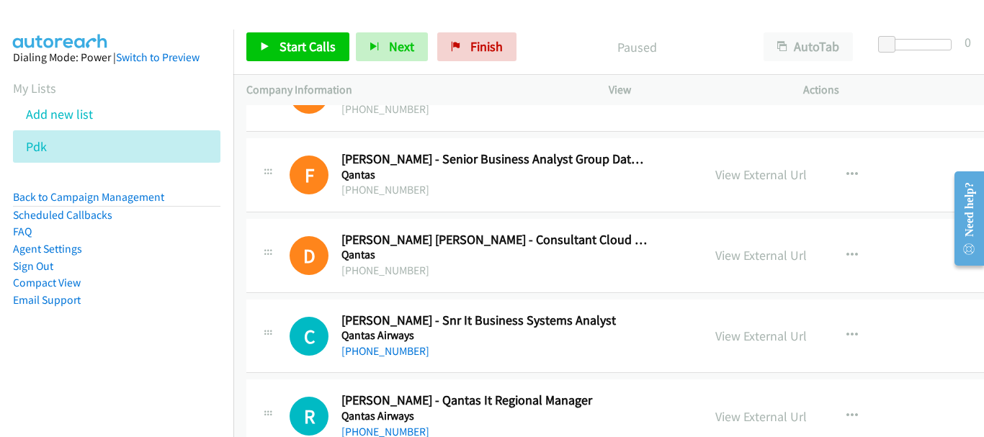
scroll to position [10974, 0]
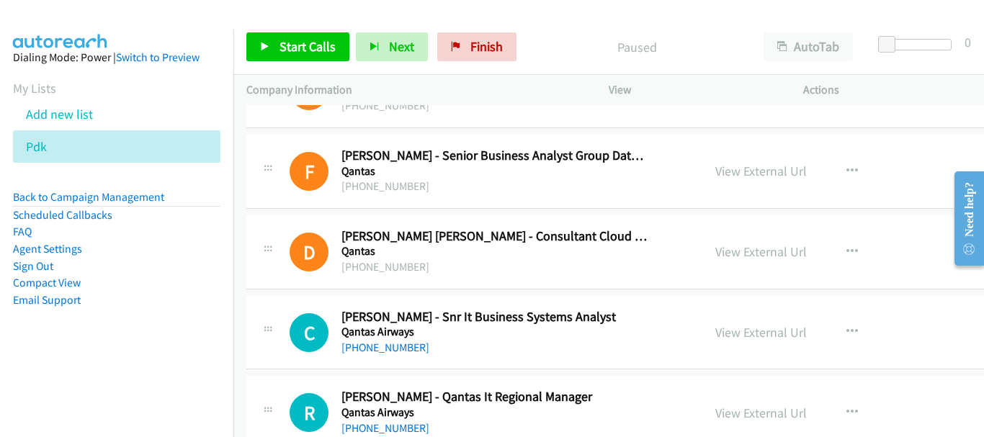
click at [55, 19] on img at bounding box center [60, 25] width 108 height 50
click at [94, 14] on img at bounding box center [60, 25] width 108 height 50
click at [321, 47] on span "Start Calls" at bounding box center [307, 46] width 56 height 17
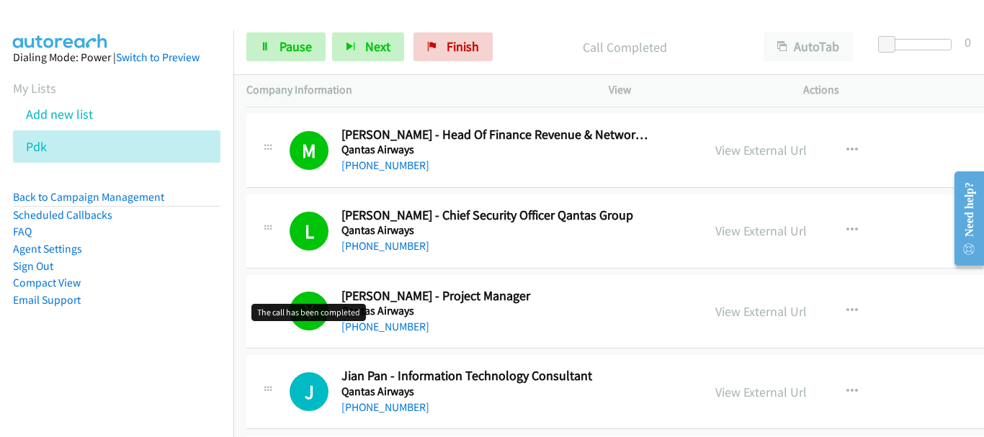
scroll to position [11550, 0]
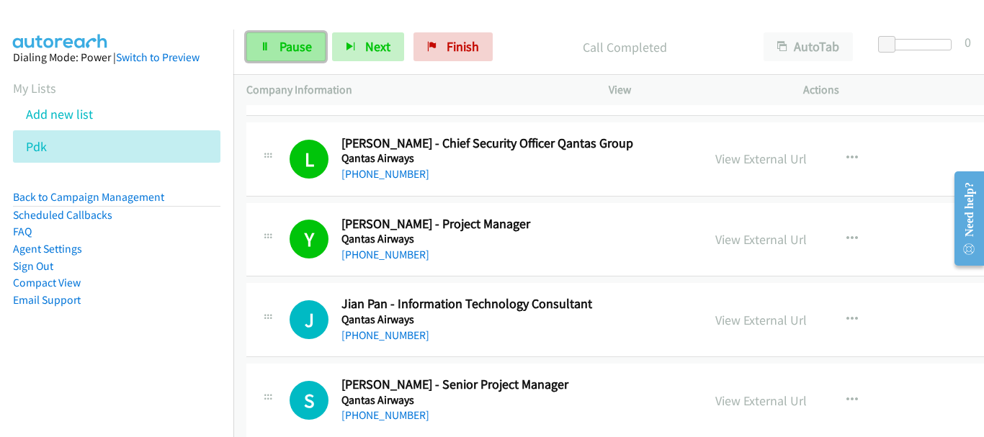
click at [285, 53] on span "Pause" at bounding box center [295, 46] width 32 height 17
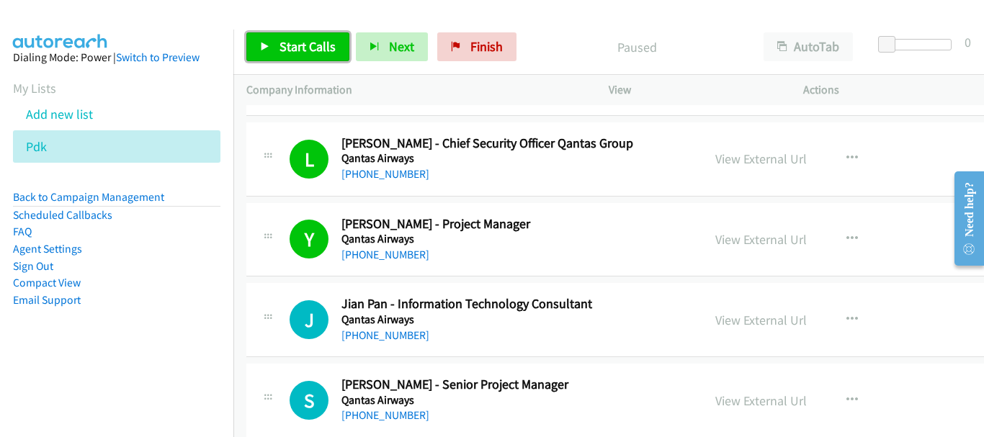
click at [270, 44] on link "Start Calls" at bounding box center [297, 46] width 103 height 29
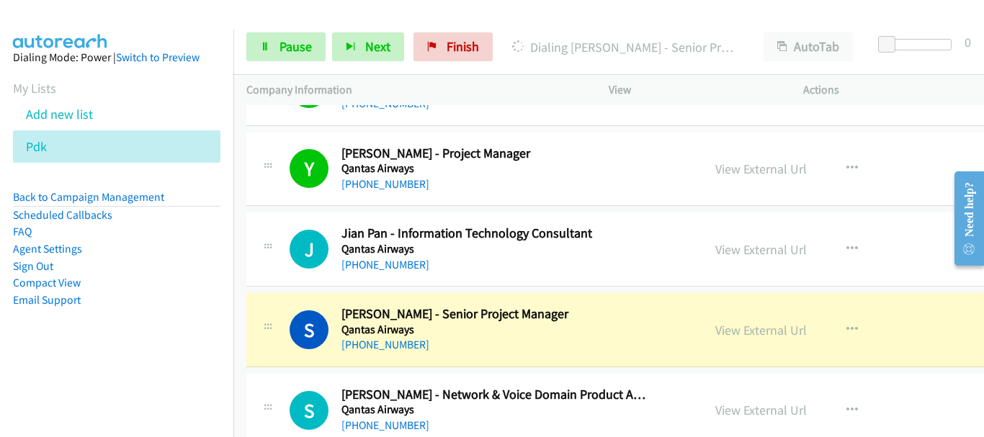
scroll to position [11766, 0]
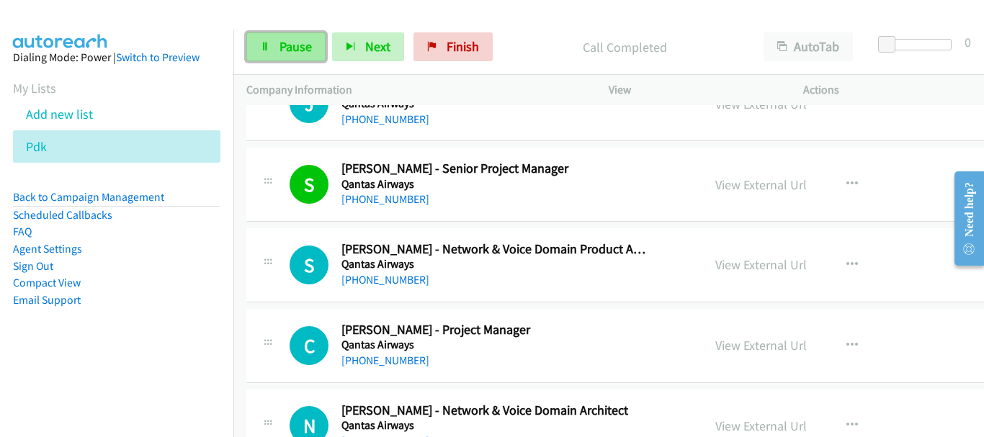
click at [262, 50] on icon at bounding box center [265, 48] width 10 height 10
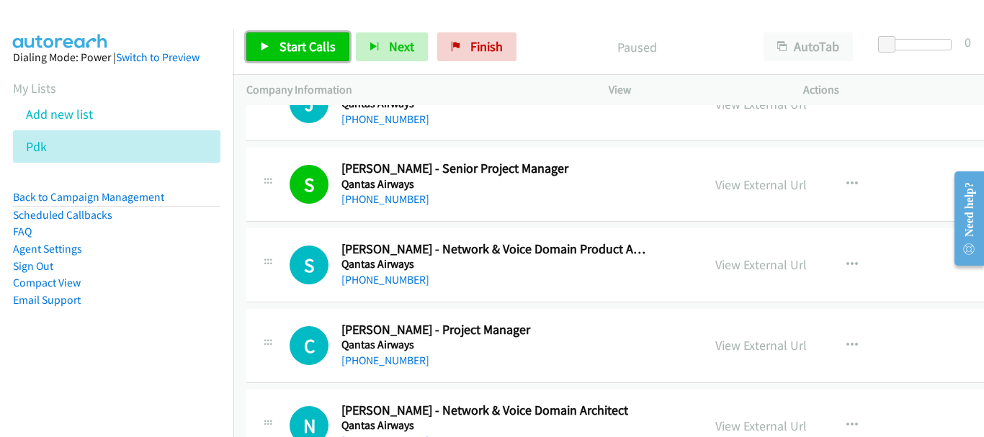
click at [331, 49] on span "Start Calls" at bounding box center [307, 46] width 56 height 17
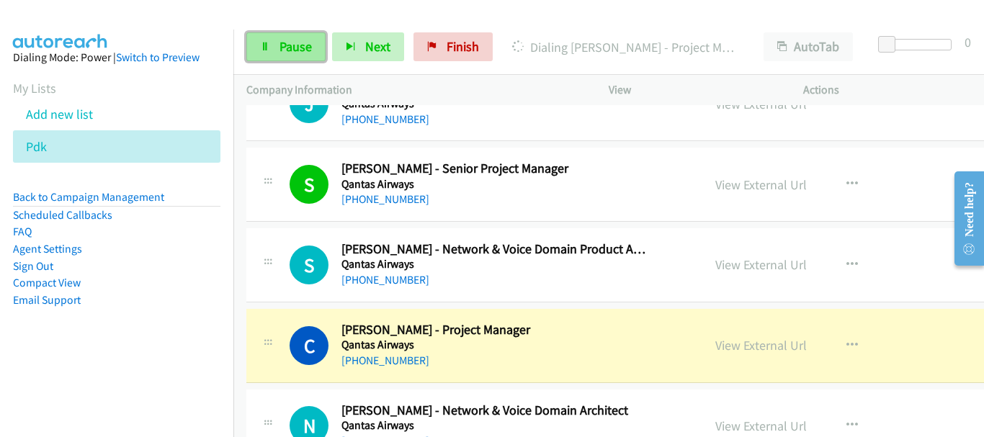
click at [272, 47] on link "Pause" at bounding box center [285, 46] width 79 height 29
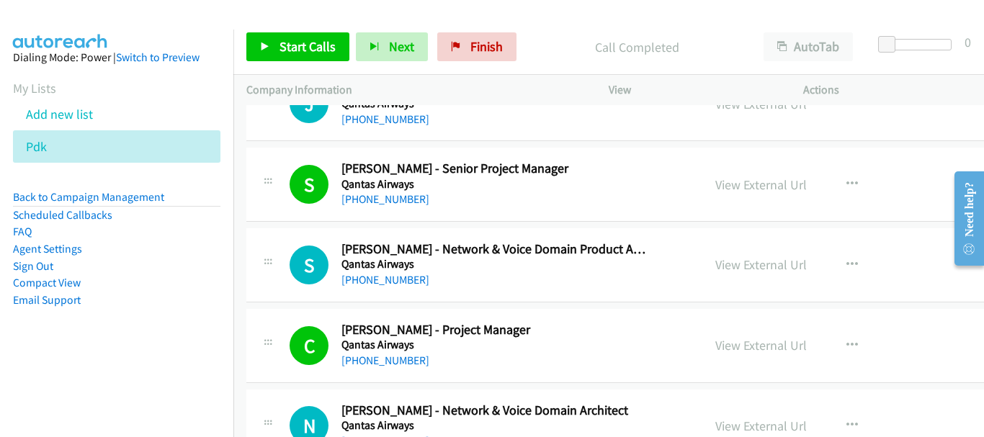
click at [113, 28] on img at bounding box center [60, 25] width 108 height 50
click at [294, 38] on span "Start Calls" at bounding box center [307, 46] width 56 height 17
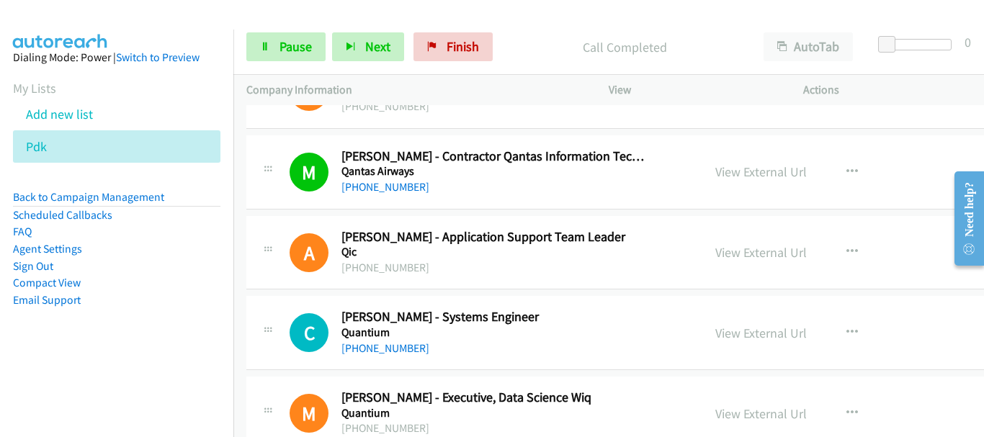
scroll to position [12486, 0]
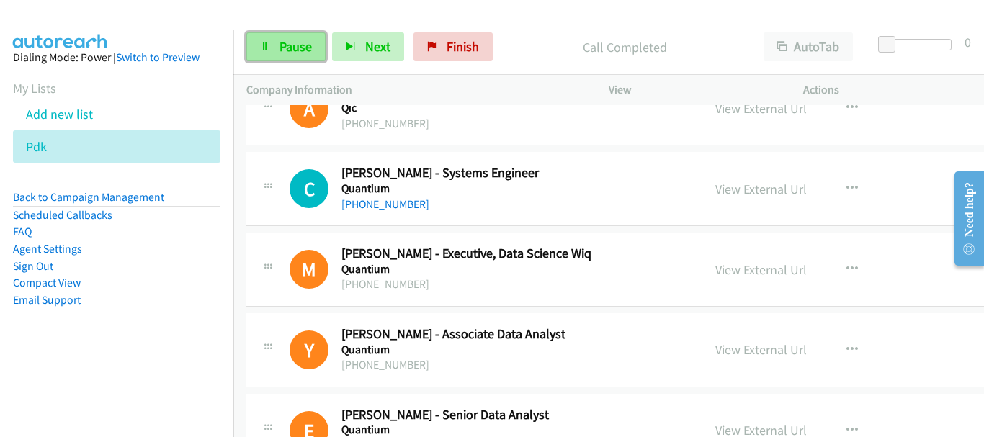
click at [253, 37] on link "Pause" at bounding box center [285, 46] width 79 height 29
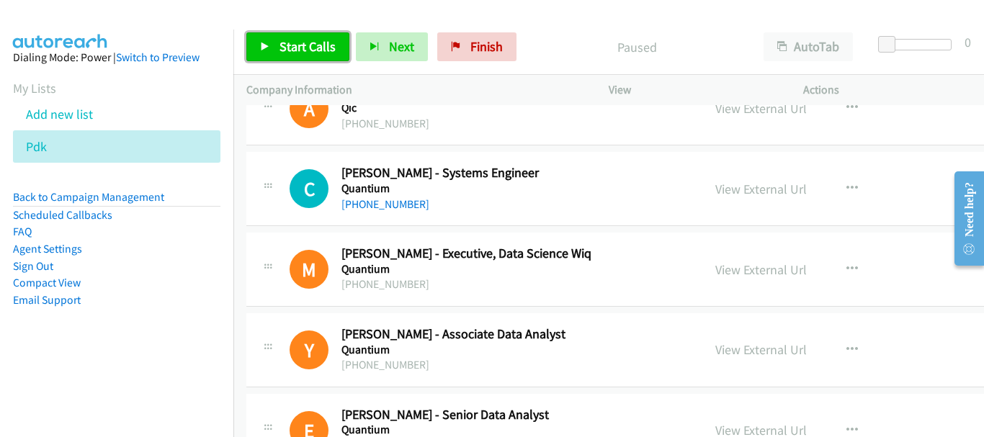
click at [286, 46] on span "Start Calls" at bounding box center [307, 46] width 56 height 17
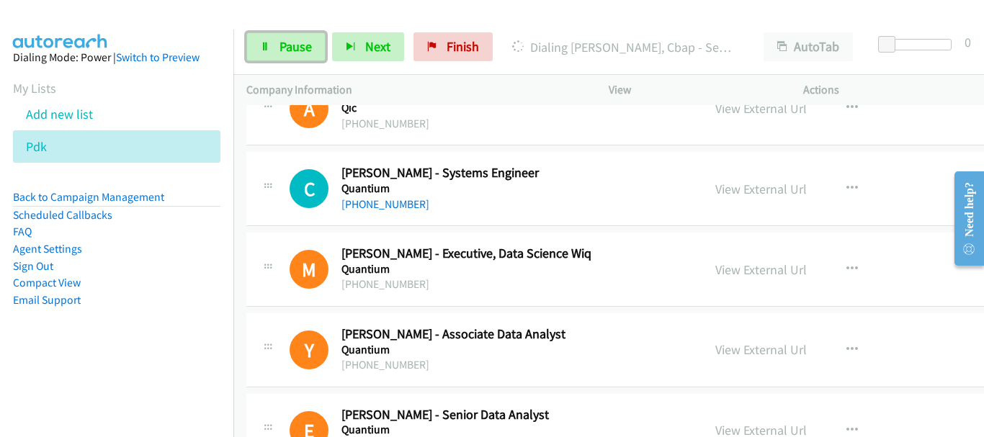
drag, startPoint x: 307, startPoint y: 53, endPoint x: 405, endPoint y: 321, distance: 284.6
click at [307, 52] on span "Pause" at bounding box center [295, 46] width 32 height 17
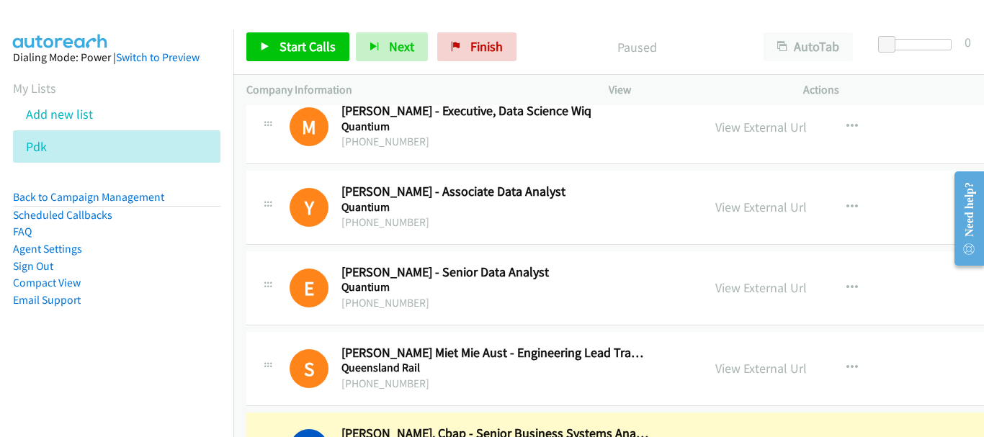
scroll to position [12631, 0]
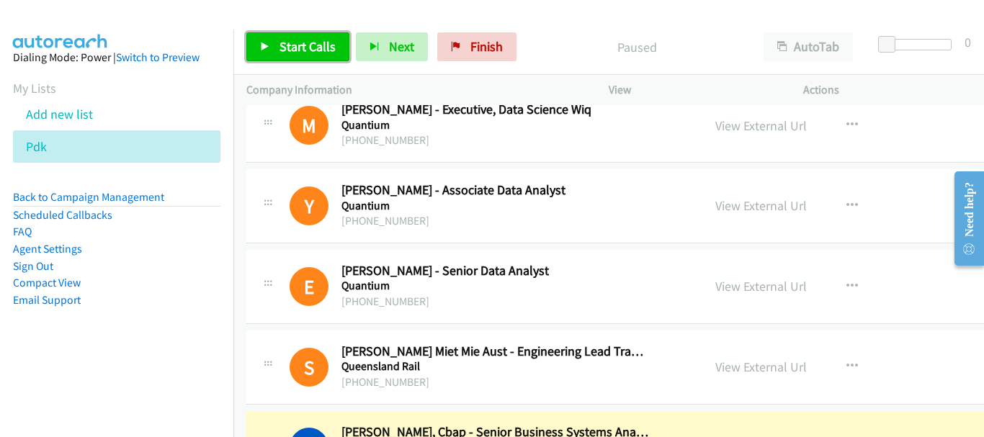
click at [300, 43] on span "Start Calls" at bounding box center [307, 46] width 56 height 17
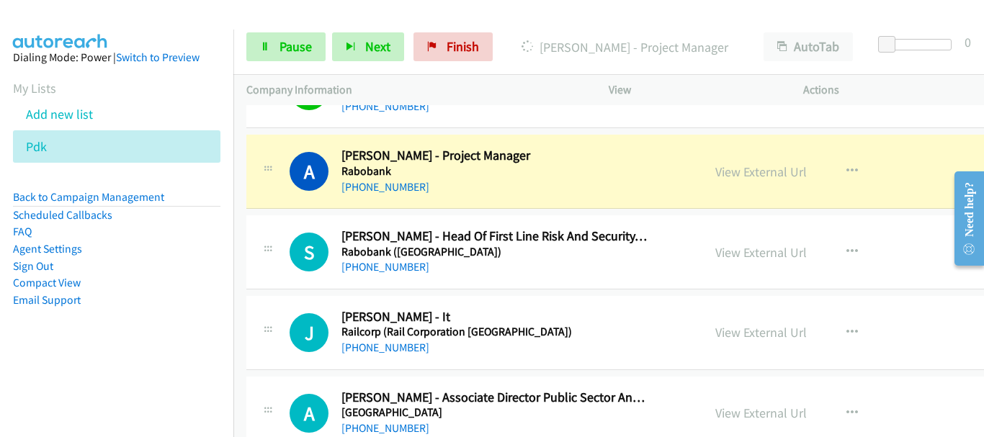
scroll to position [12991, 0]
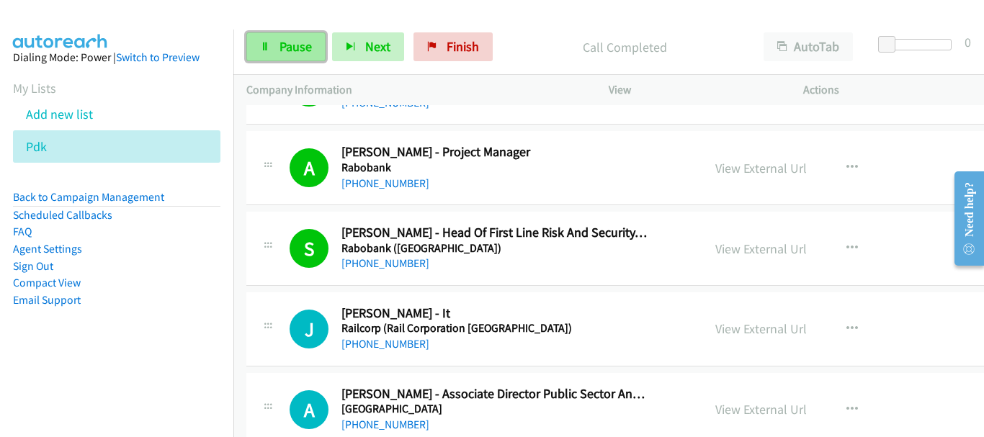
click at [266, 53] on link "Pause" at bounding box center [285, 46] width 79 height 29
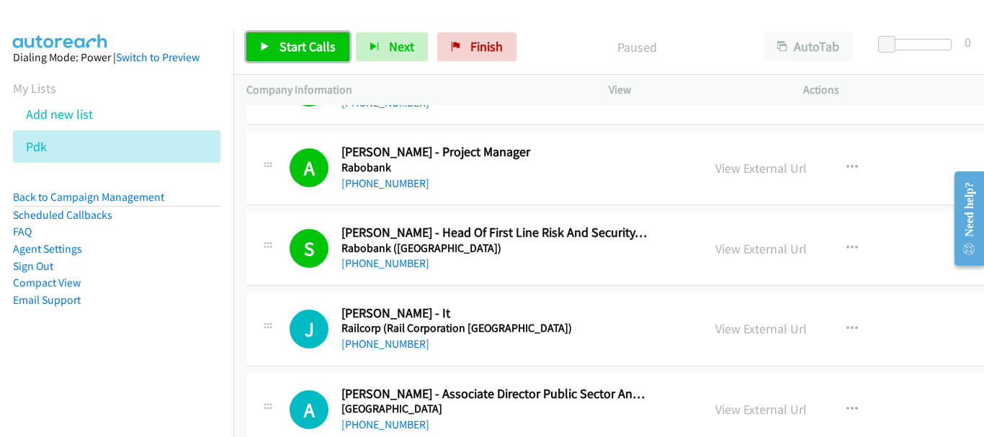
click at [283, 48] on span "Start Calls" at bounding box center [307, 46] width 56 height 17
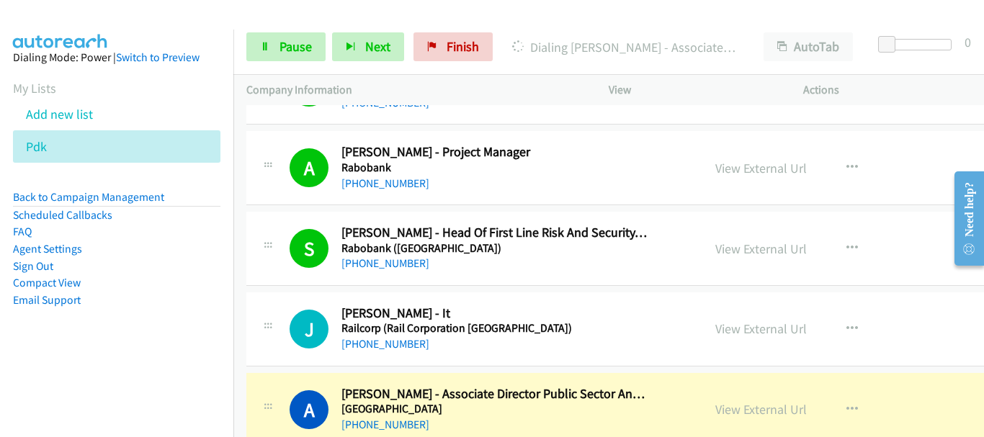
click at [948, 90] on p "Actions" at bounding box center [887, 89] width 169 height 17
click at [264, 51] on icon at bounding box center [265, 48] width 10 height 10
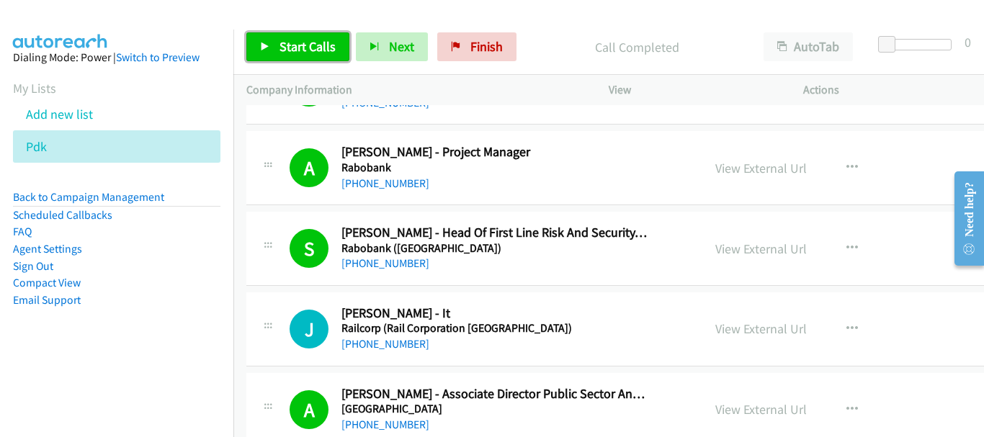
click at [295, 45] on span "Start Calls" at bounding box center [307, 46] width 56 height 17
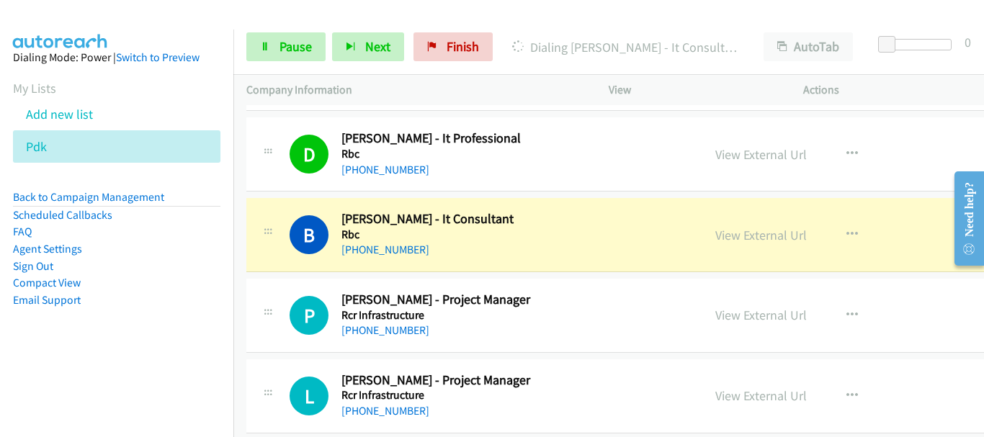
scroll to position [13423, 0]
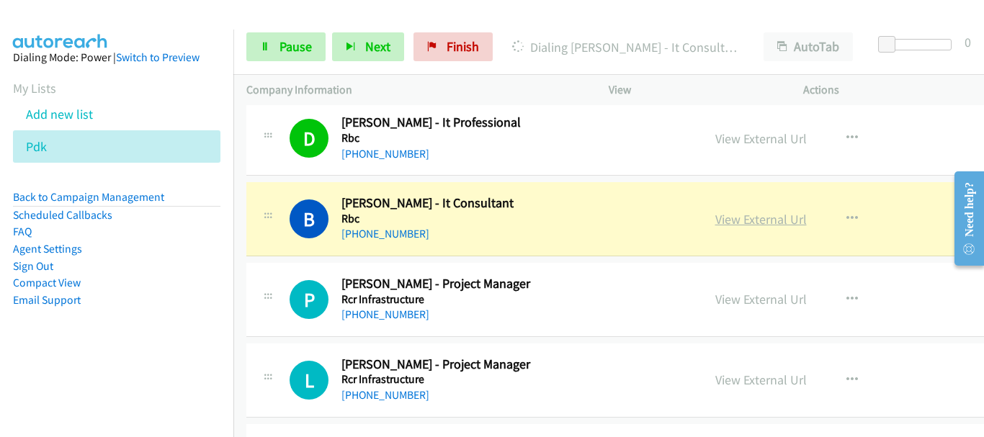
click at [744, 220] on link "View External Url" at bounding box center [760, 219] width 91 height 17
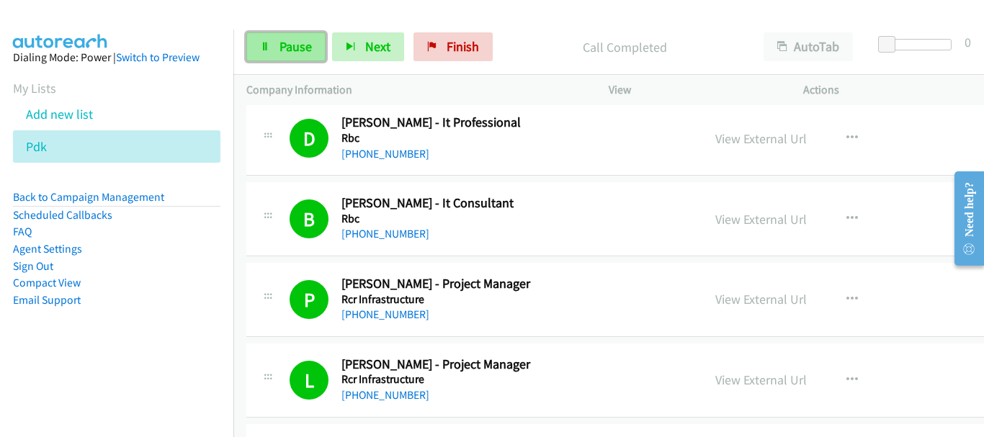
click at [299, 55] on link "Pause" at bounding box center [285, 46] width 79 height 29
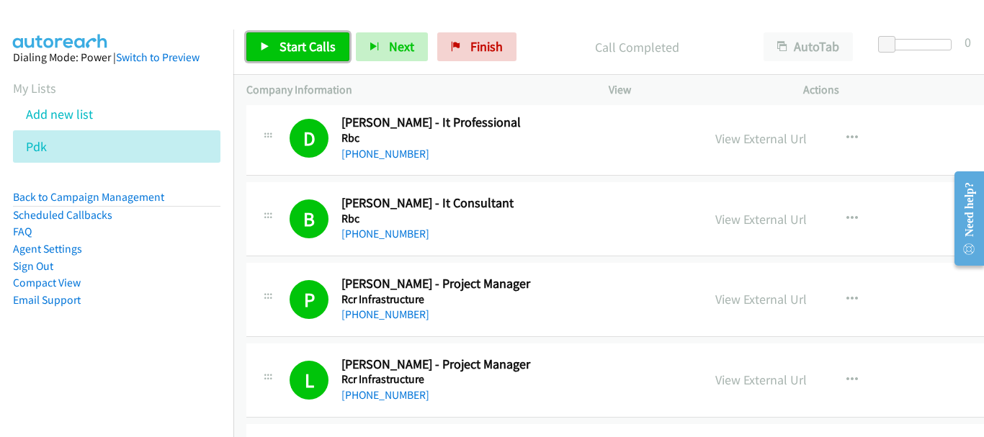
click at [295, 44] on span "Start Calls" at bounding box center [307, 46] width 56 height 17
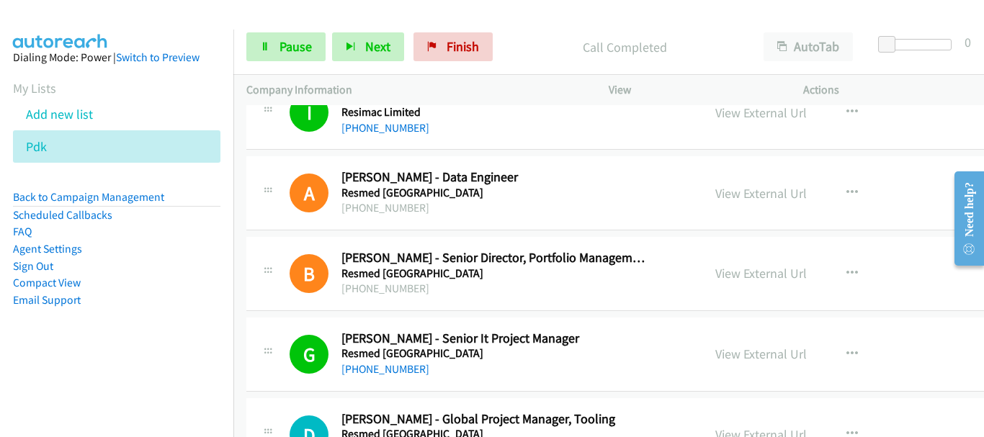
scroll to position [13783, 0]
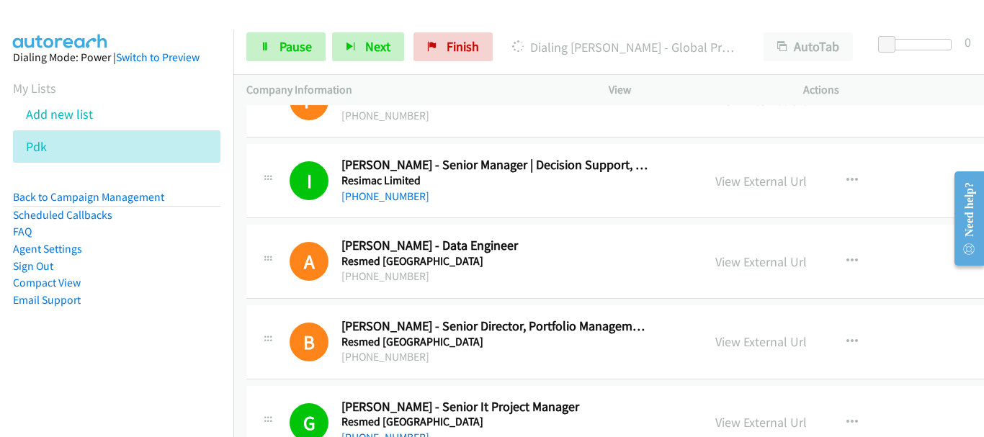
drag, startPoint x: 511, startPoint y: 283, endPoint x: 514, endPoint y: 313, distance: 30.4
click at [612, 14] on div at bounding box center [485, 27] width 971 height 55
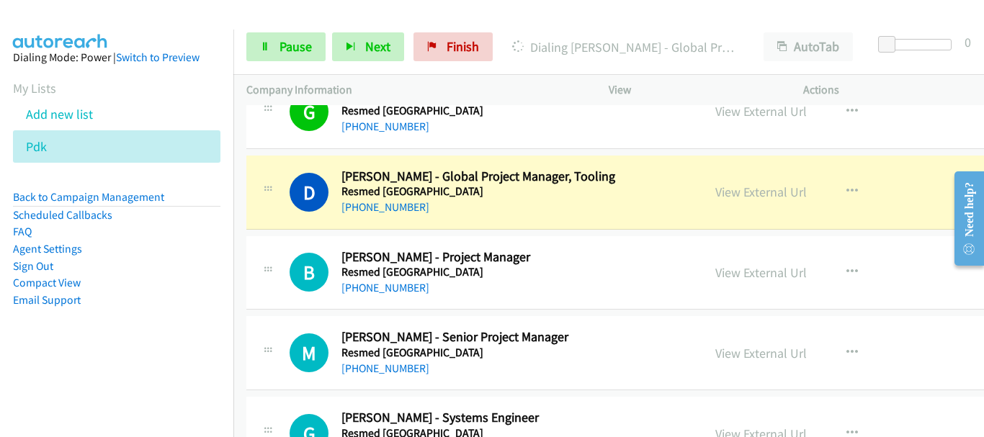
scroll to position [14071, 0]
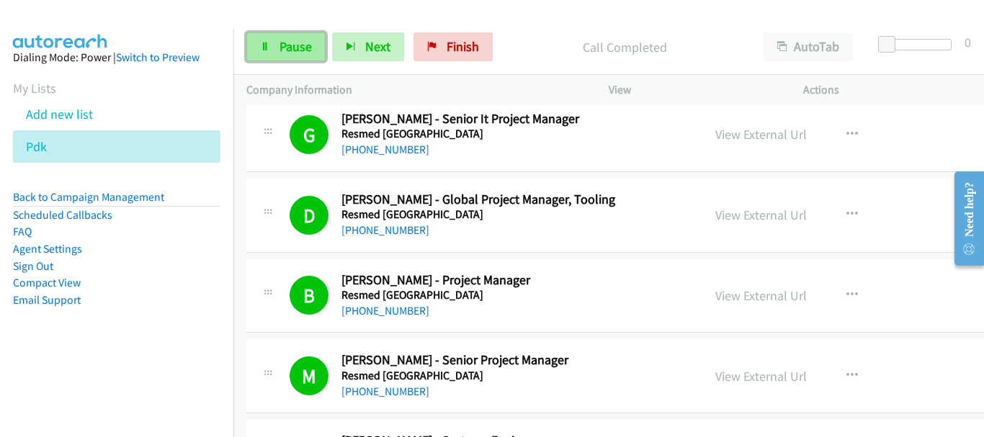
click at [283, 41] on span "Pause" at bounding box center [295, 46] width 32 height 17
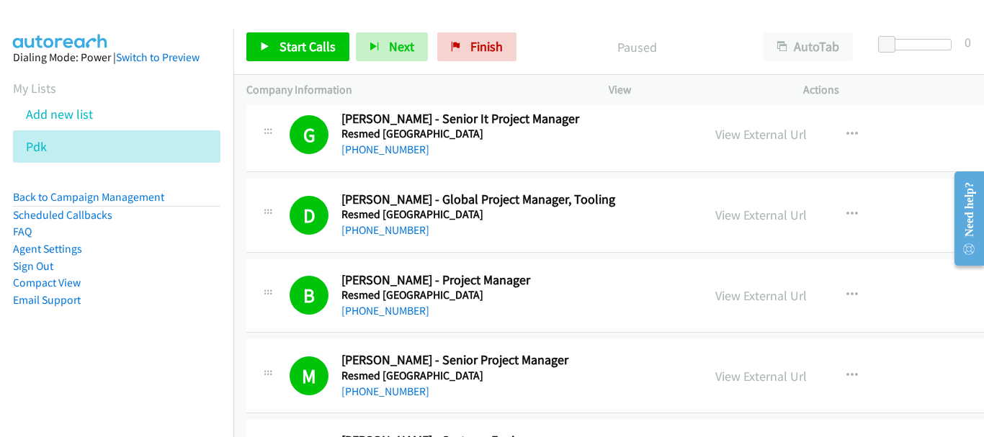
click at [863, 143] on div "View External Url View External Url Schedule/Manage Callback Start Calls Here R…" at bounding box center [822, 135] width 241 height 48
click at [312, 48] on span "Start Calls" at bounding box center [307, 46] width 56 height 17
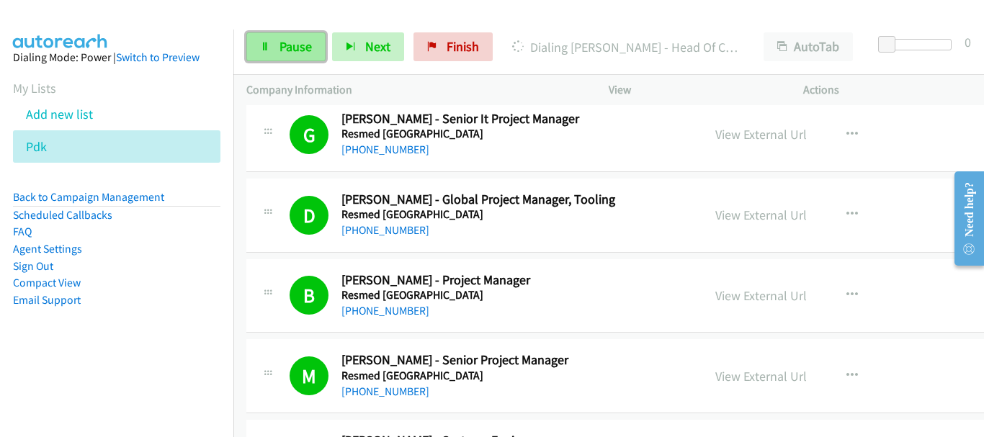
click at [289, 61] on link "Pause" at bounding box center [285, 46] width 79 height 29
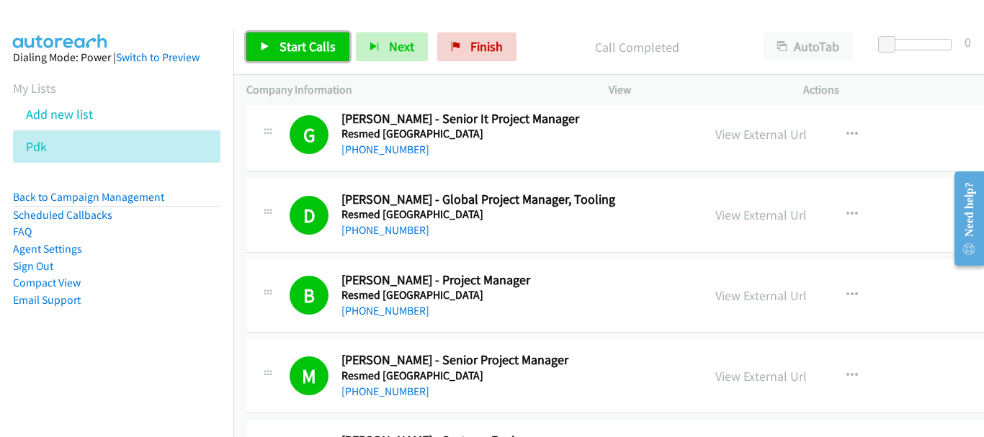
click at [305, 37] on link "Start Calls" at bounding box center [297, 46] width 103 height 29
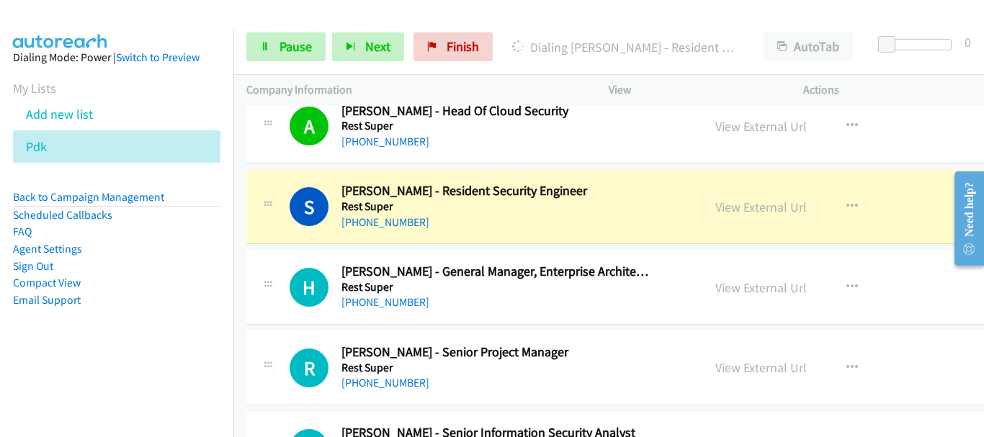
scroll to position [14647, 0]
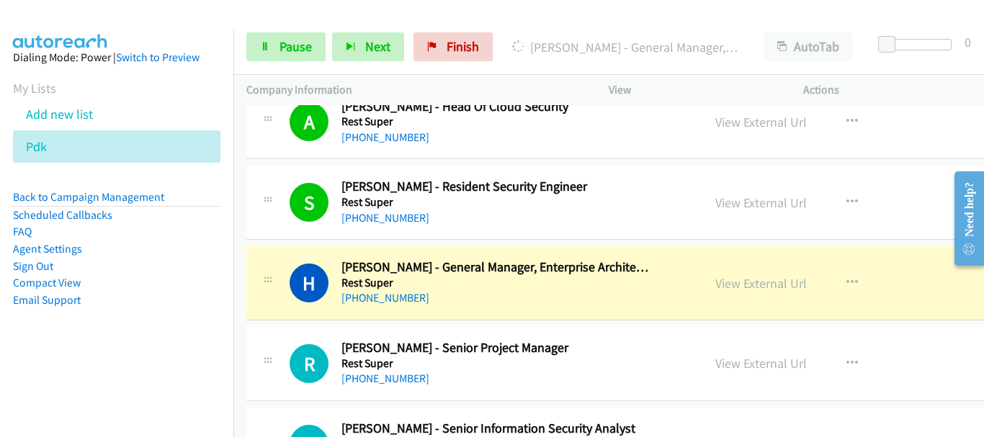
drag, startPoint x: 64, startPoint y: 32, endPoint x: 228, endPoint y: 30, distance: 163.5
click at [64, 32] on aside "Dialing Mode: Power | Switch to Preview My Lists Add new list Pdk Back to Campa…" at bounding box center [116, 202] width 233 height 344
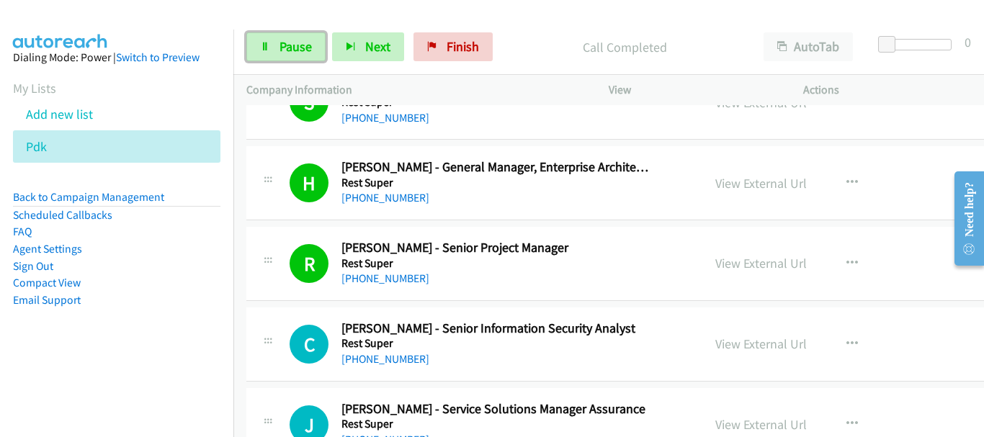
scroll to position [14792, 0]
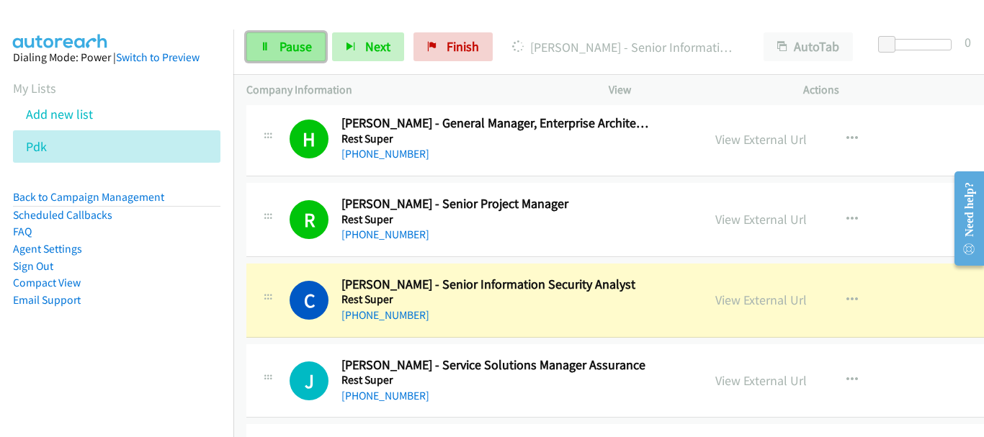
click at [273, 51] on link "Pause" at bounding box center [285, 46] width 79 height 29
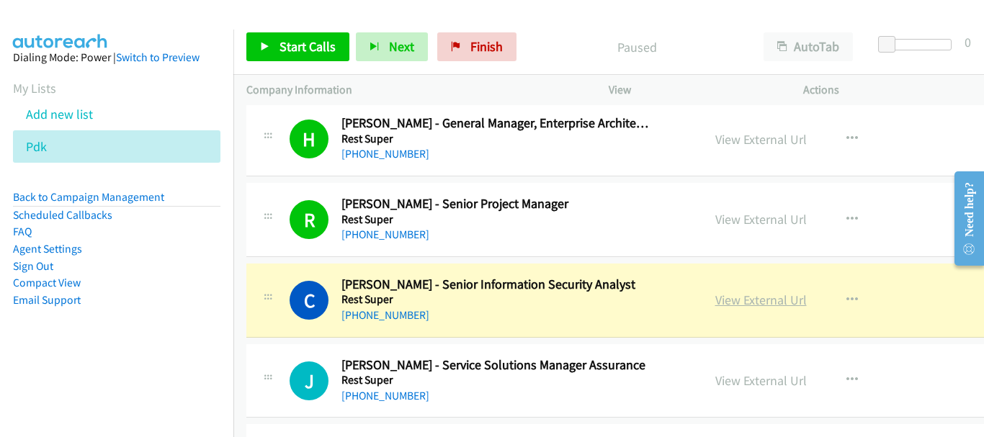
click at [715, 303] on link "View External Url" at bounding box center [760, 300] width 91 height 17
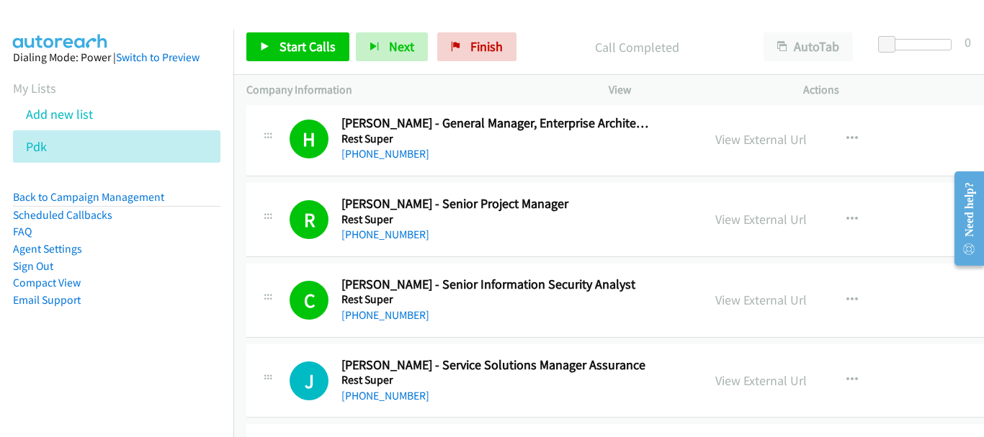
drag, startPoint x: 11, startPoint y: 82, endPoint x: 227, endPoint y: 26, distance: 223.3
click at [227, 26] on div at bounding box center [485, 27] width 971 height 55
